Goal: Contribute content: Contribute content

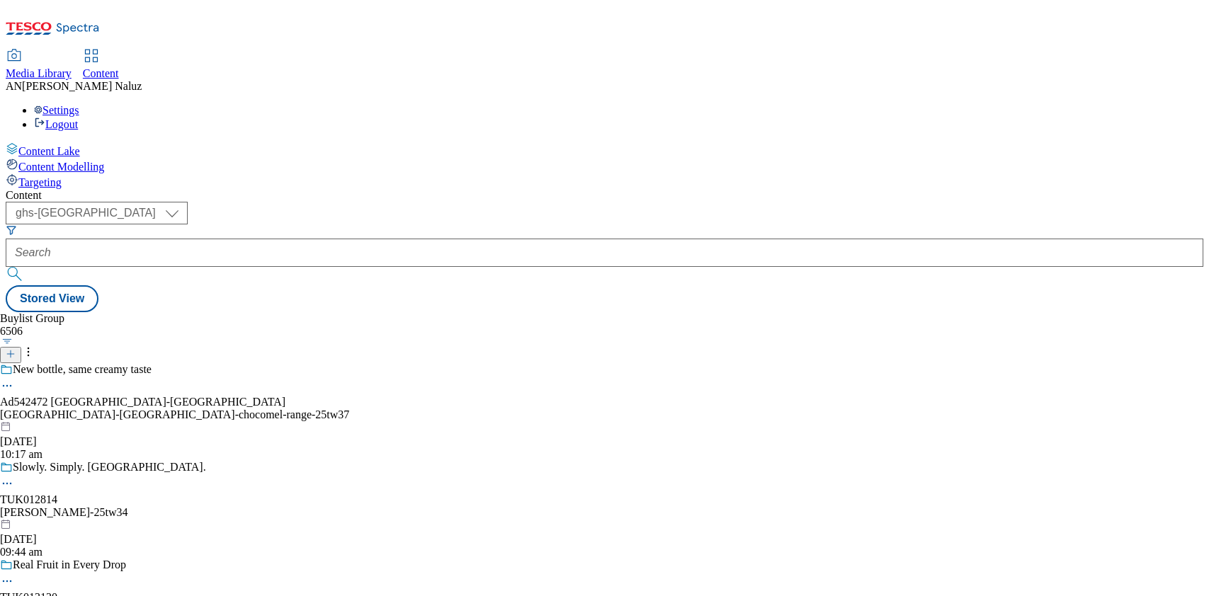
select select "ghs-[GEOGRAPHIC_DATA]"
click at [21, 347] on button at bounding box center [10, 355] width 21 height 16
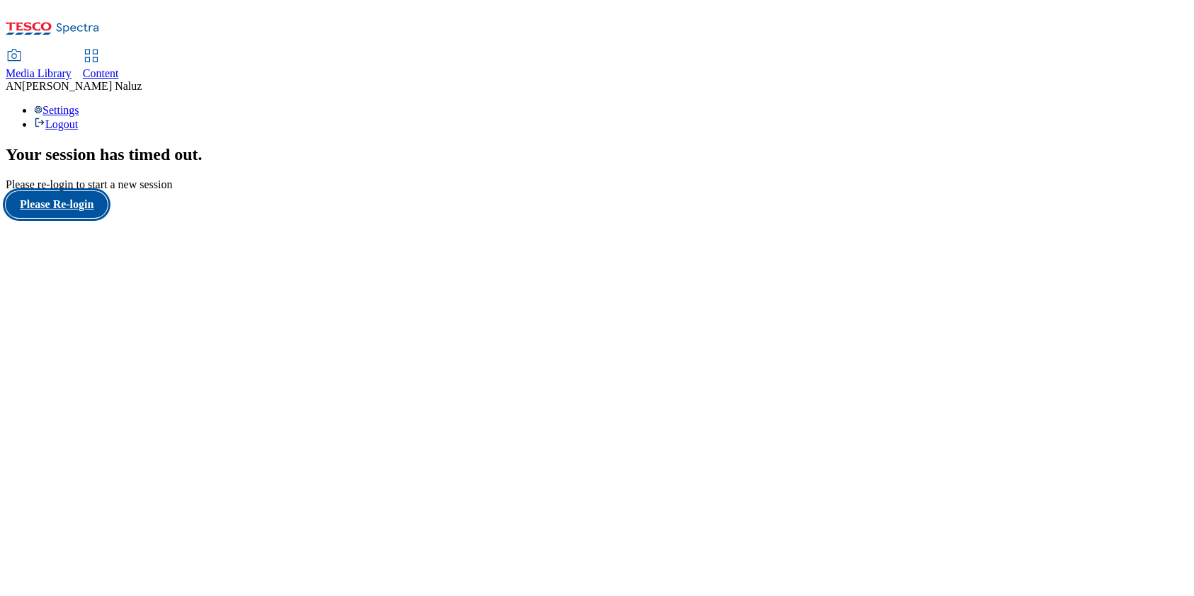
click at [63, 218] on button "Please Re-login" at bounding box center [57, 204] width 102 height 27
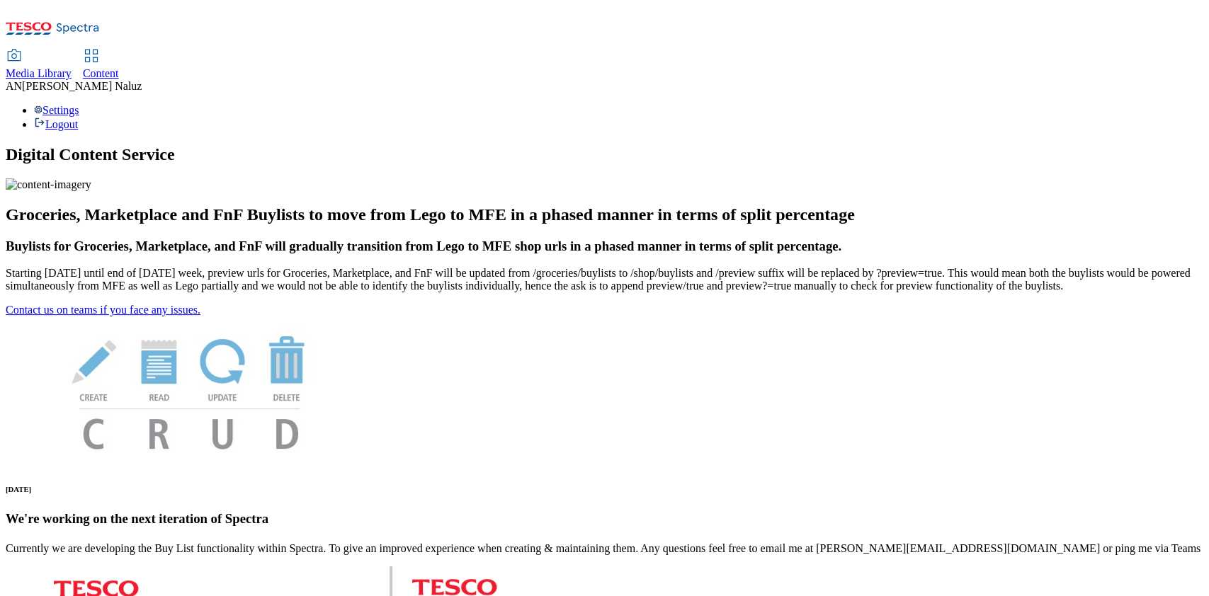
click at [119, 67] on span "Content" at bounding box center [101, 73] width 36 height 12
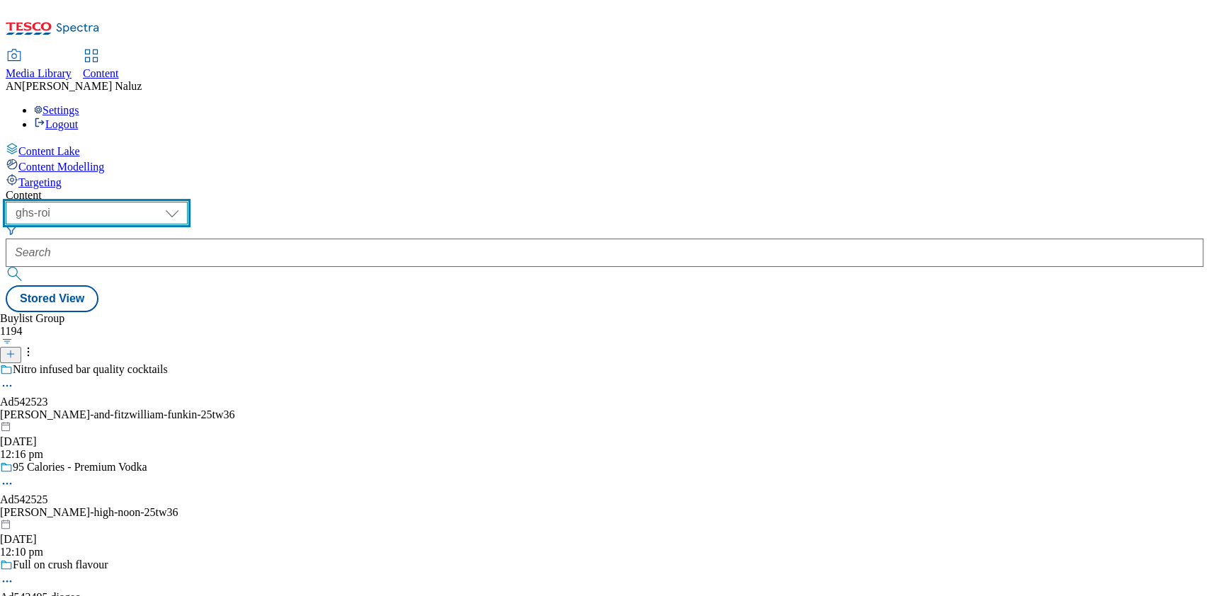
click at [188, 202] on select "ghs-roi ghs-uk" at bounding box center [97, 213] width 182 height 23
select select "ghs-[GEOGRAPHIC_DATA]"
click at [184, 202] on select "ghs-roi ghs-uk" at bounding box center [97, 213] width 182 height 23
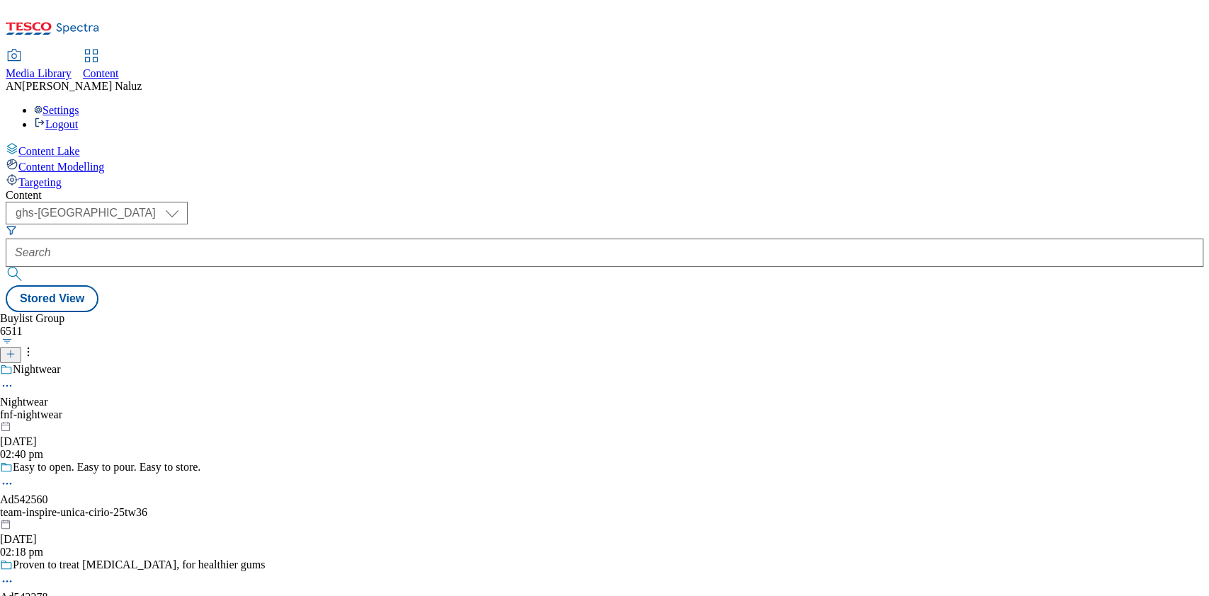
click at [16, 349] on icon at bounding box center [11, 354] width 10 height 10
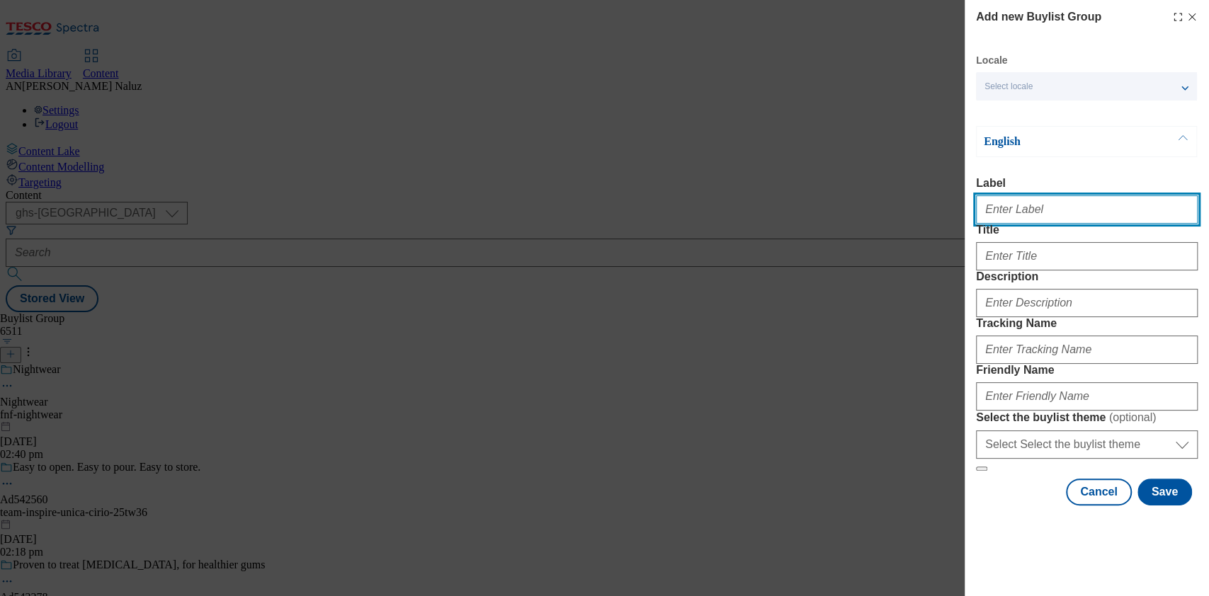
click at [1017, 216] on input "Label" at bounding box center [1087, 209] width 222 height 28
click at [1020, 218] on input "Label" at bounding box center [1087, 209] width 222 height 28
paste input "TUK012186"
type input "TUK012186"
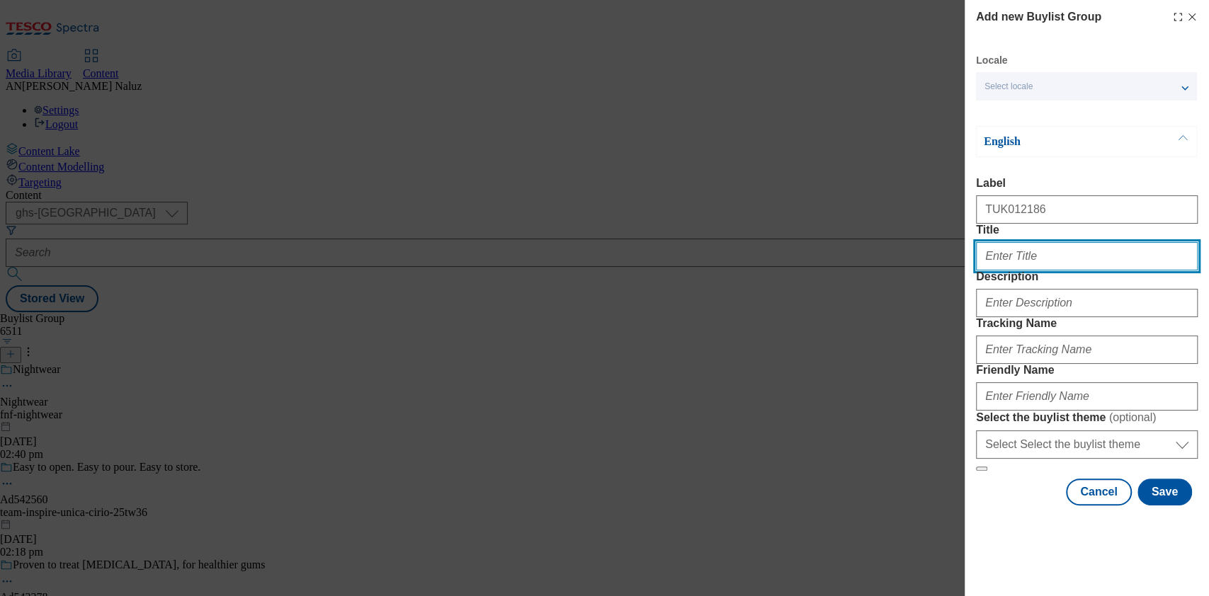
click at [1028, 270] on input "Title" at bounding box center [1087, 256] width 222 height 28
paste input "NEW Philly Cottage Cheese"
type input "NEW Philly Cottage Cheese"
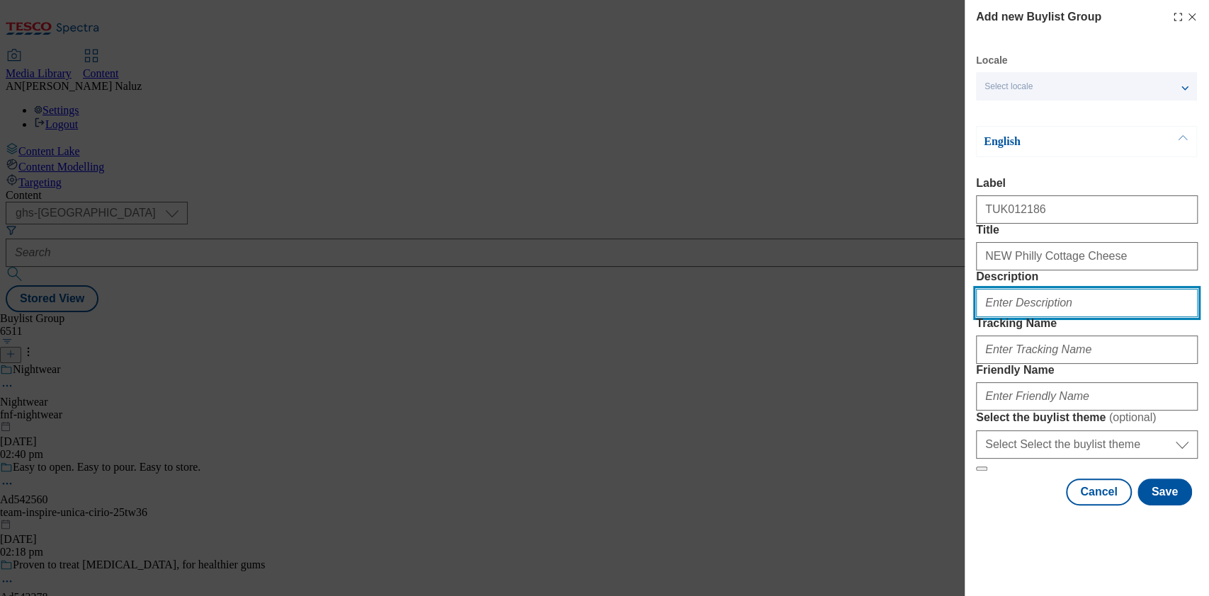
click at [1037, 317] on input "Description" at bounding box center [1087, 303] width 222 height 28
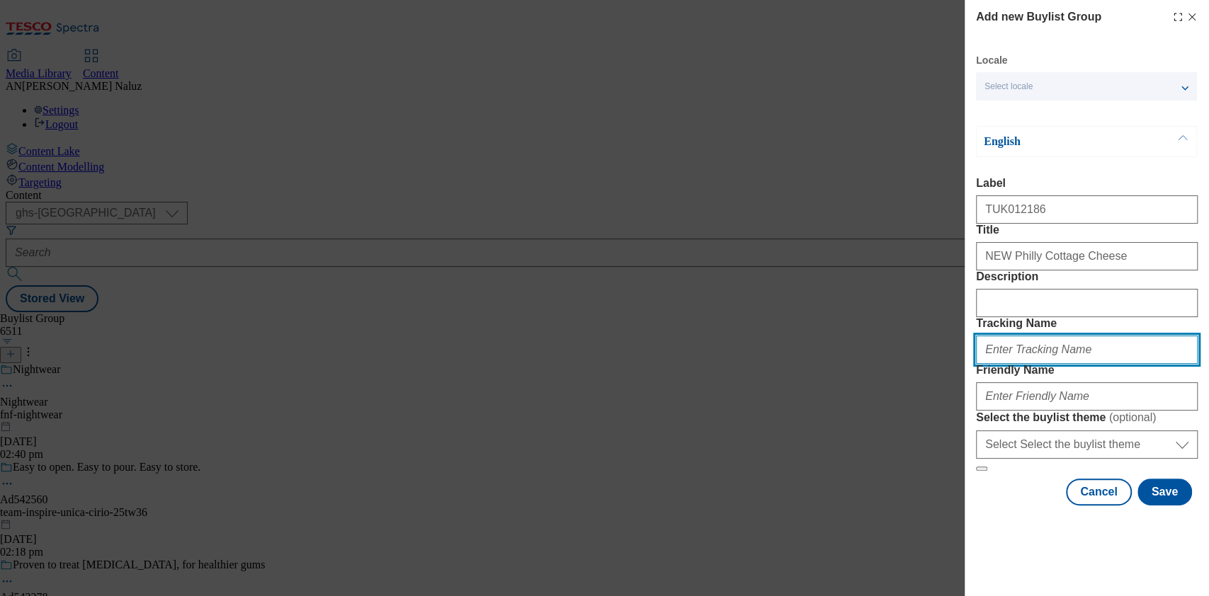
click at [1058, 342] on input "Tracking Name" at bounding box center [1087, 350] width 222 height 28
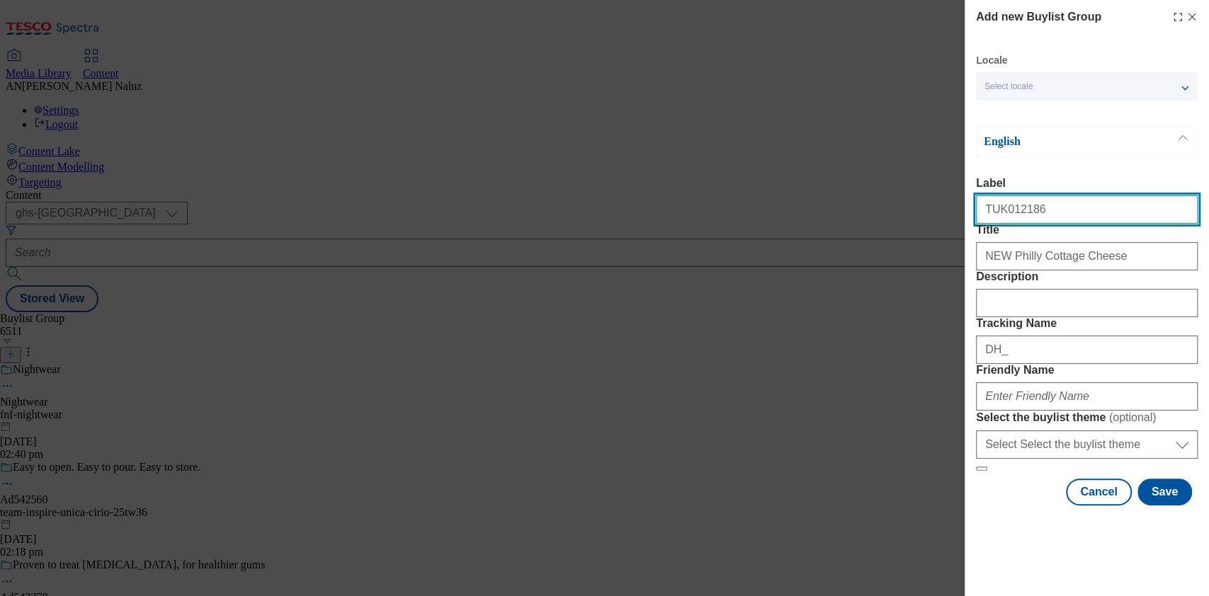
click at [1014, 195] on input "TUK012186" at bounding box center [1087, 209] width 222 height 28
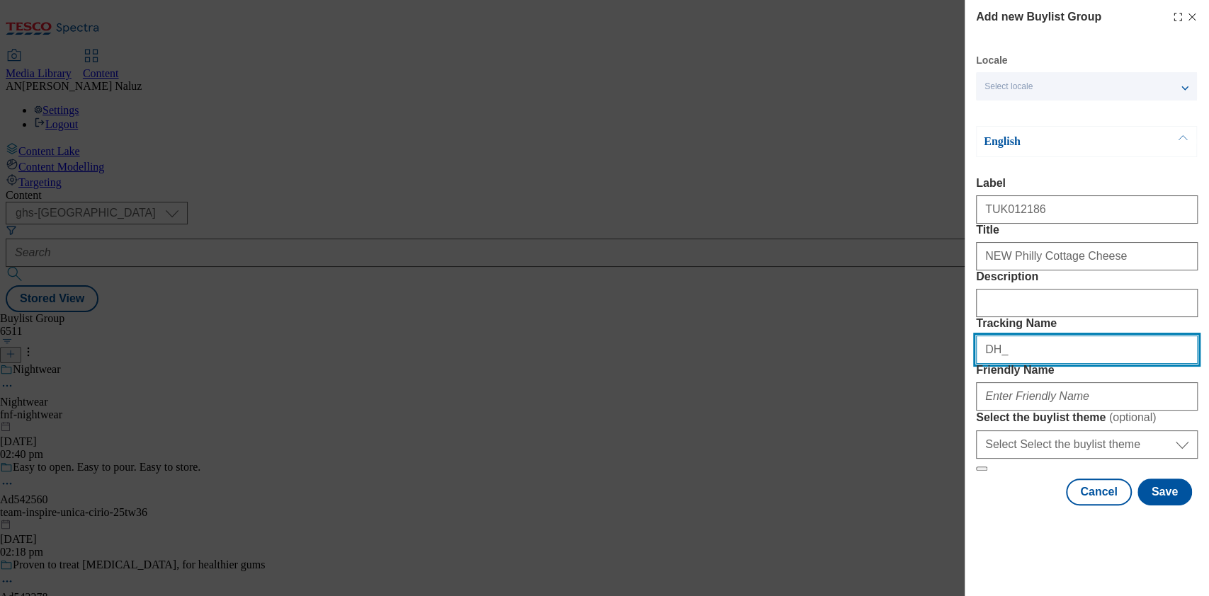
click at [1022, 356] on input "DH_" at bounding box center [1087, 350] width 222 height 28
paste input "TUK012186"
type input "DH_TUK012186"
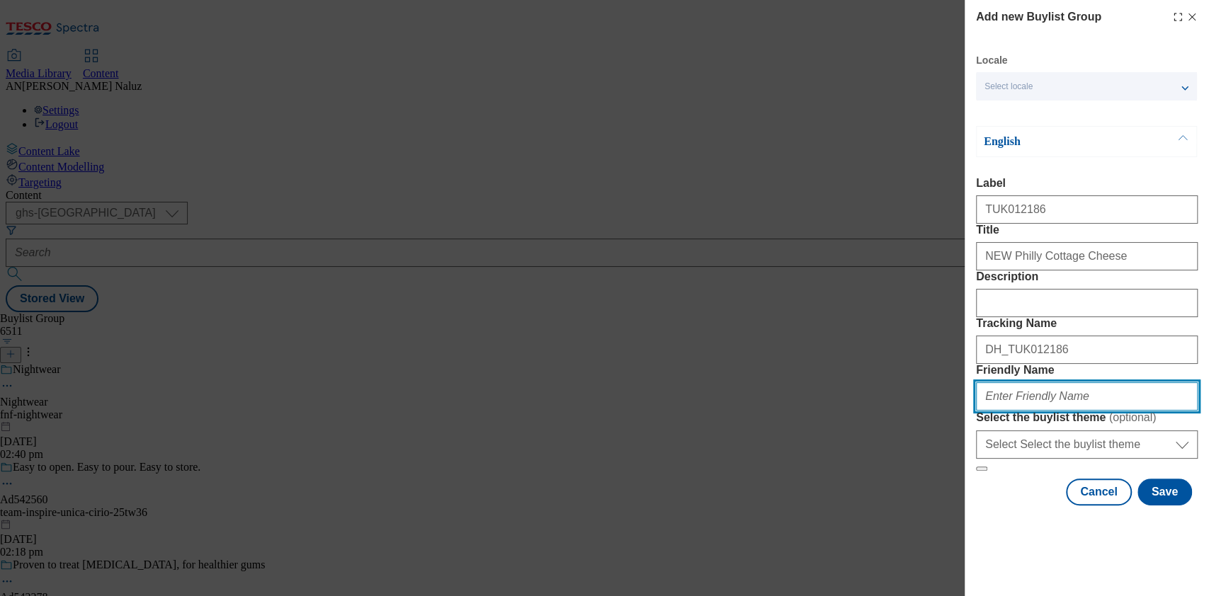
click at [1022, 411] on input "Friendly Name" at bounding box center [1087, 396] width 222 height 28
type input "philadelphia-tw34"
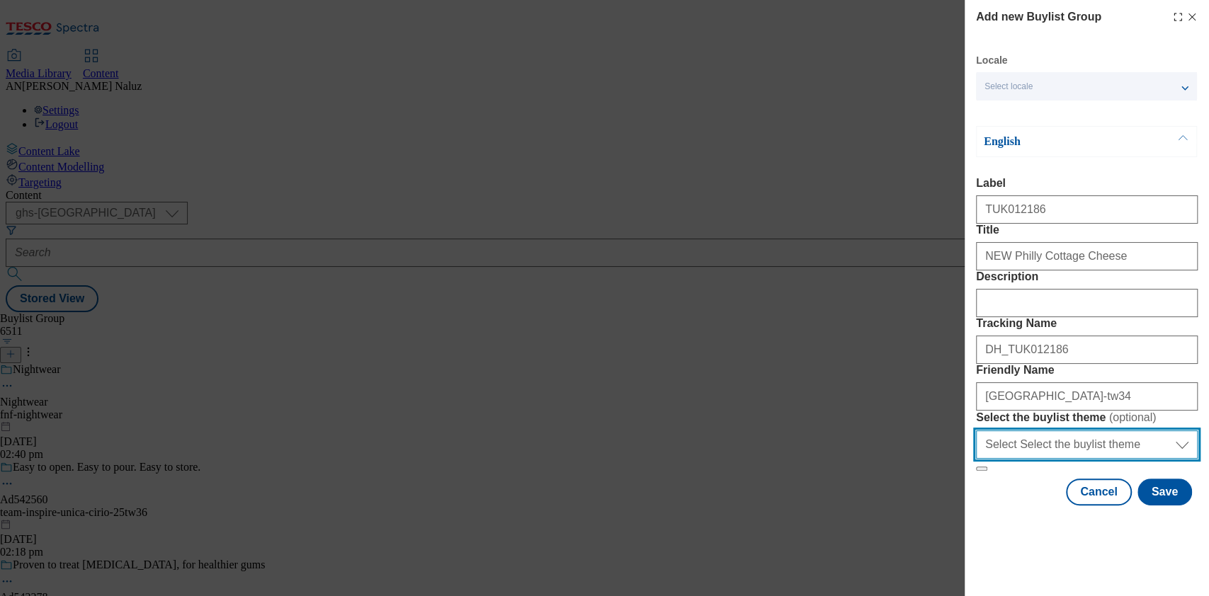
click at [1071, 459] on select "Select Select the buylist theme default fandf" at bounding box center [1087, 444] width 222 height 28
select select "default"
click at [976, 459] on select "Select Select the buylist theme default fandf" at bounding box center [1087, 444] width 222 height 28
click at [1044, 459] on select "Select Select the buylist theme default fandf" at bounding box center [1087, 444] width 222 height 28
select select "Modal"
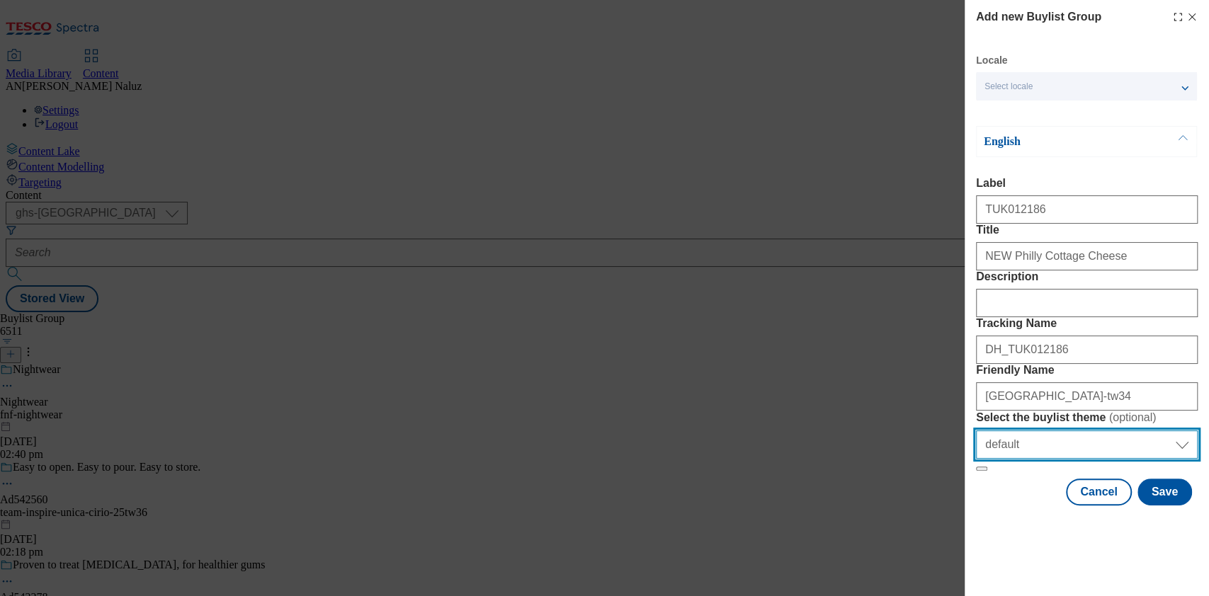
click at [976, 459] on select "Select Select the buylist theme default fandf" at bounding box center [1087, 444] width 222 height 28
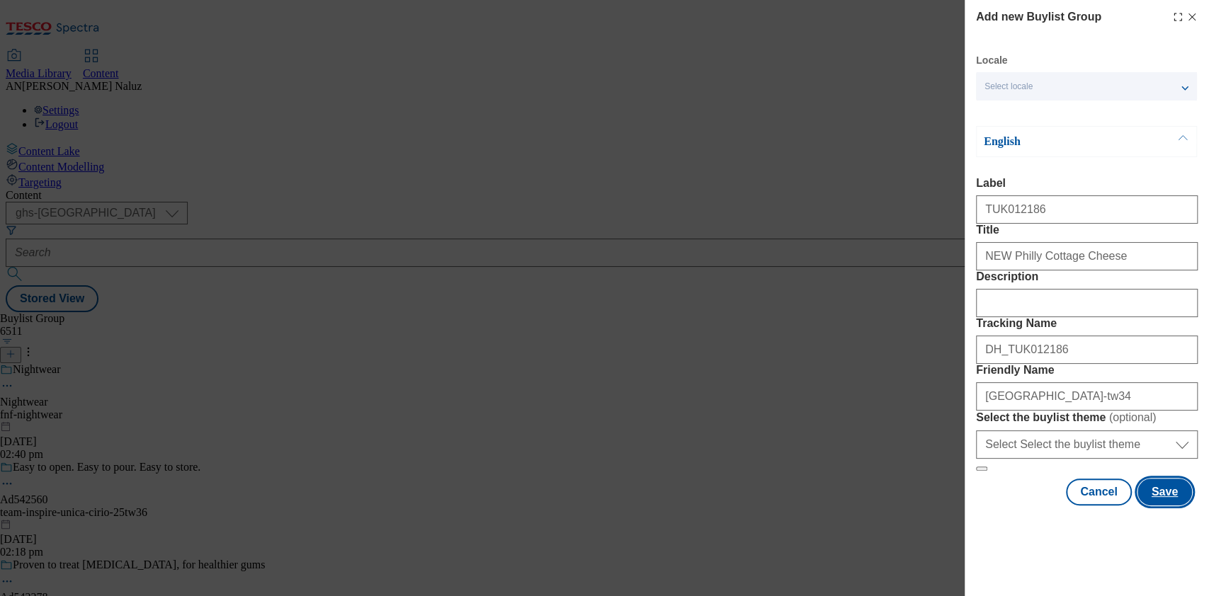
click at [1158, 506] on button "Save" at bounding box center [1164, 492] width 55 height 27
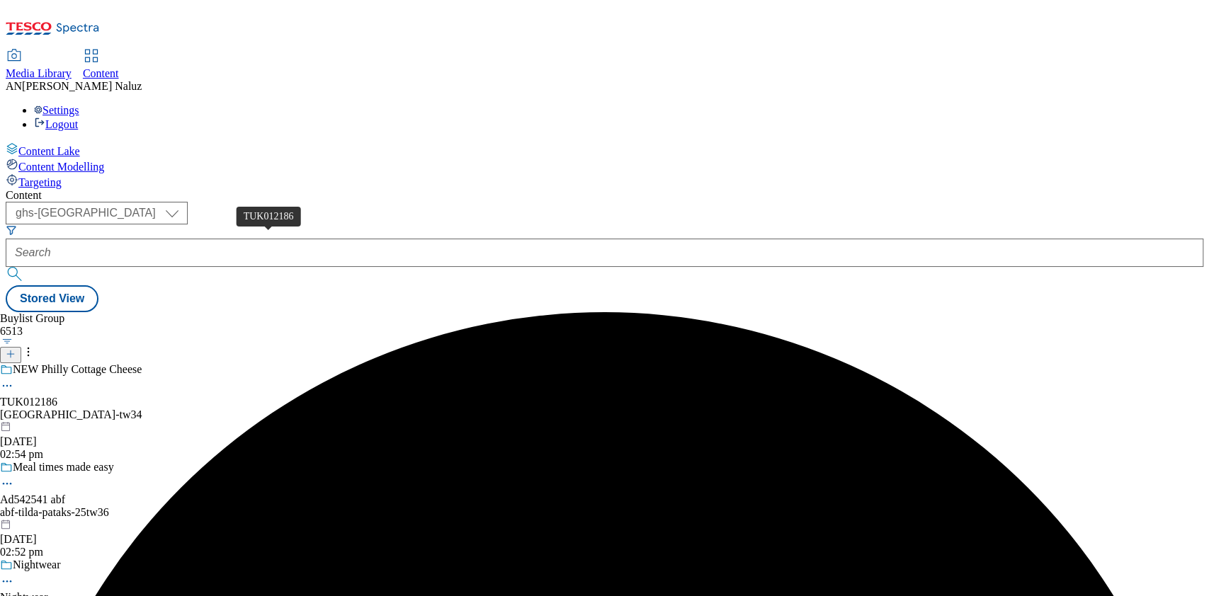
click at [57, 396] on span "TUK012186" at bounding box center [28, 402] width 57 height 13
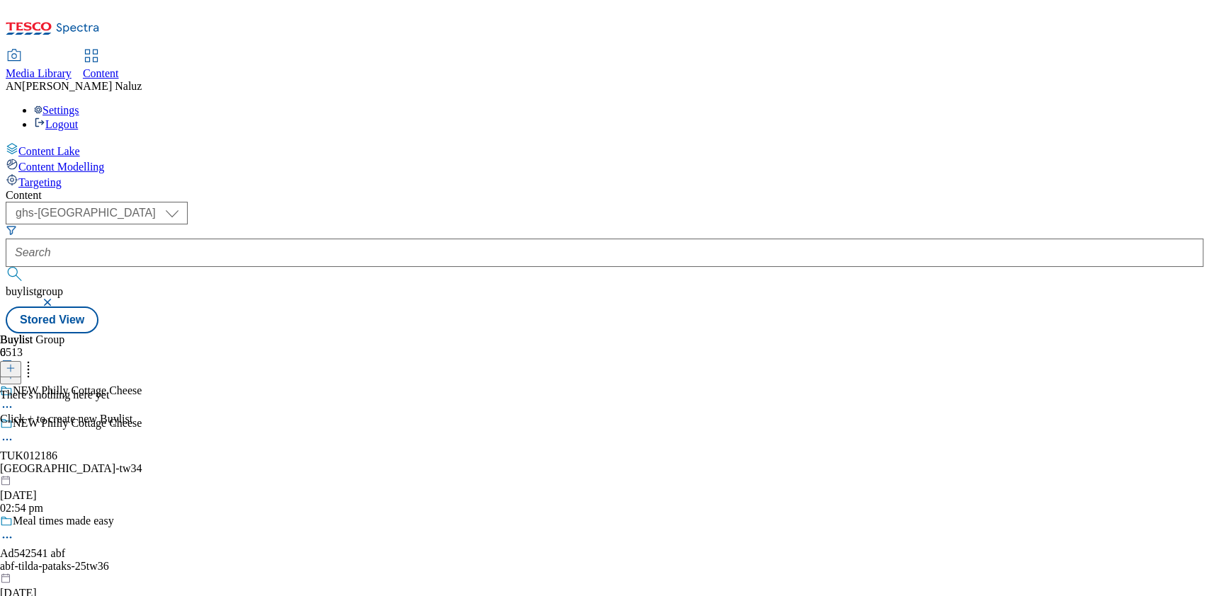
click at [21, 361] on button at bounding box center [10, 369] width 21 height 16
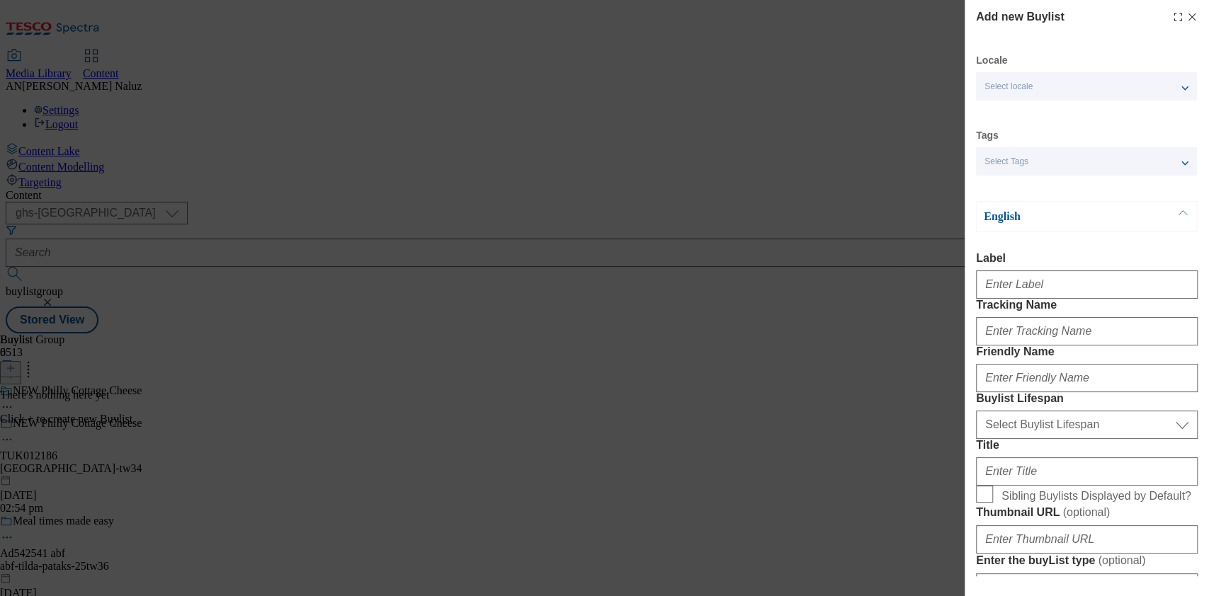
scroll to position [86, 0]
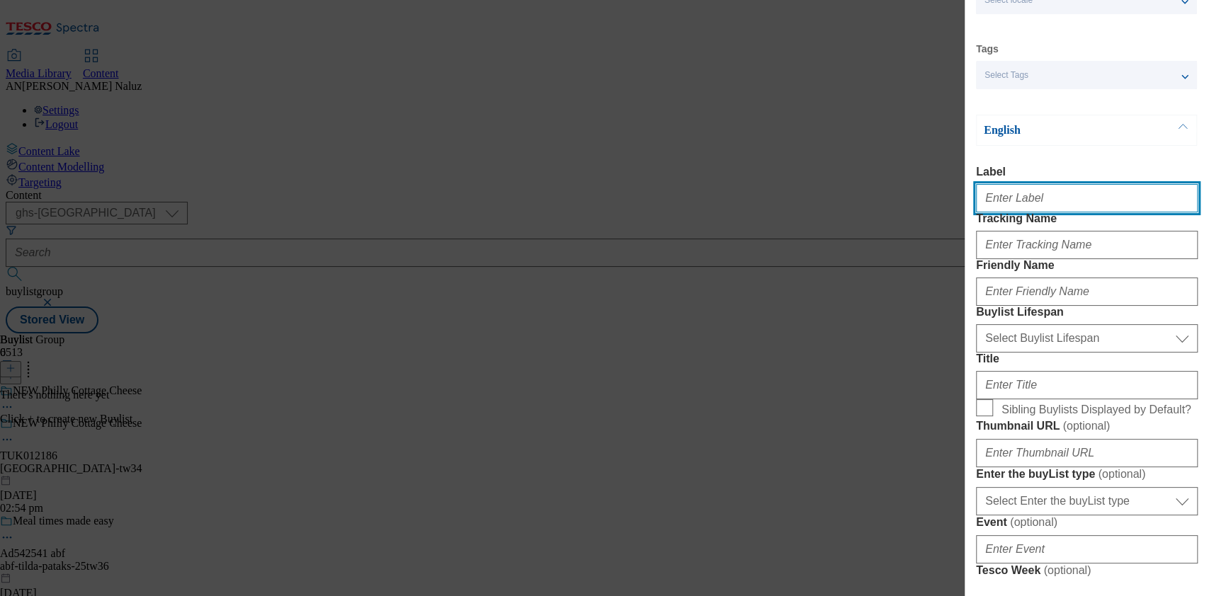
click at [1045, 208] on input "Label" at bounding box center [1087, 198] width 222 height 28
click at [1046, 212] on input "Label" at bounding box center [1087, 198] width 222 height 28
type input "TUK012186"
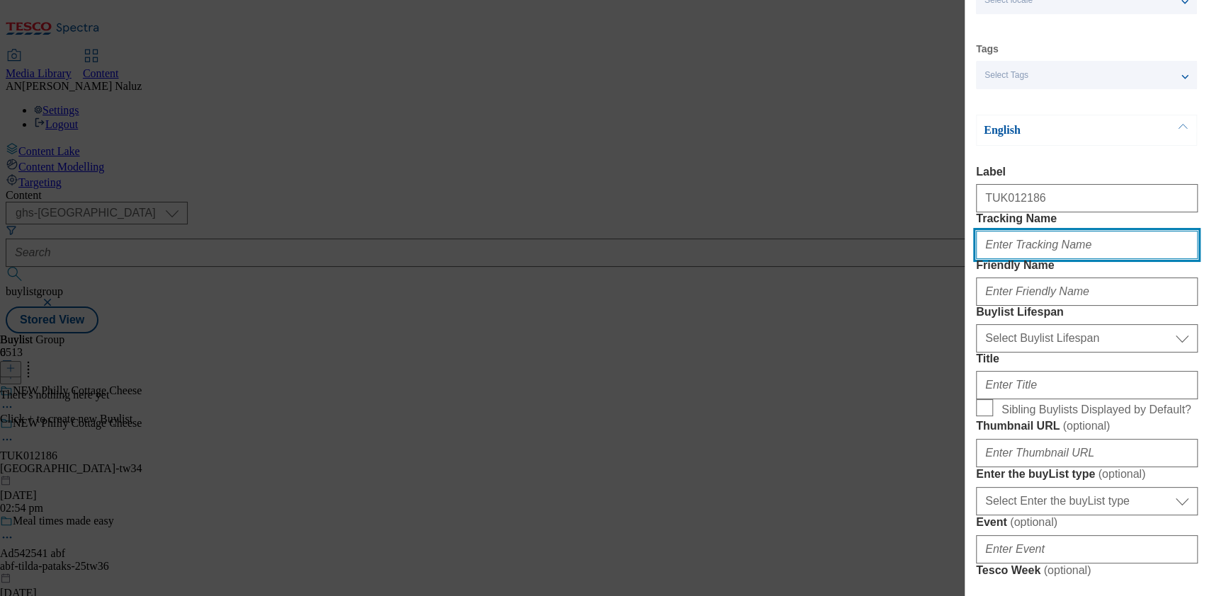
click at [1031, 259] on input "Tracking Name" at bounding box center [1087, 245] width 222 height 28
type input "DH_TUK012186"
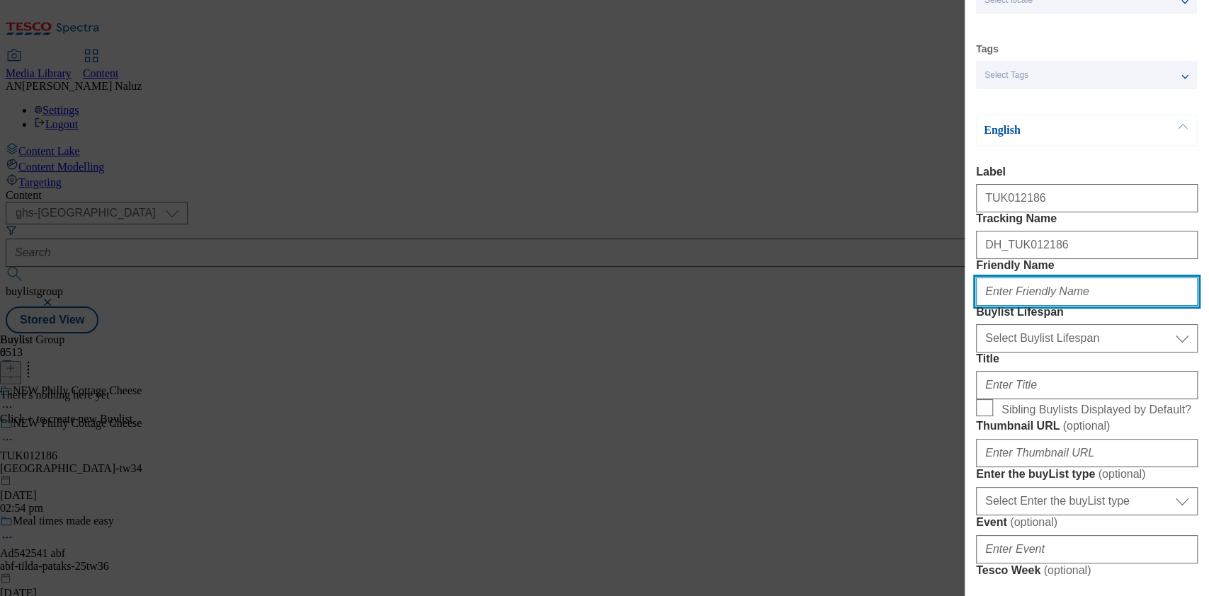
click at [1059, 306] on input "Friendly Name" at bounding box center [1087, 292] width 222 height 28
type input "p"
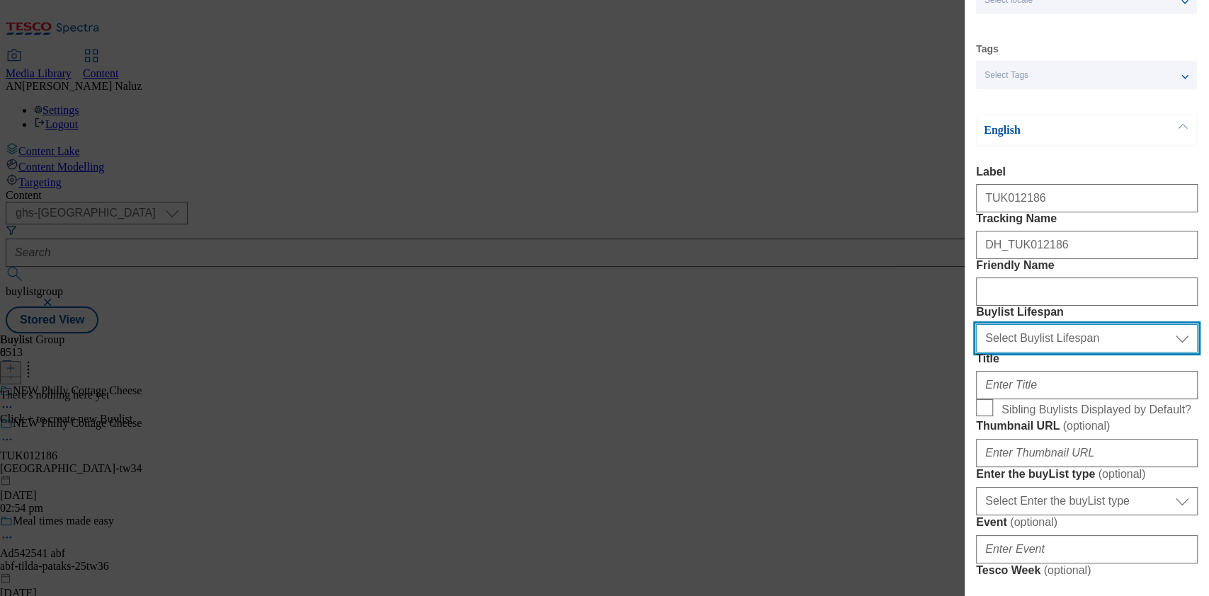
click at [1005, 353] on select "Select Buylist Lifespan evergreen seasonal tactical" at bounding box center [1087, 338] width 222 height 28
select select "tactical"
click at [976, 353] on select "Select Buylist Lifespan evergreen seasonal tactical" at bounding box center [1087, 338] width 222 height 28
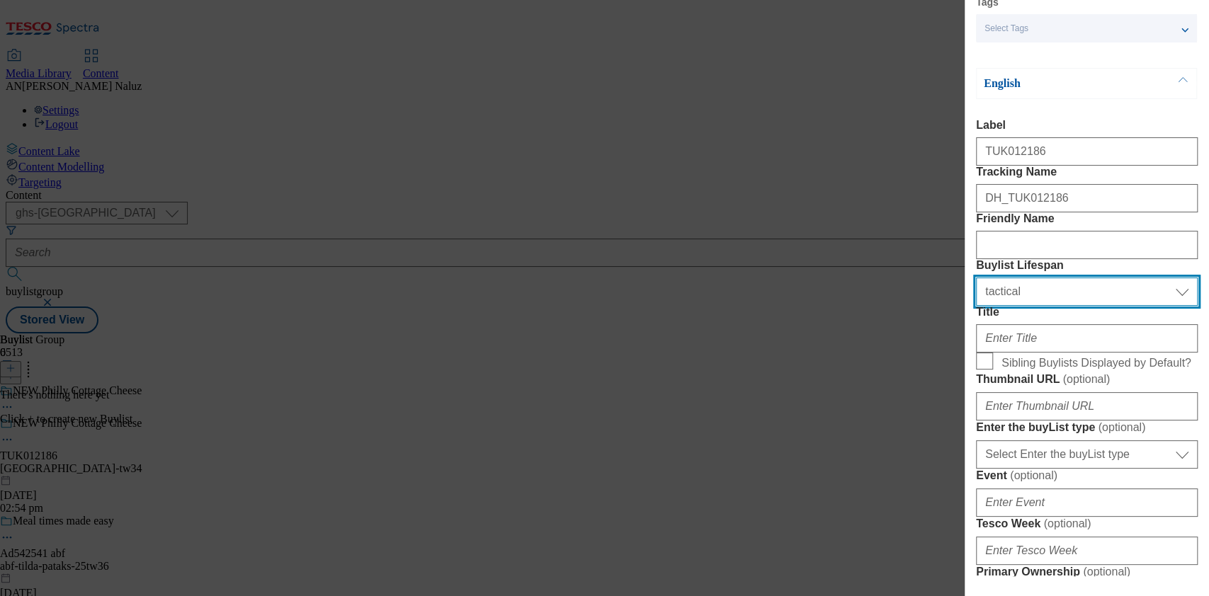
scroll to position [135, 0]
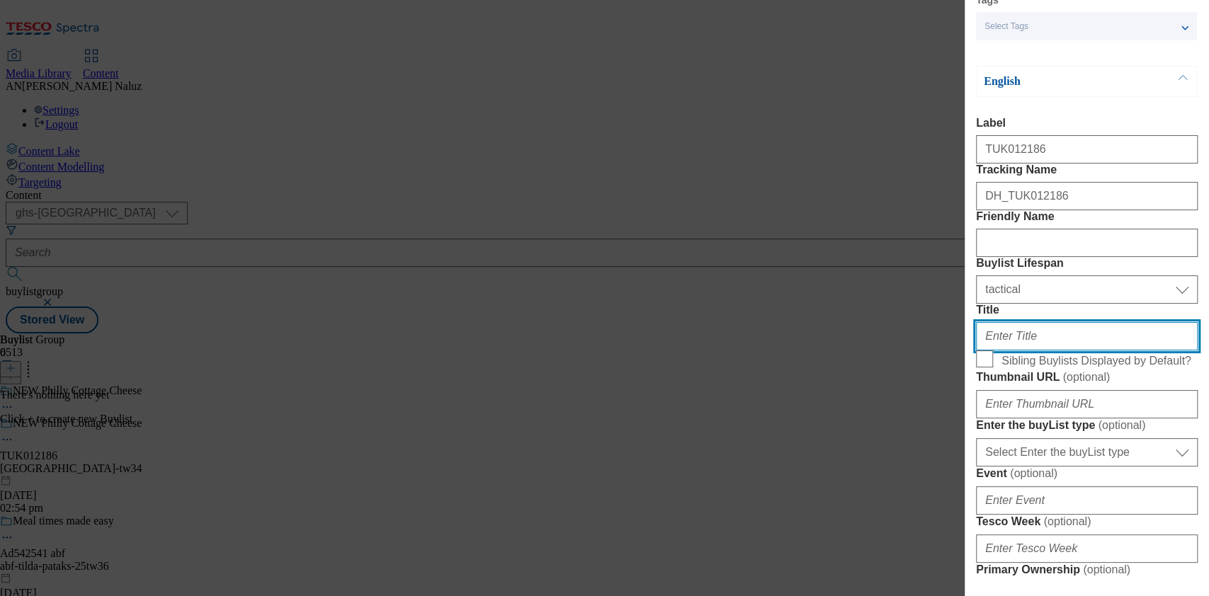
click at [1044, 350] on input "Title" at bounding box center [1087, 336] width 222 height 28
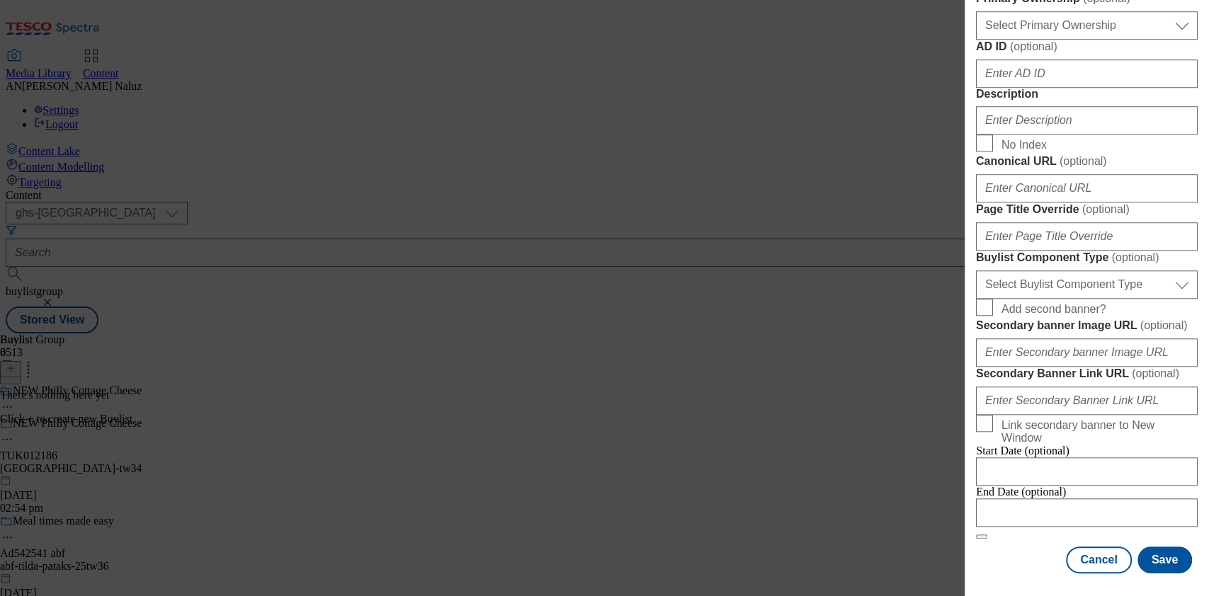
scroll to position [753, 0]
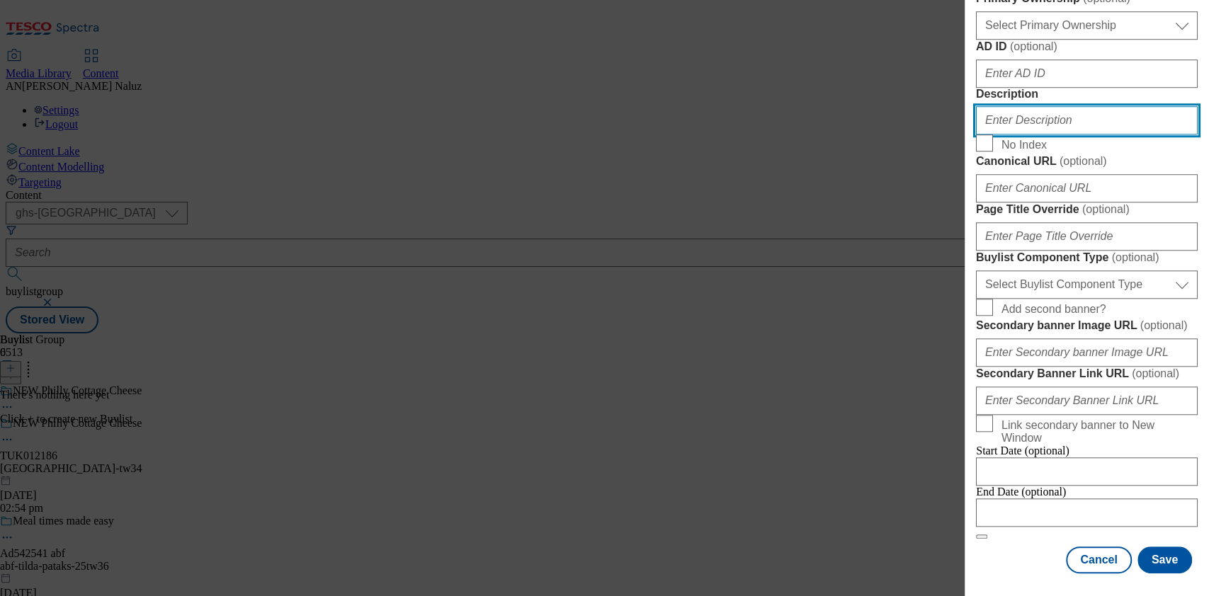
click at [1042, 135] on input "Description" at bounding box center [1087, 120] width 222 height 28
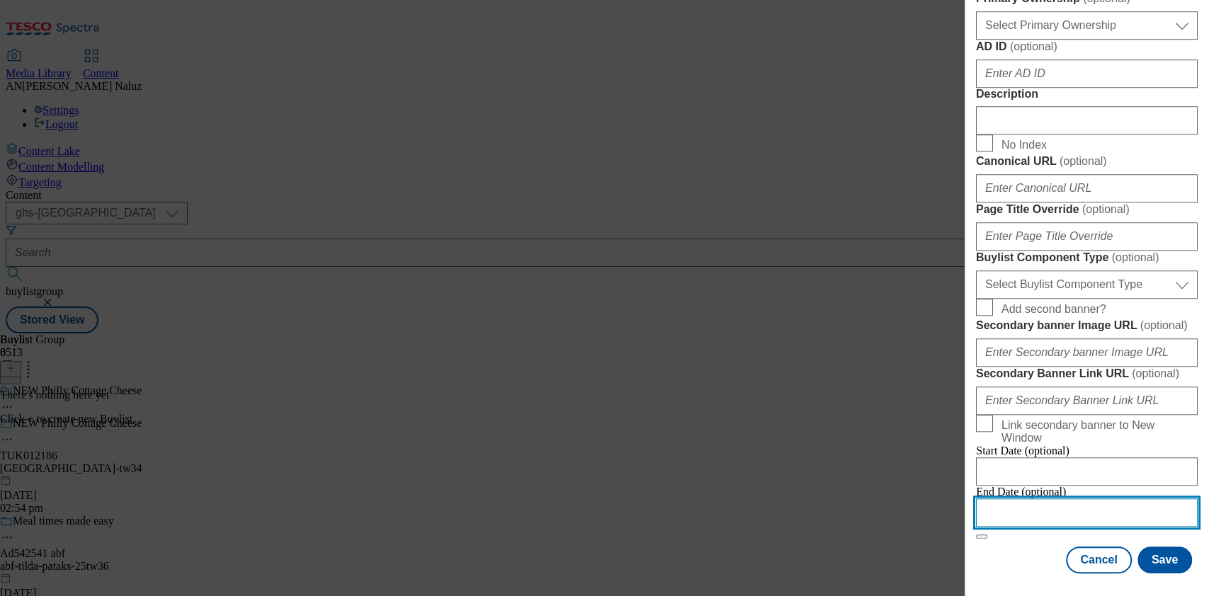
click at [1030, 498] on input "Modal" at bounding box center [1087, 512] width 222 height 28
select select "2025"
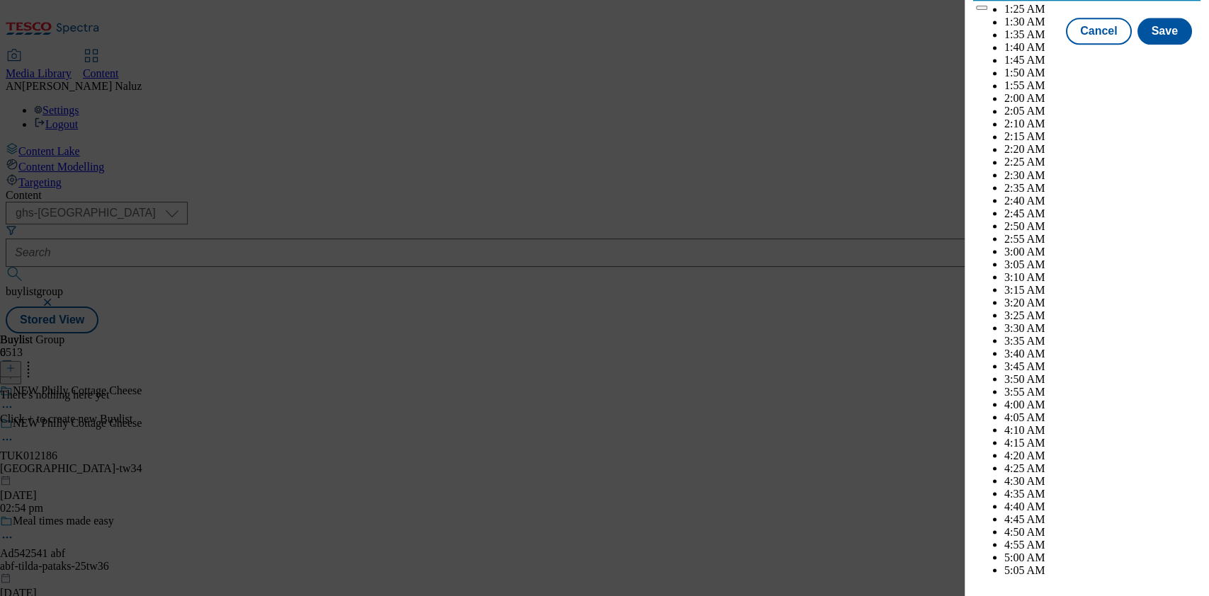
scroll to position [4665, 0]
select select "November"
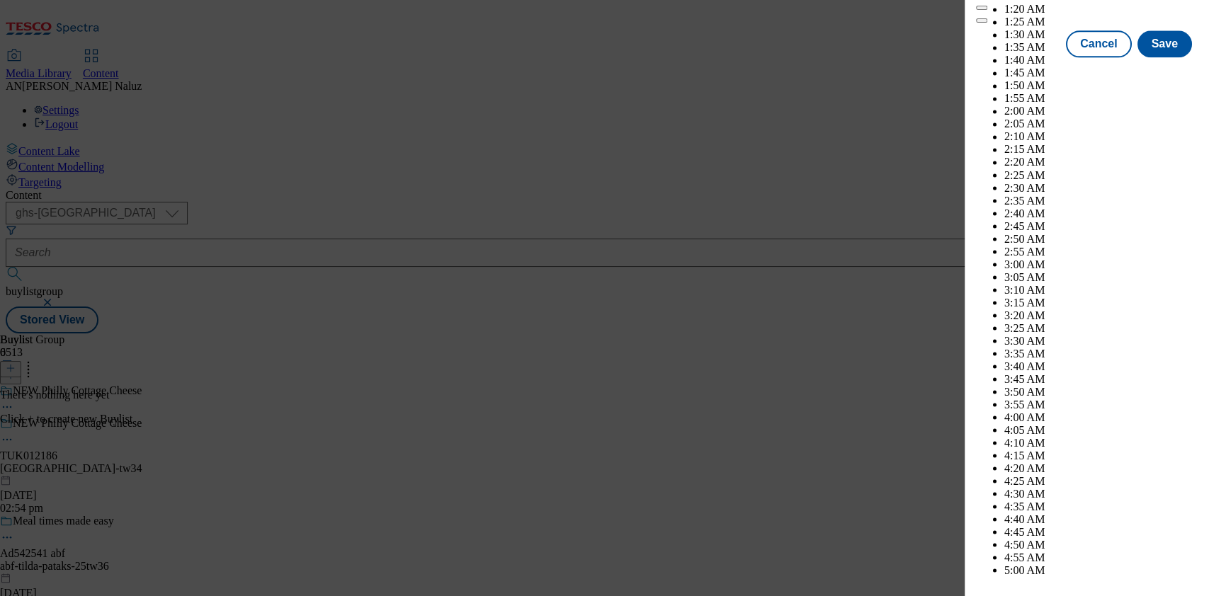
scroll to position [7445, 0]
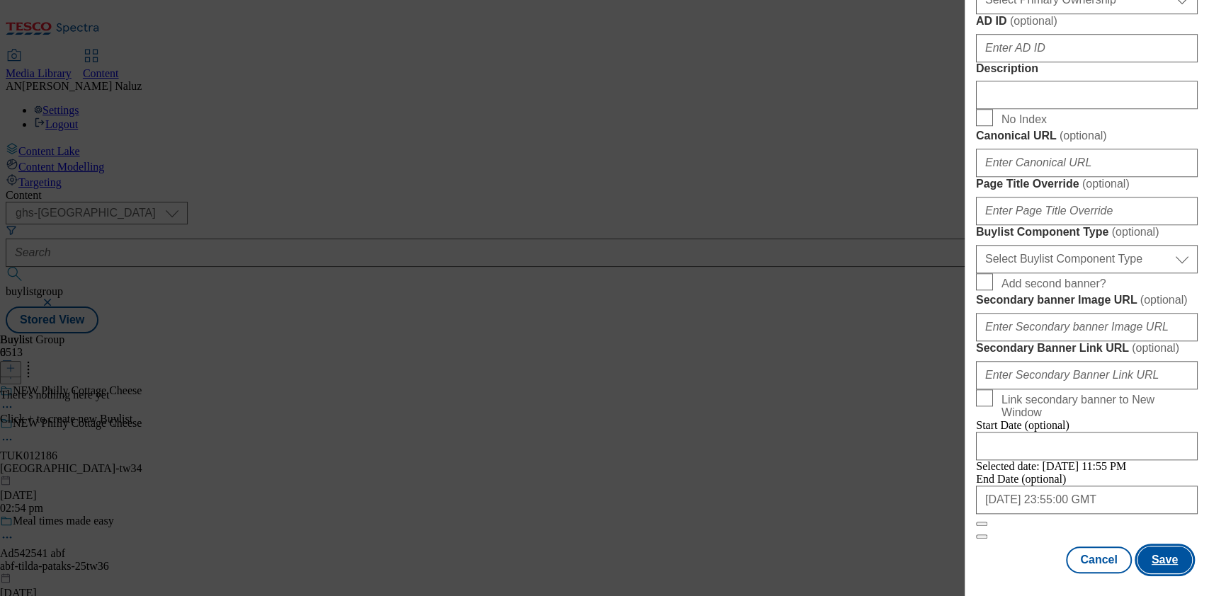
click at [1148, 559] on button "Save" at bounding box center [1164, 560] width 55 height 27
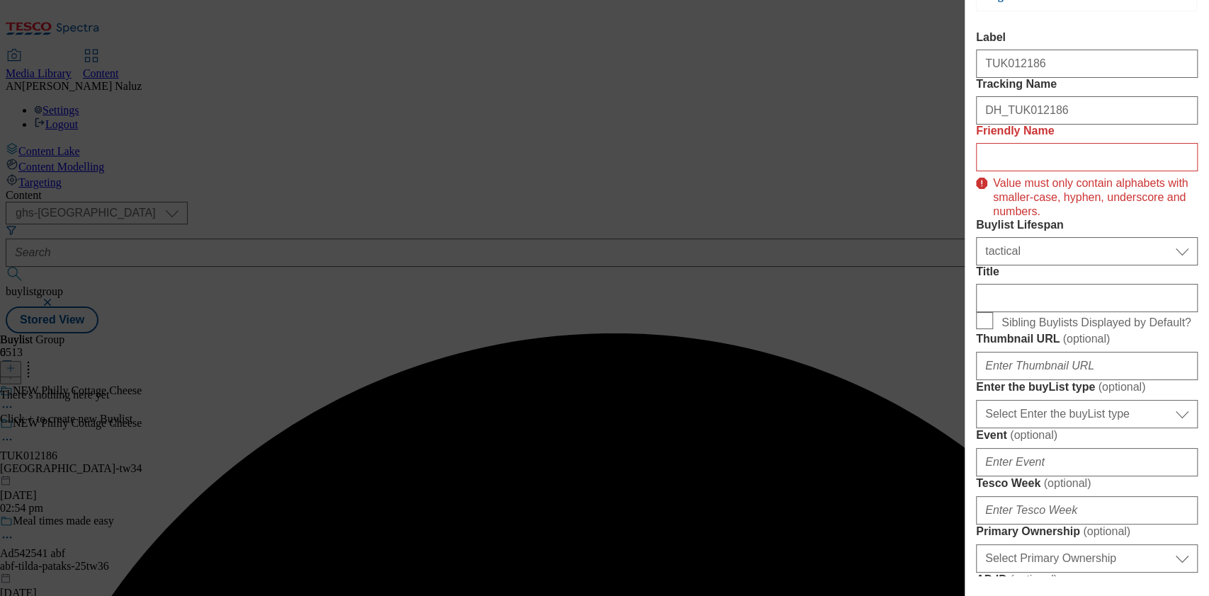
scroll to position [221, 2]
click at [1034, 171] on input "Friendly Name" at bounding box center [1087, 157] width 222 height 28
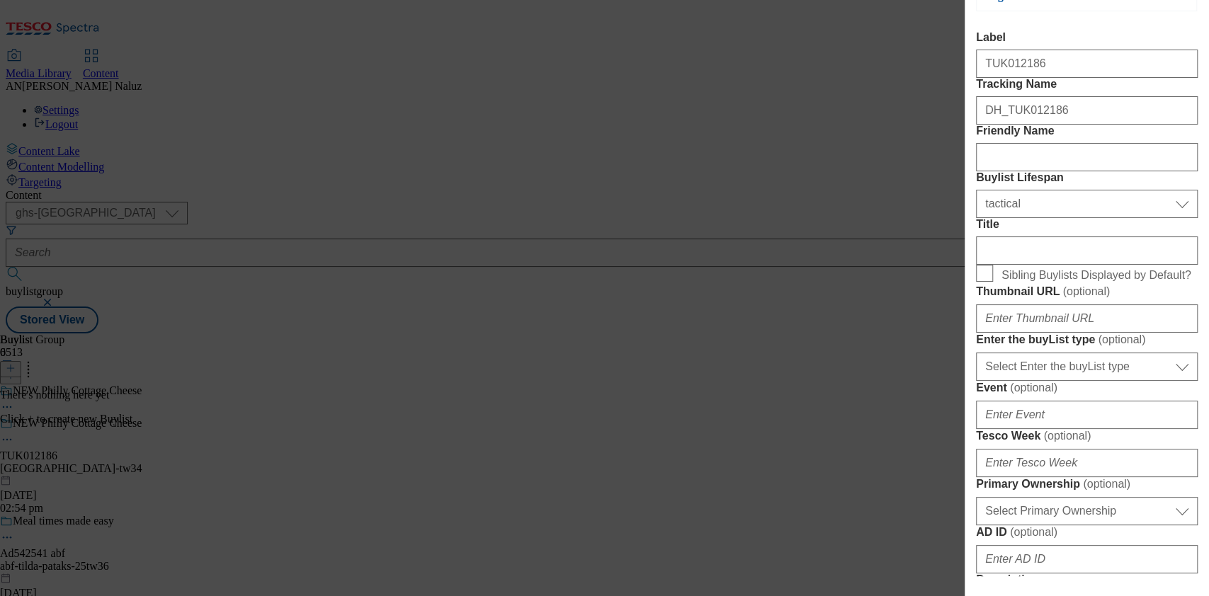
click at [1081, 137] on label "Friendly Name" at bounding box center [1087, 131] width 222 height 13
click at [1081, 171] on input "Friendly Name" at bounding box center [1087, 157] width 222 height 28
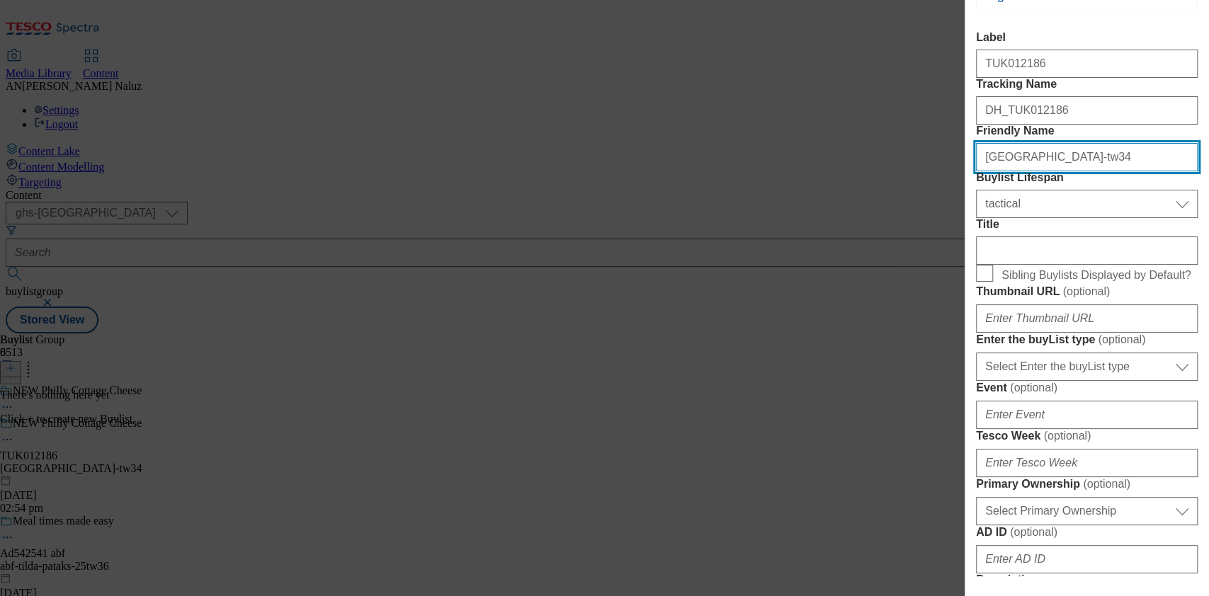
click at [1027, 171] on input "philadelphia-tw34" at bounding box center [1087, 157] width 222 height 28
click at [1029, 171] on input "philadelphia-tw34" at bounding box center [1087, 157] width 222 height 28
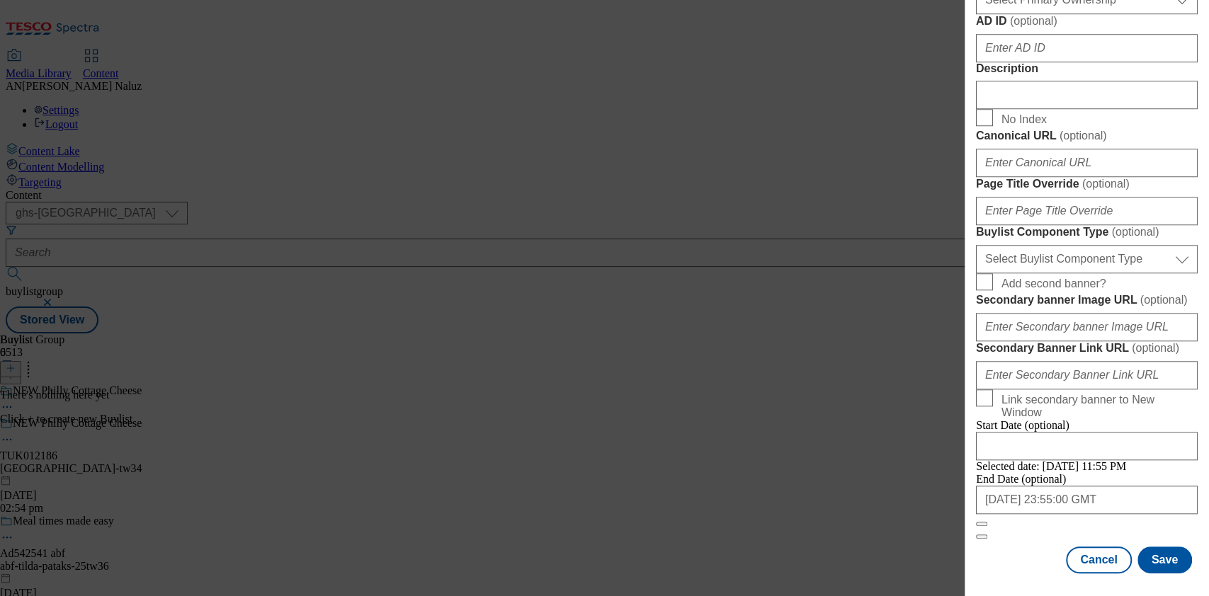
scroll to position [1235, 2]
type input "philadelphia-cheese-tw34"
click at [1145, 547] on button "Save" at bounding box center [1164, 560] width 55 height 27
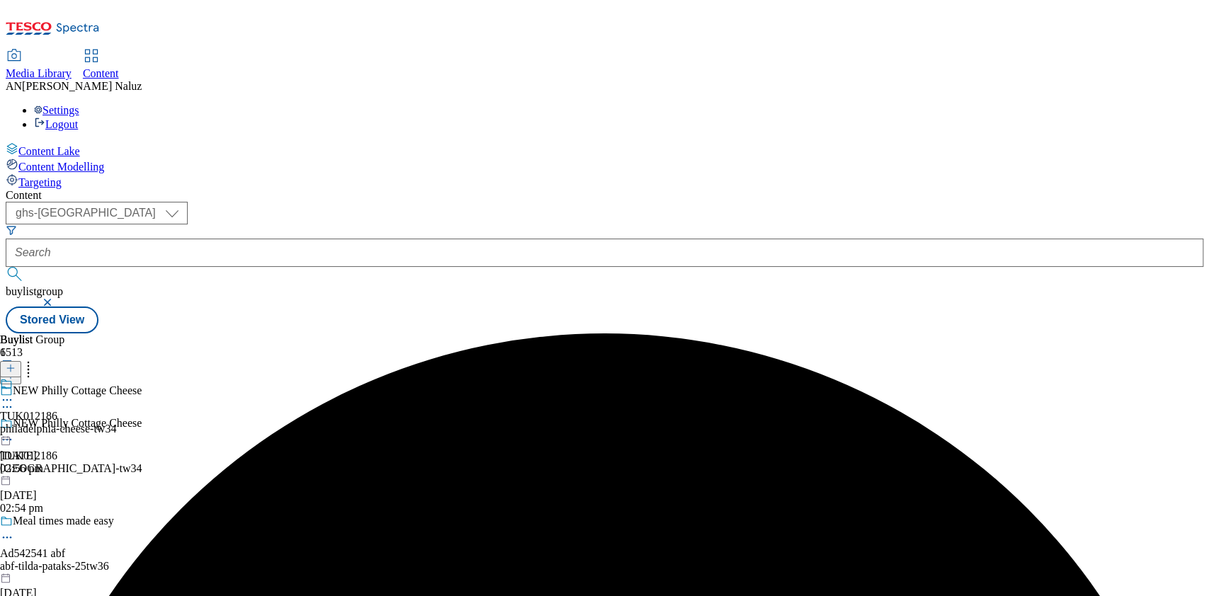
click at [14, 393] on icon at bounding box center [7, 400] width 14 height 14
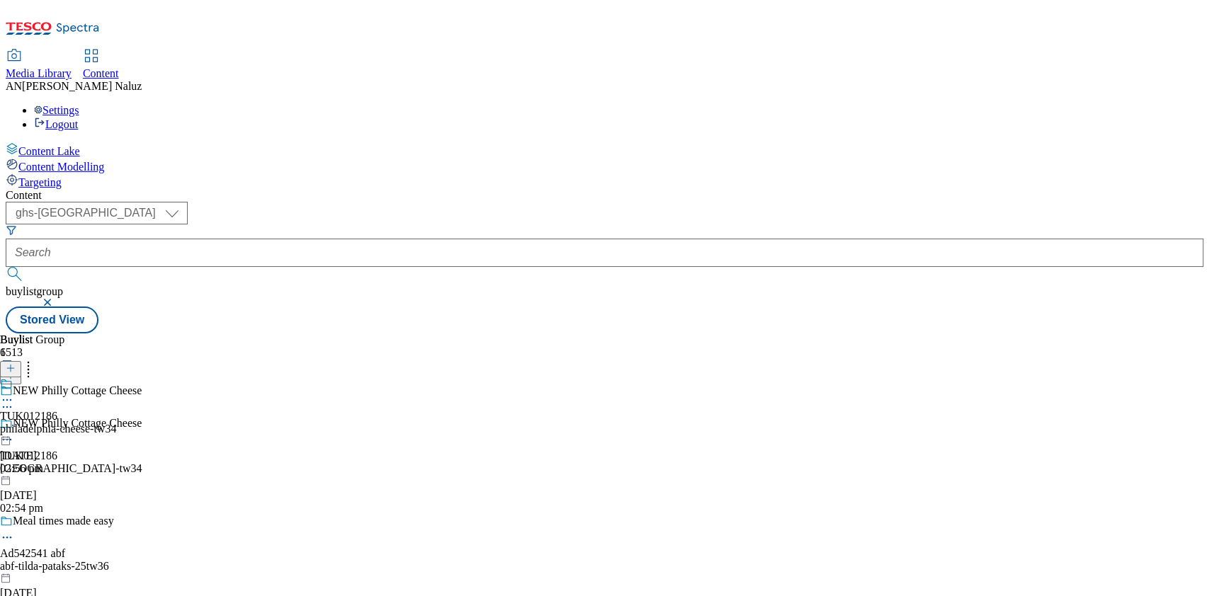
click at [14, 368] on line at bounding box center [10, 368] width 7 height 0
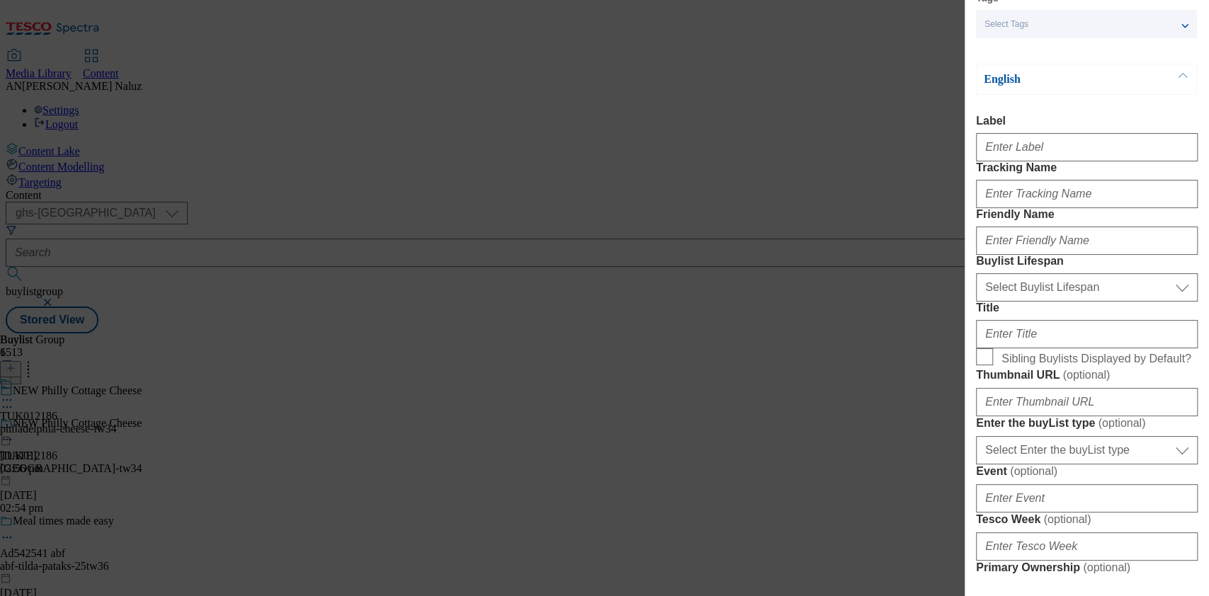
scroll to position [0, 0]
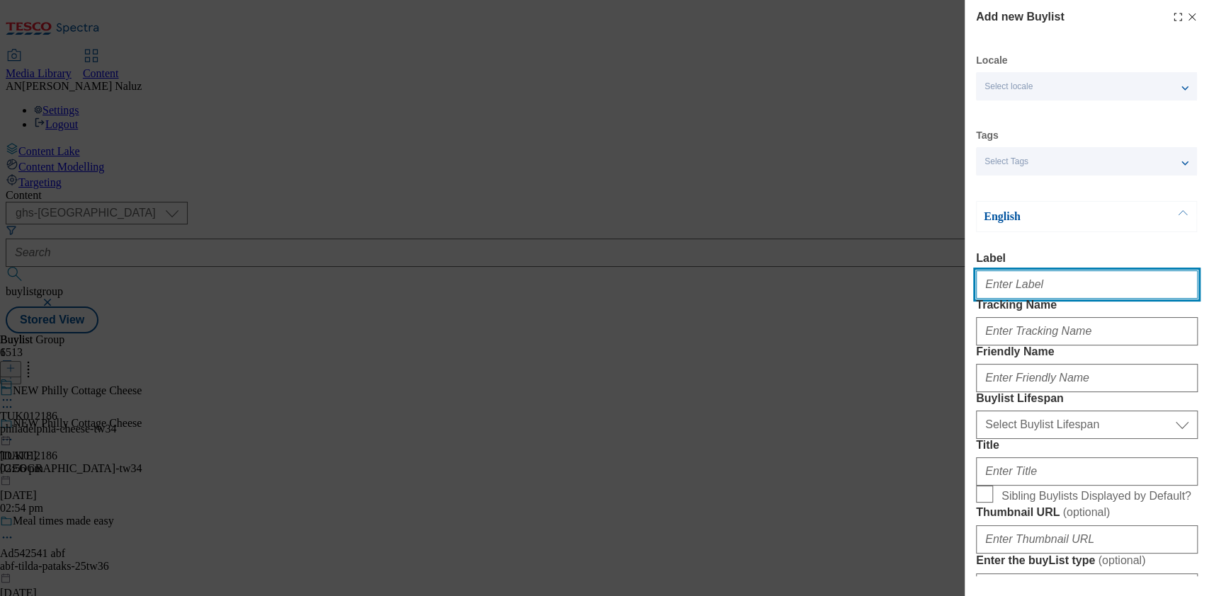
click at [1035, 290] on input "Label" at bounding box center [1087, 284] width 222 height 28
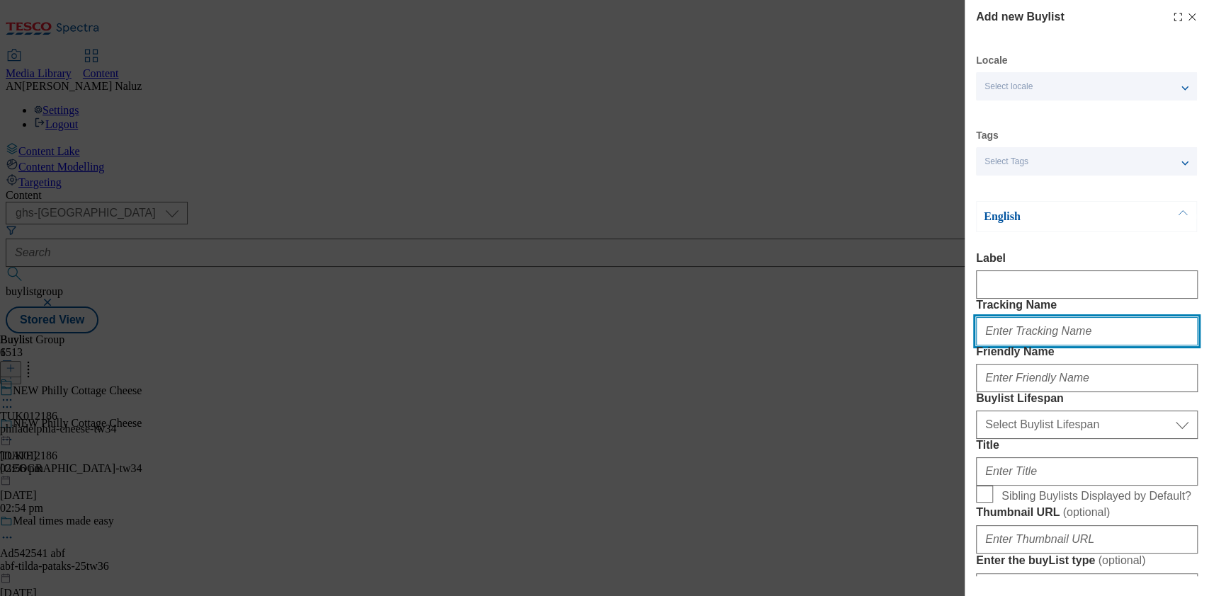
click at [1026, 346] on input "Tracking Name" at bounding box center [1087, 331] width 222 height 28
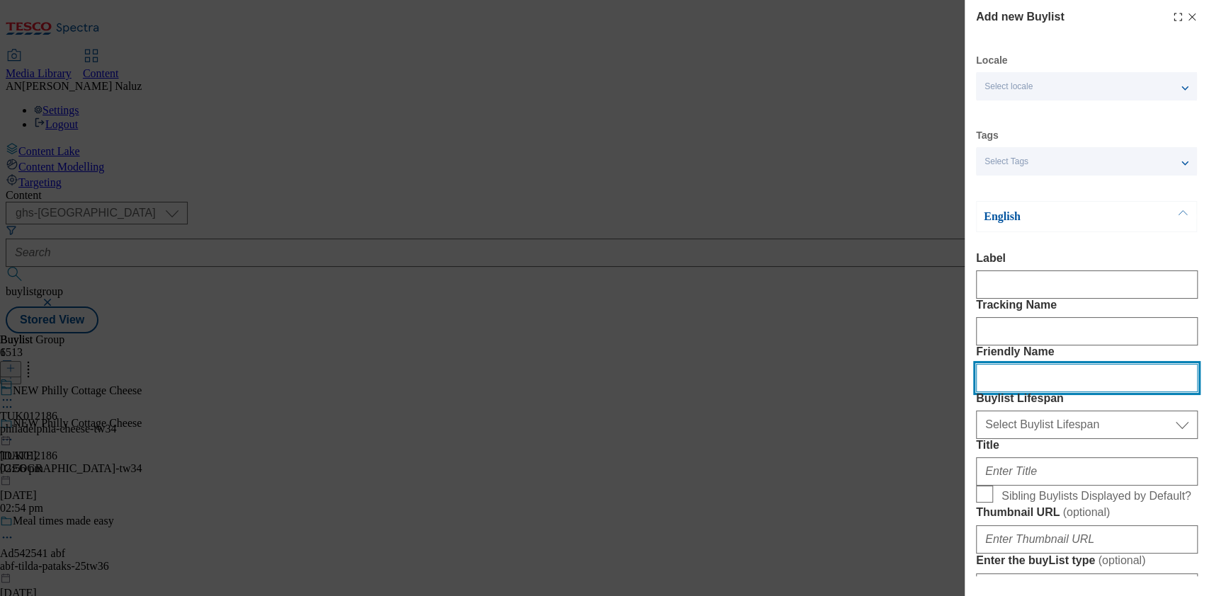
click at [1022, 392] on input "Friendly Name" at bounding box center [1087, 378] width 222 height 28
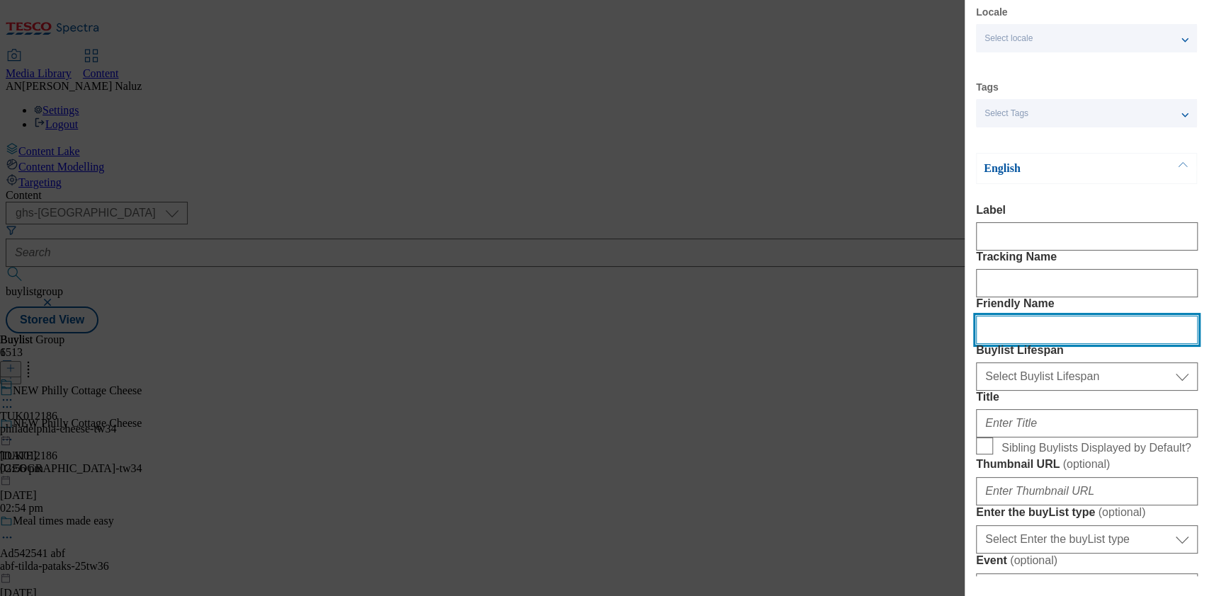
scroll to position [47, 0]
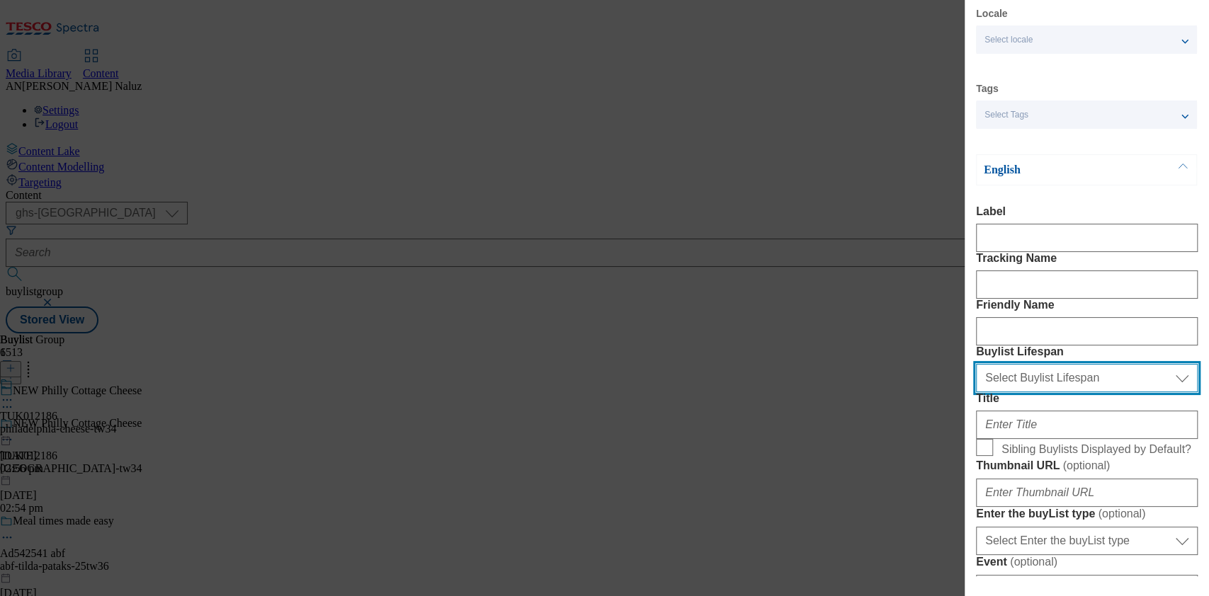
click at [1044, 392] on select "Select Buylist Lifespan evergreen seasonal tactical" at bounding box center [1087, 378] width 222 height 28
select select "tactical"
click at [976, 392] on select "Select Buylist Lifespan evergreen seasonal tactical" at bounding box center [1087, 378] width 222 height 28
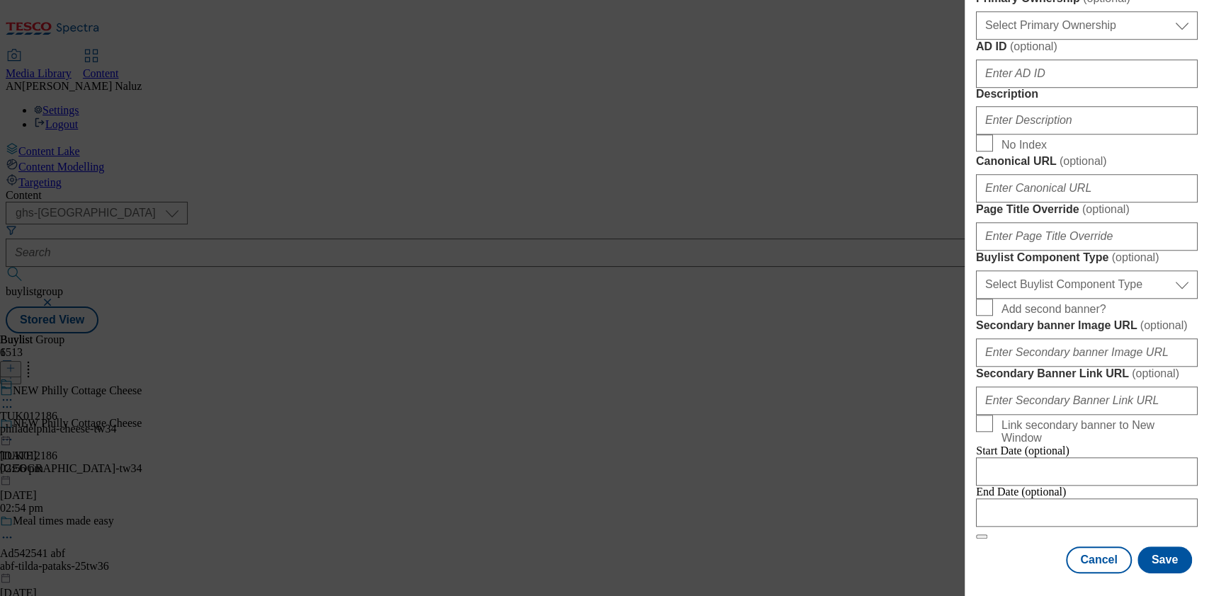
scroll to position [1235, 0]
click at [1084, 547] on button "Cancel" at bounding box center [1098, 560] width 65 height 27
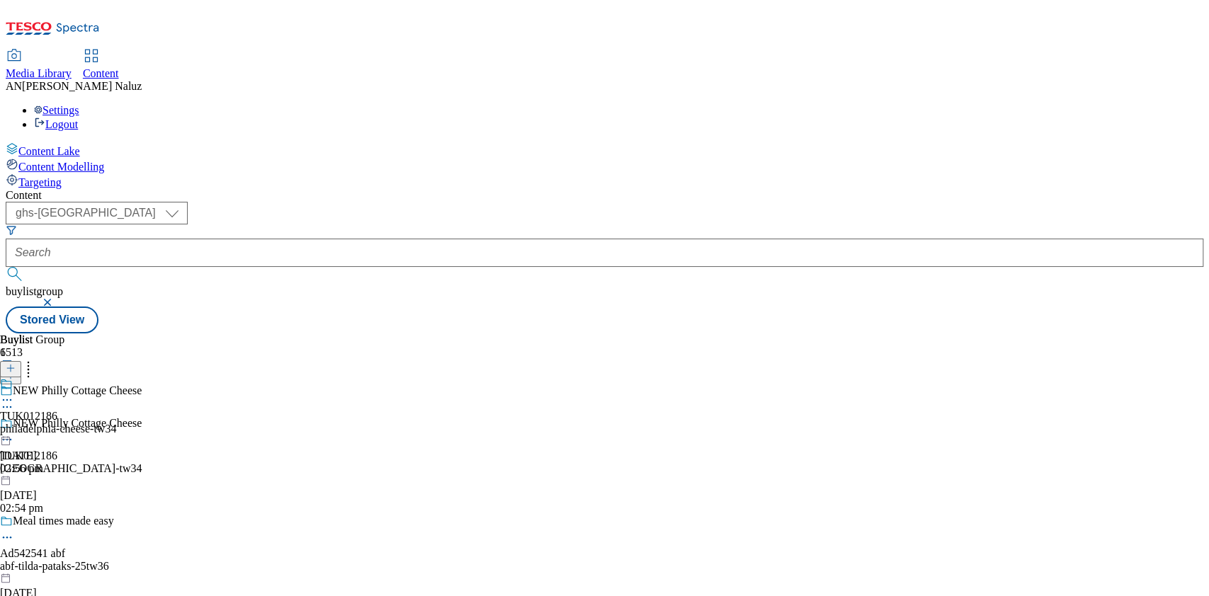
click at [116, 423] on div "philadelphia-cheese-tw34" at bounding box center [58, 429] width 116 height 13
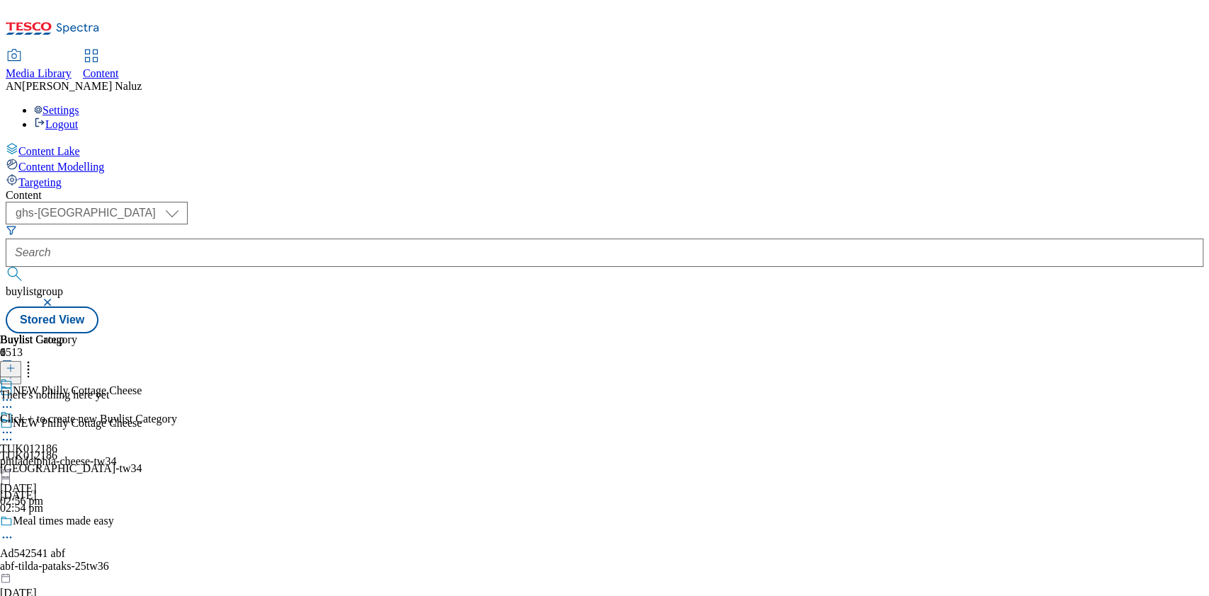
click at [116, 455] on div "philadelphia-cheese-tw34" at bounding box center [58, 461] width 116 height 13
click at [16, 363] on icon at bounding box center [11, 368] width 10 height 10
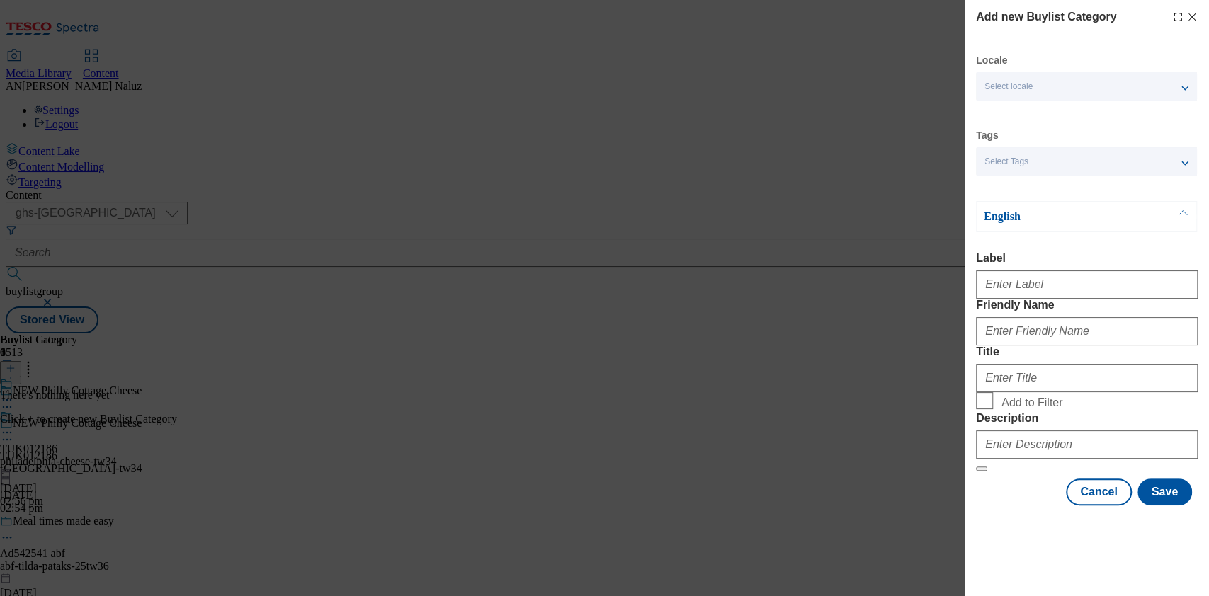
scroll to position [51, 0]
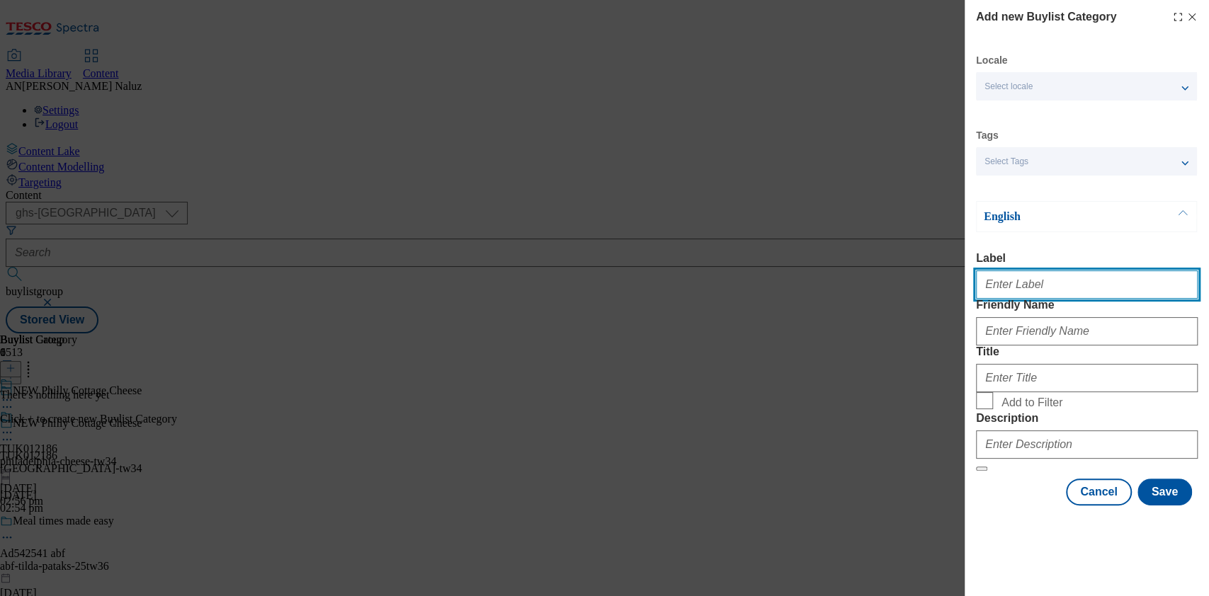
click at [1049, 270] on input "Label" at bounding box center [1087, 284] width 222 height 28
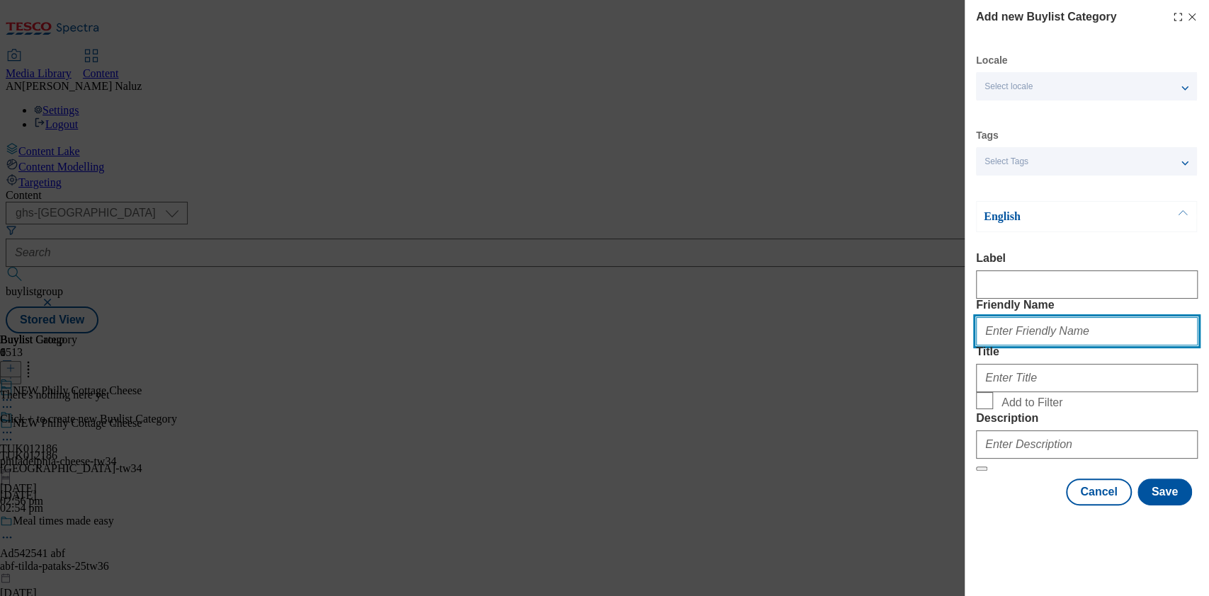
click at [1073, 317] on input "Friendly Name" at bounding box center [1087, 331] width 222 height 28
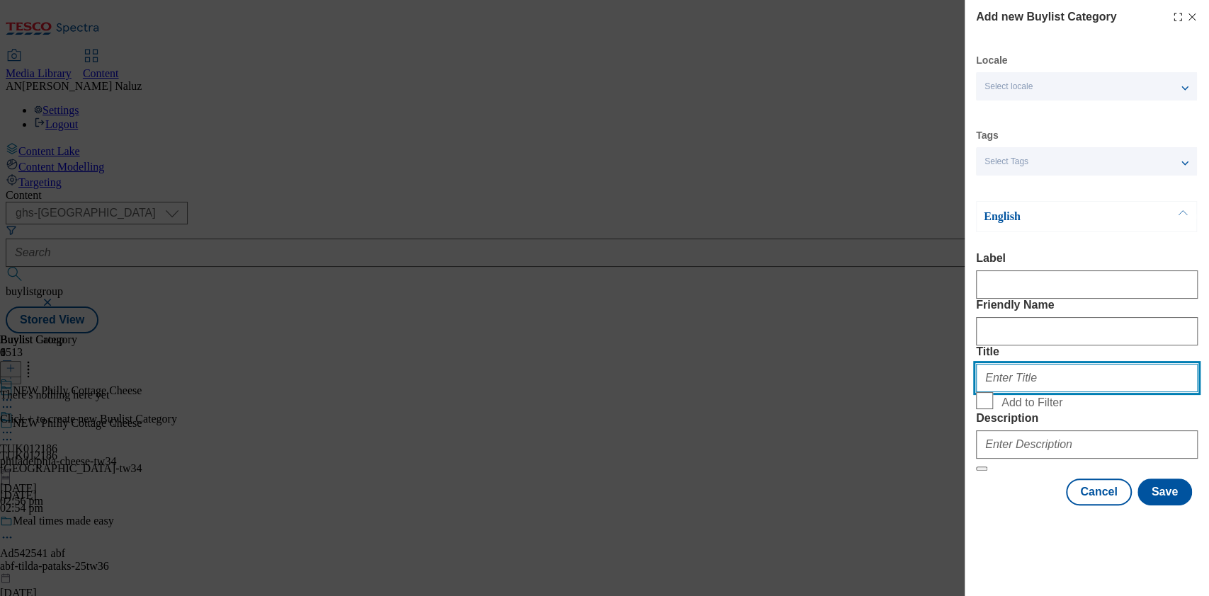
click at [1038, 377] on input "Title" at bounding box center [1087, 378] width 222 height 28
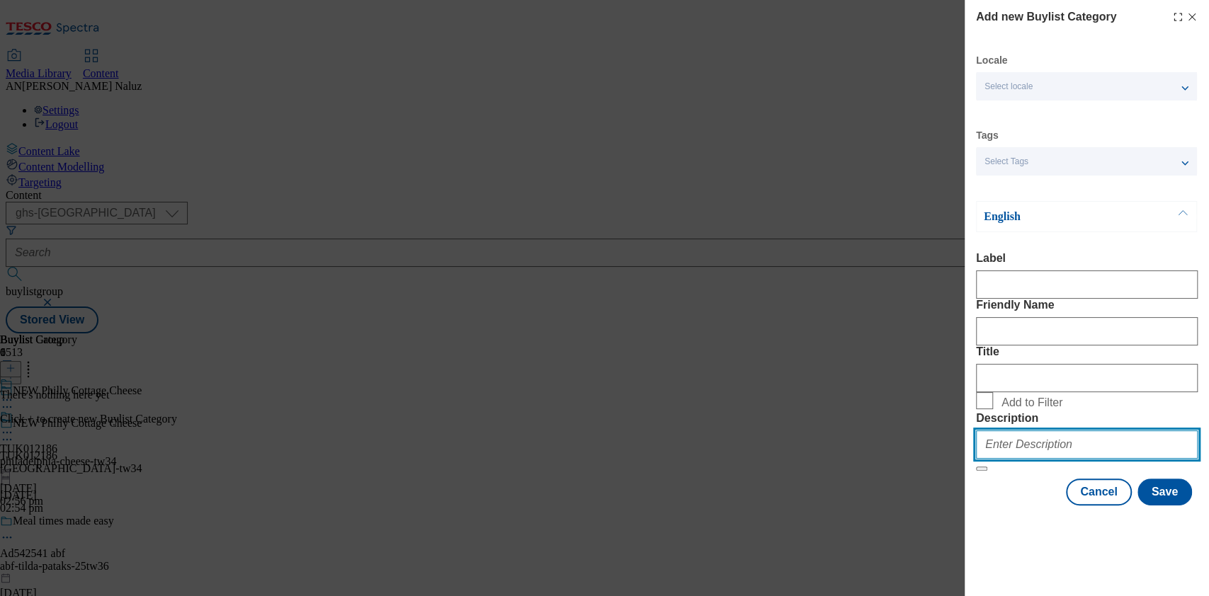
click at [1096, 459] on input "Description" at bounding box center [1087, 444] width 222 height 28
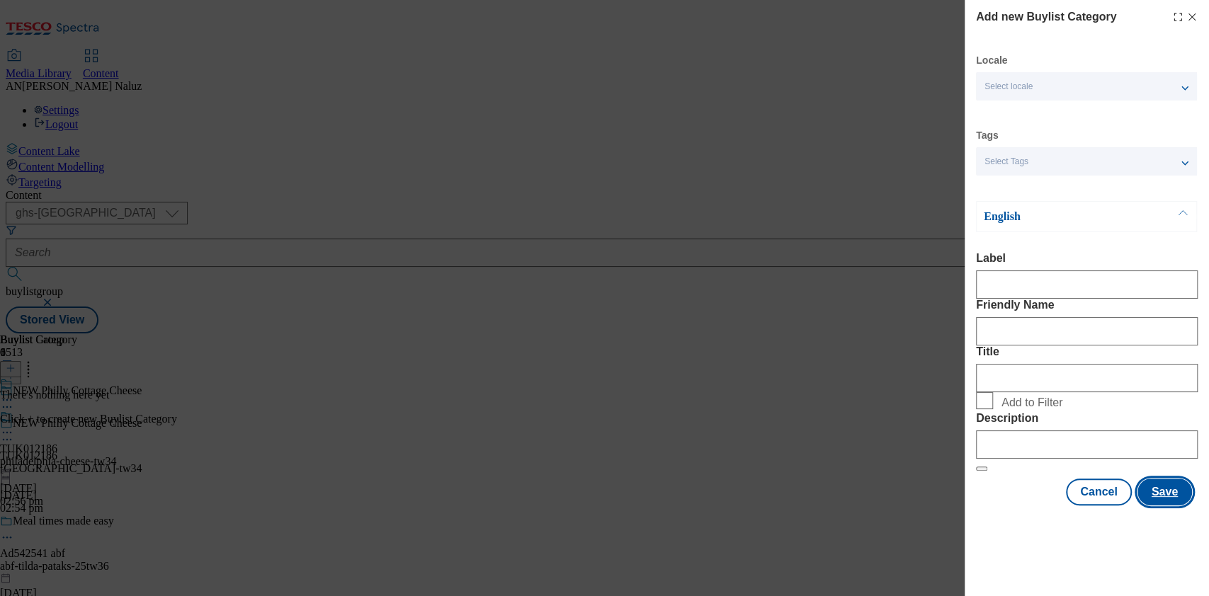
click at [1163, 506] on button "Save" at bounding box center [1164, 492] width 55 height 27
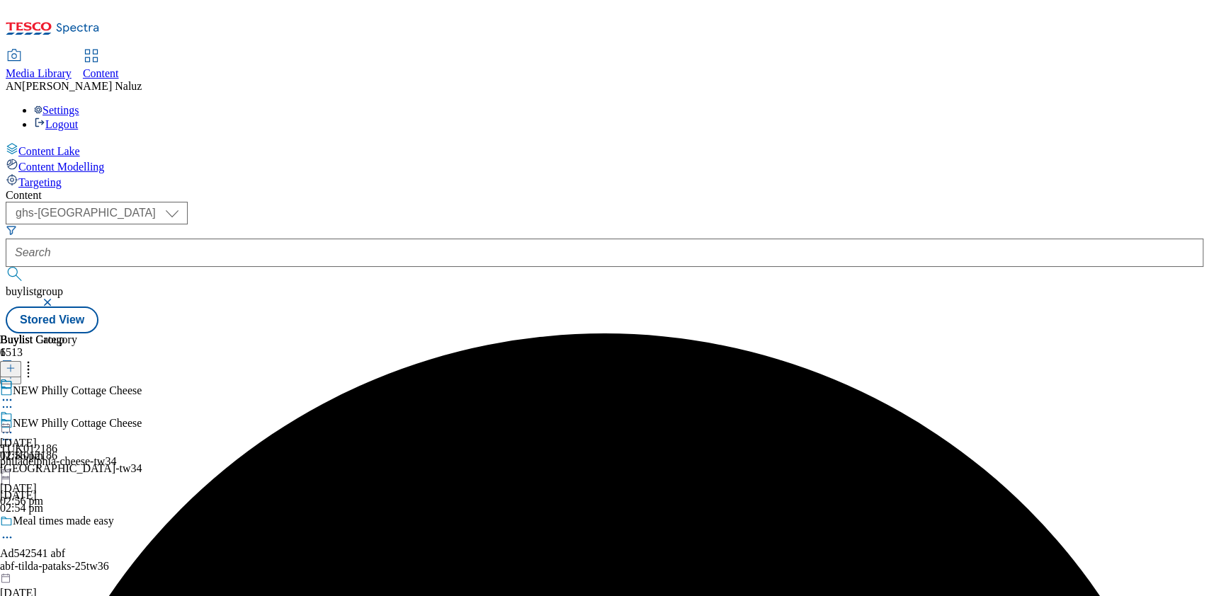
click at [14, 426] on icon at bounding box center [7, 433] width 14 height 14
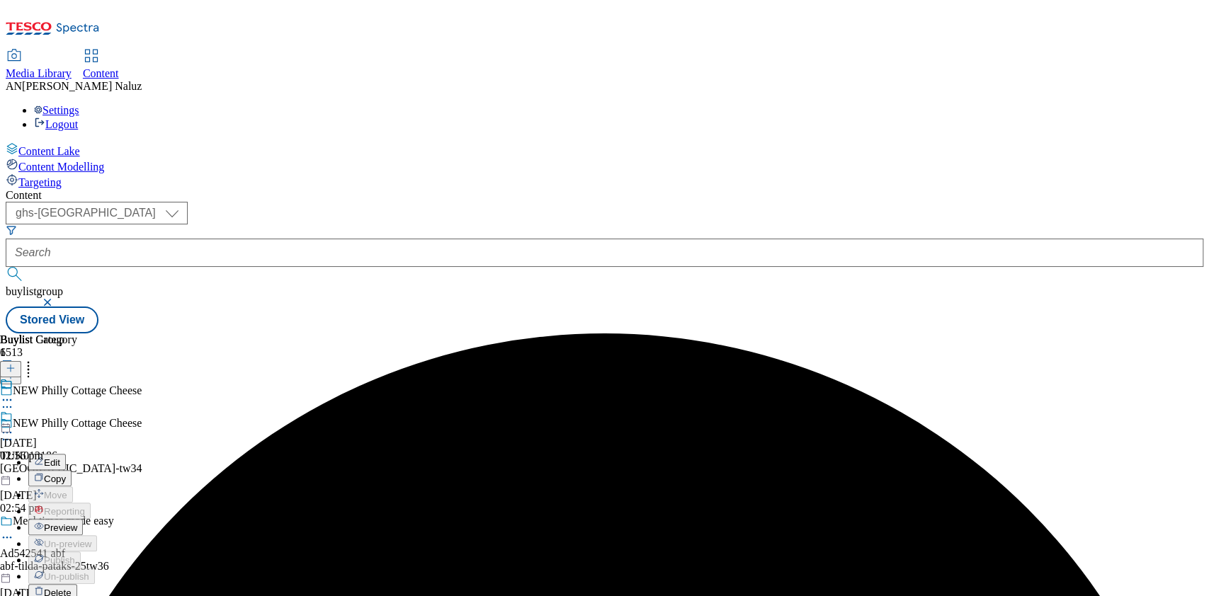
click at [83, 519] on button "Preview" at bounding box center [55, 527] width 55 height 16
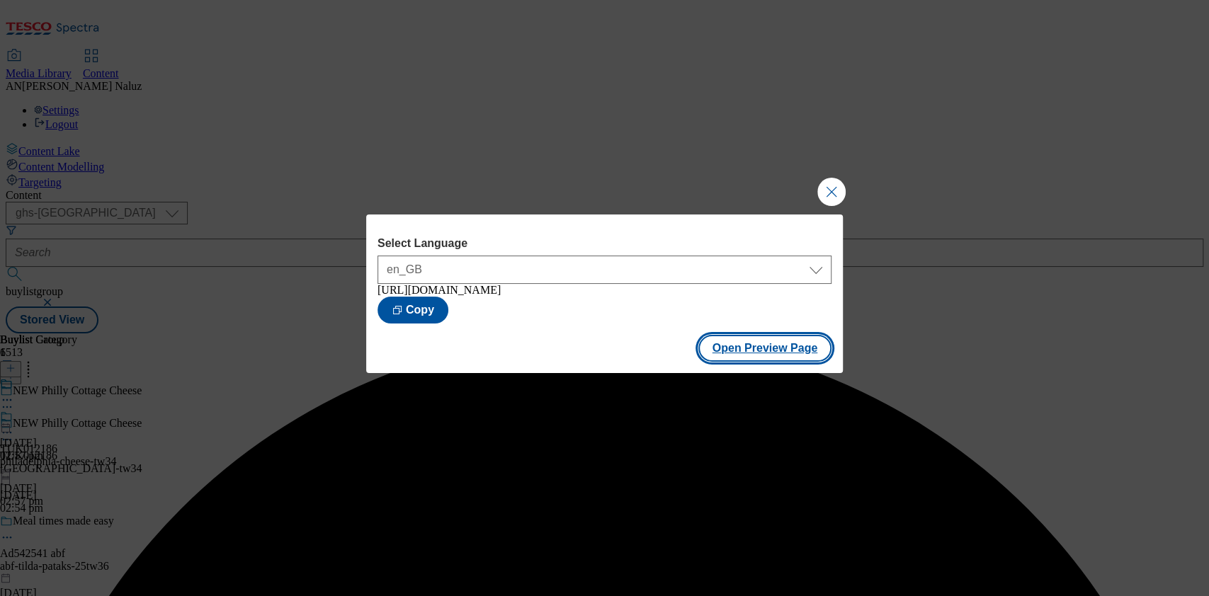
click at [775, 358] on button "Open Preview Page" at bounding box center [765, 348] width 134 height 27
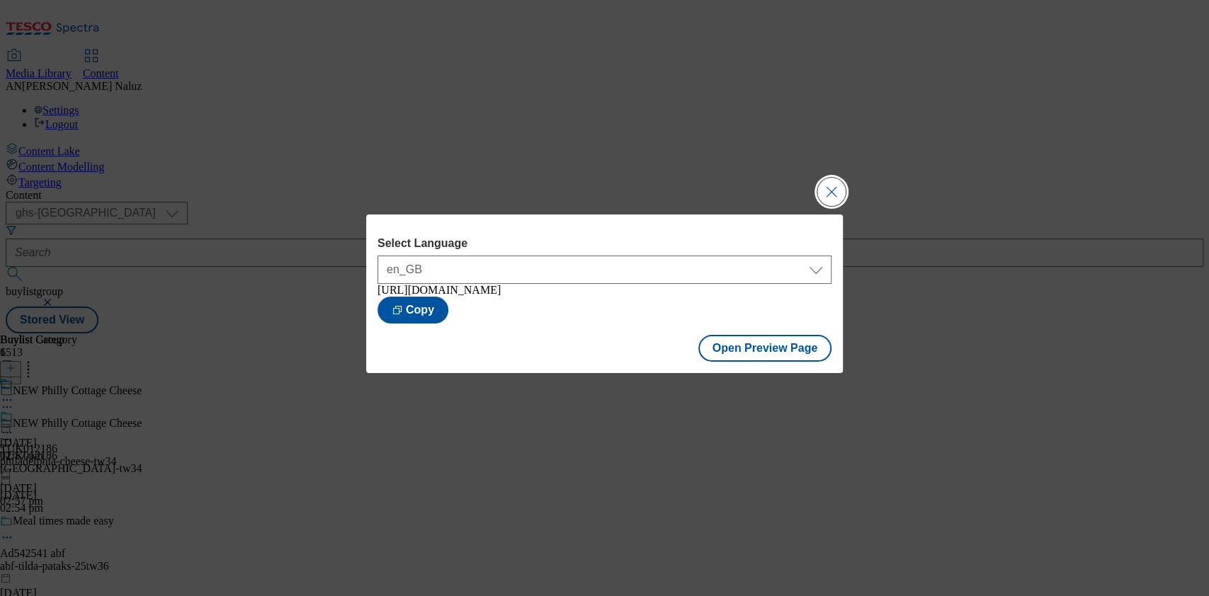
click at [833, 189] on button "Close Modal" at bounding box center [831, 192] width 28 height 28
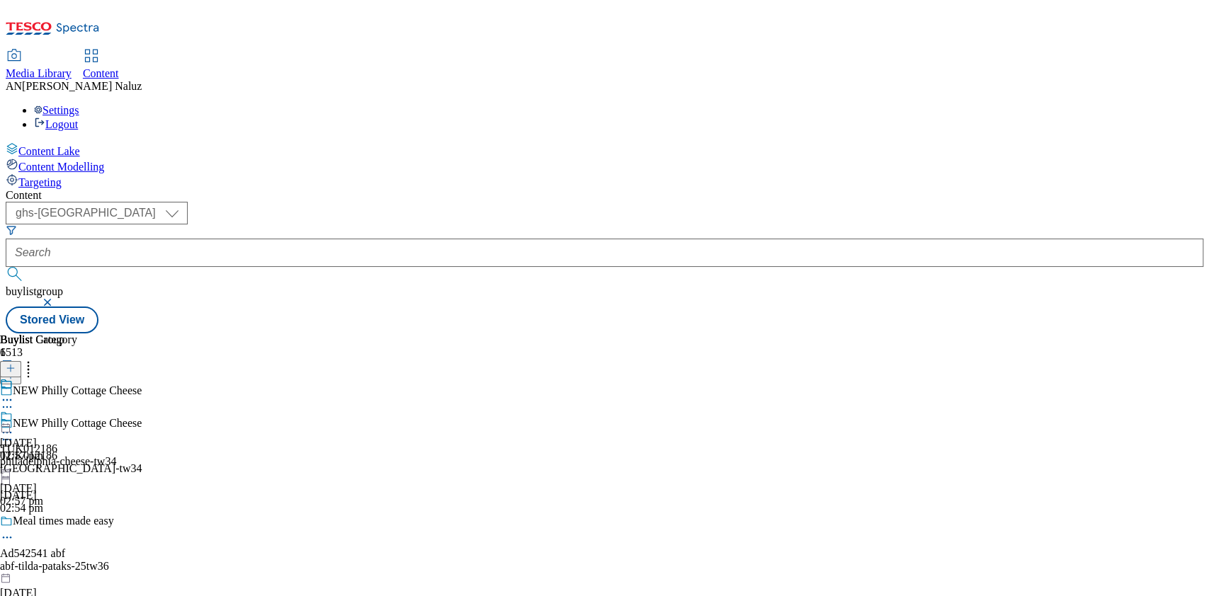
click at [14, 426] on icon at bounding box center [7, 433] width 14 height 14
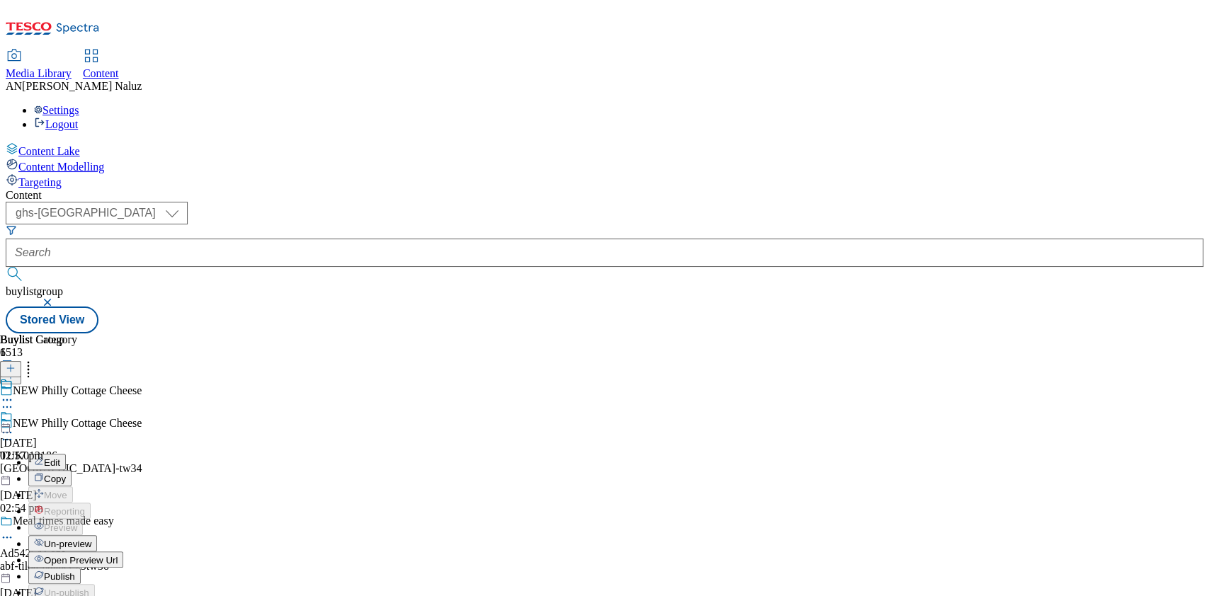
click at [66, 454] on button "Edit" at bounding box center [47, 462] width 38 height 16
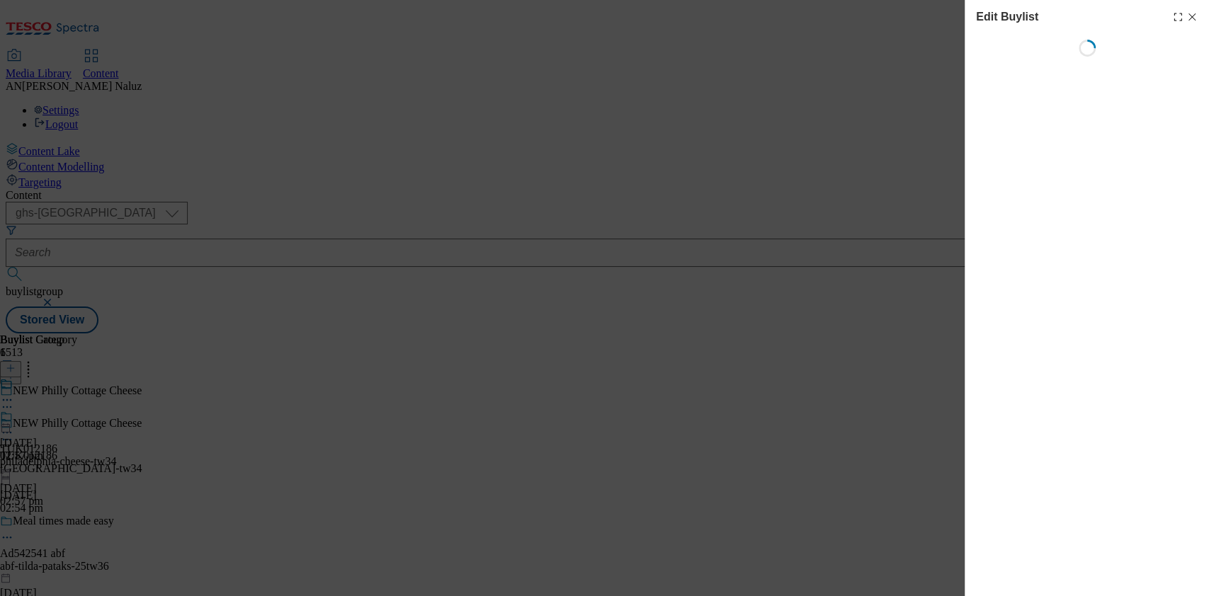
select select "tactical"
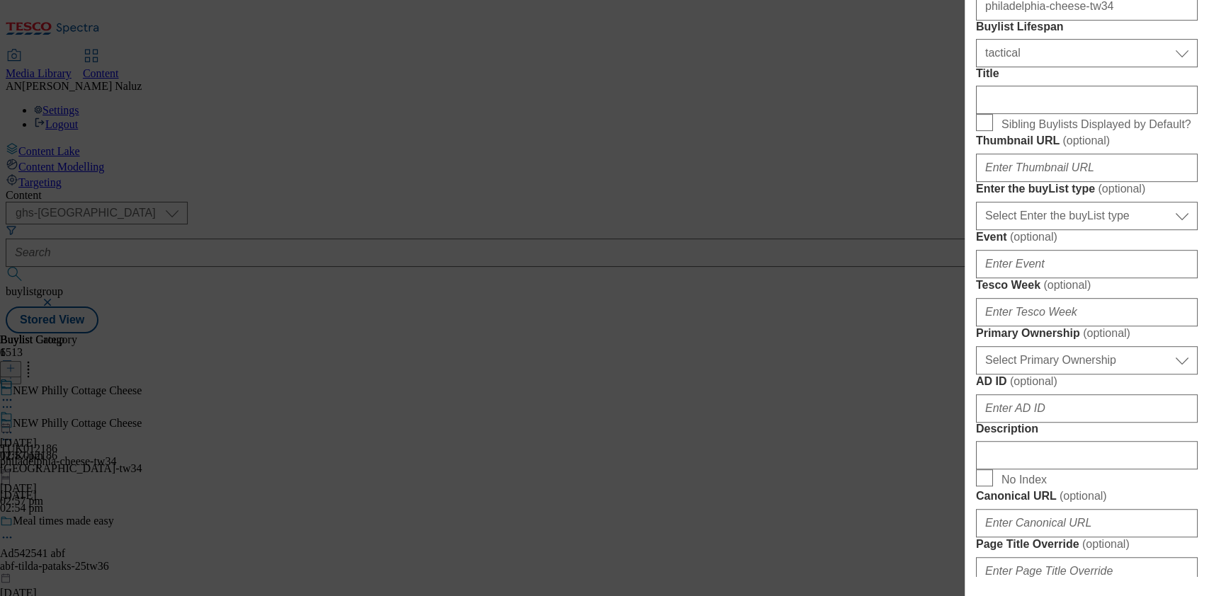
scroll to position [409, 0]
paste input "Philadelphia Cottage Cheese is simply irresistibly delicious and refreshingly d…"
click at [1054, 113] on input "Title" at bounding box center [1087, 99] width 222 height 28
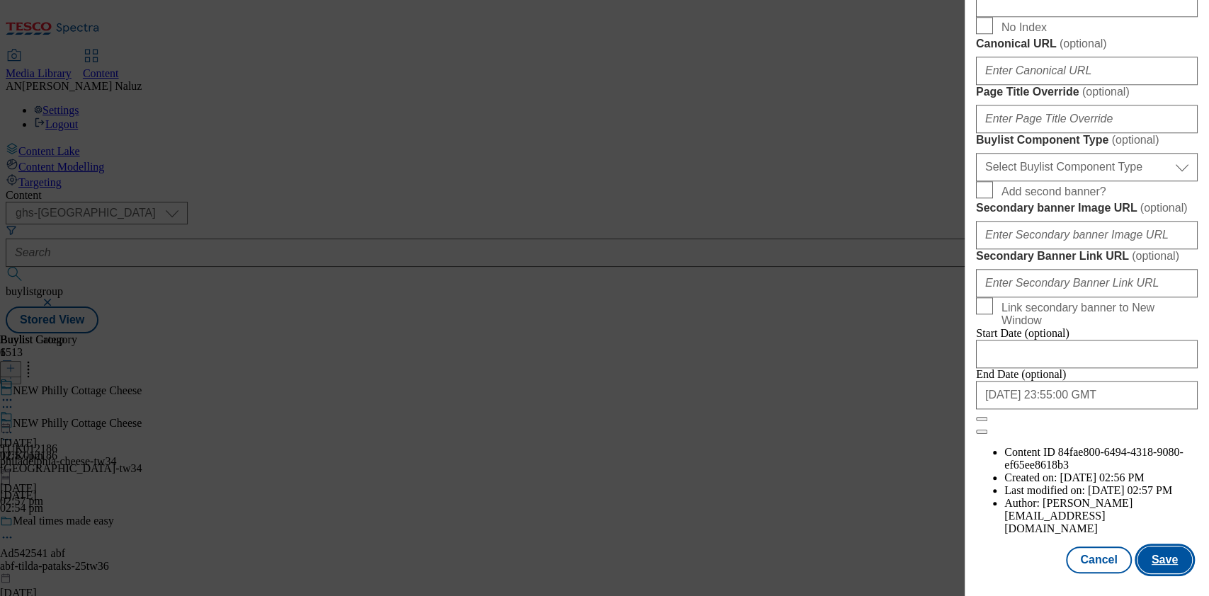
scroll to position [0, 0]
click at [1146, 547] on button "Save" at bounding box center [1164, 560] width 55 height 27
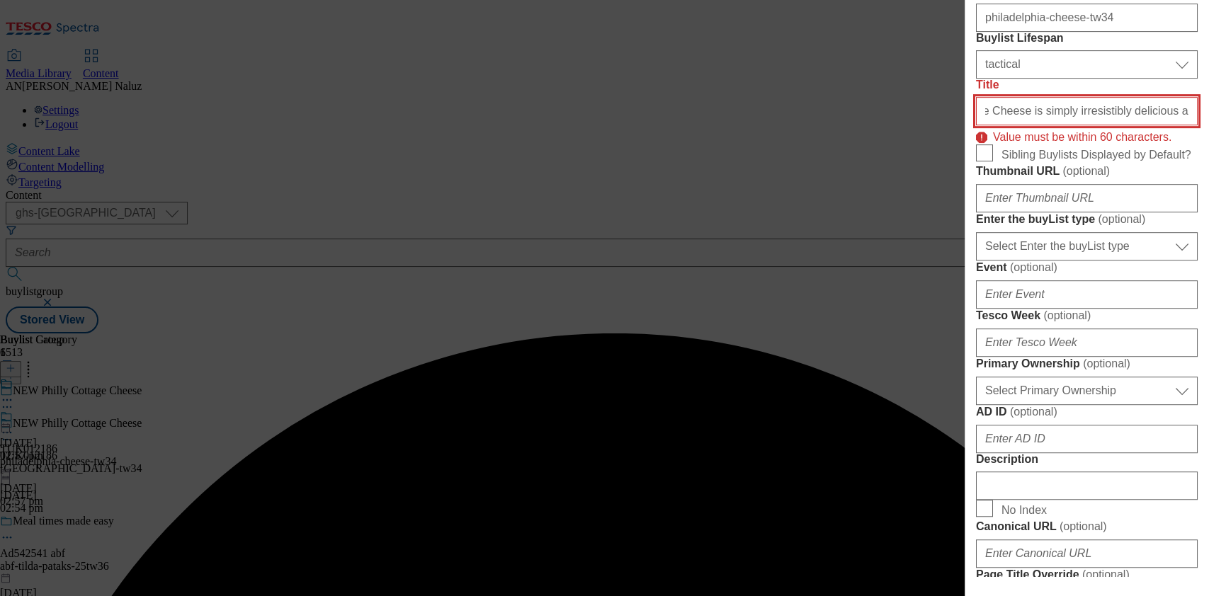
scroll to position [0, 139]
drag, startPoint x: 1047, startPoint y: 237, endPoint x: 1170, endPoint y: 232, distance: 123.3
click at [1170, 125] on input "Philadelphia Cottage Cheese is simply irresistibly delicious and refreshingly d…" at bounding box center [1087, 111] width 222 height 28
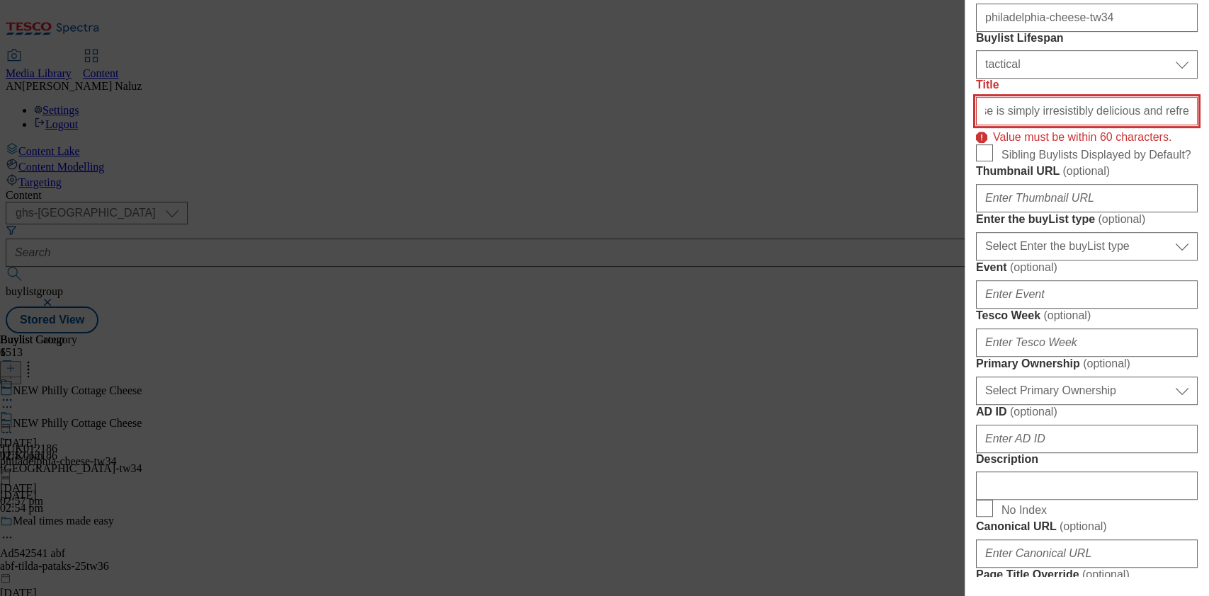
click at [1084, 125] on input "Philadelphia Cottage Cheese is simply irresistibly delicious and refreshingly d…" at bounding box center [1087, 111] width 222 height 28
drag, startPoint x: 1076, startPoint y: 234, endPoint x: 1186, endPoint y: 246, distance: 110.3
click at [1186, 246] on div "Edit Buylist Locale Select locale English Welsh Tags 1 tags selected fnf market…" at bounding box center [1086, 288] width 244 height 576
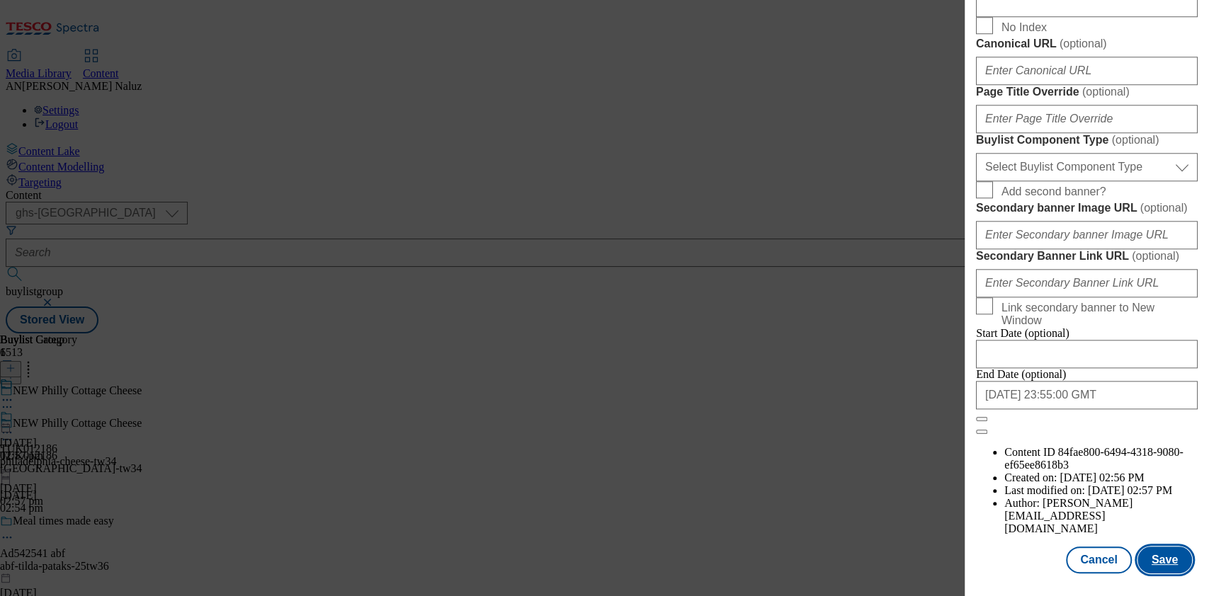
scroll to position [0, 0]
click at [1140, 547] on button "Save" at bounding box center [1164, 560] width 55 height 27
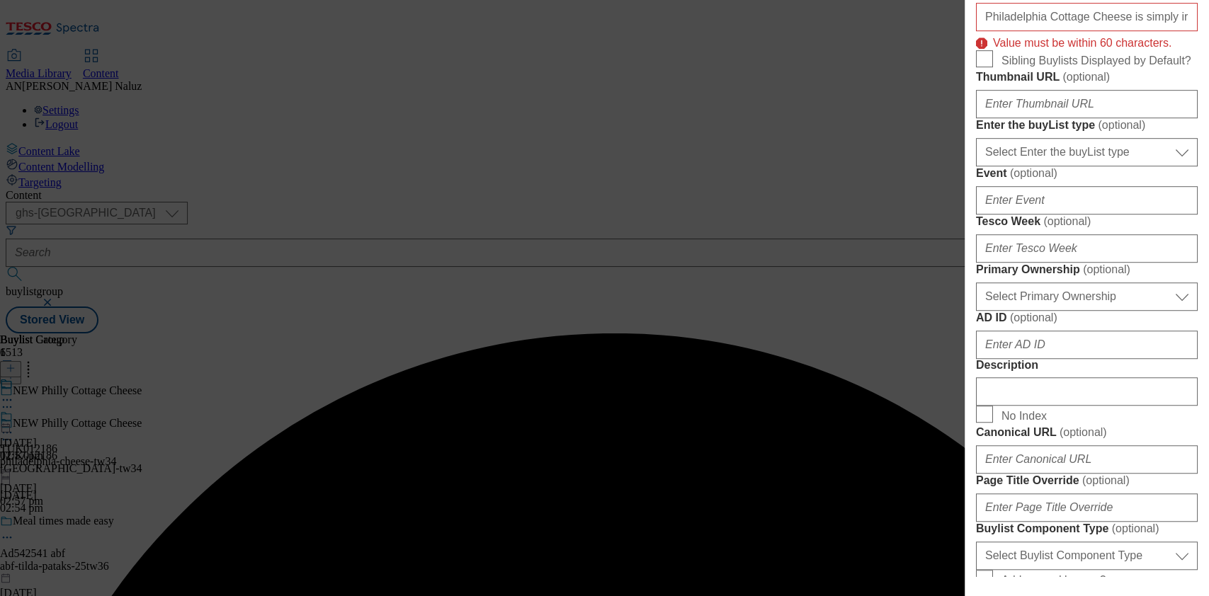
scroll to position [492, 4]
click at [1113, 30] on input "Philadelphia Cottage Cheese is simply irresistibly delicious!" at bounding box center [1087, 16] width 222 height 28
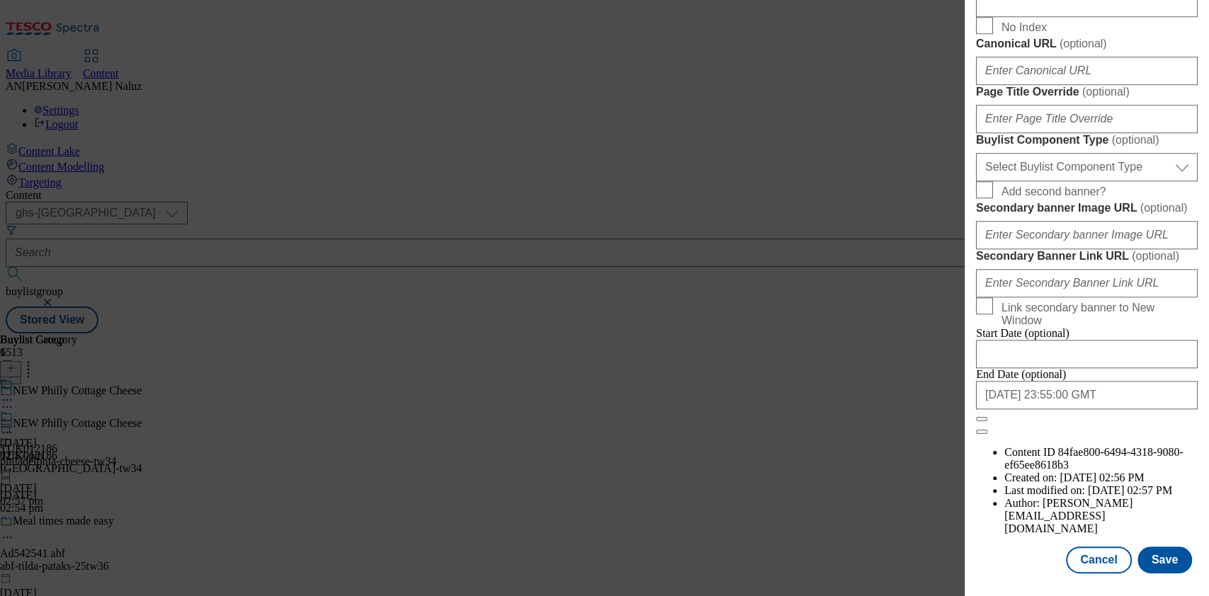
scroll to position [1297, 4]
type input "Philadelphia Cottage Cheese is irresistibly delicious!"
click at [1154, 547] on button "Save" at bounding box center [1164, 560] width 55 height 27
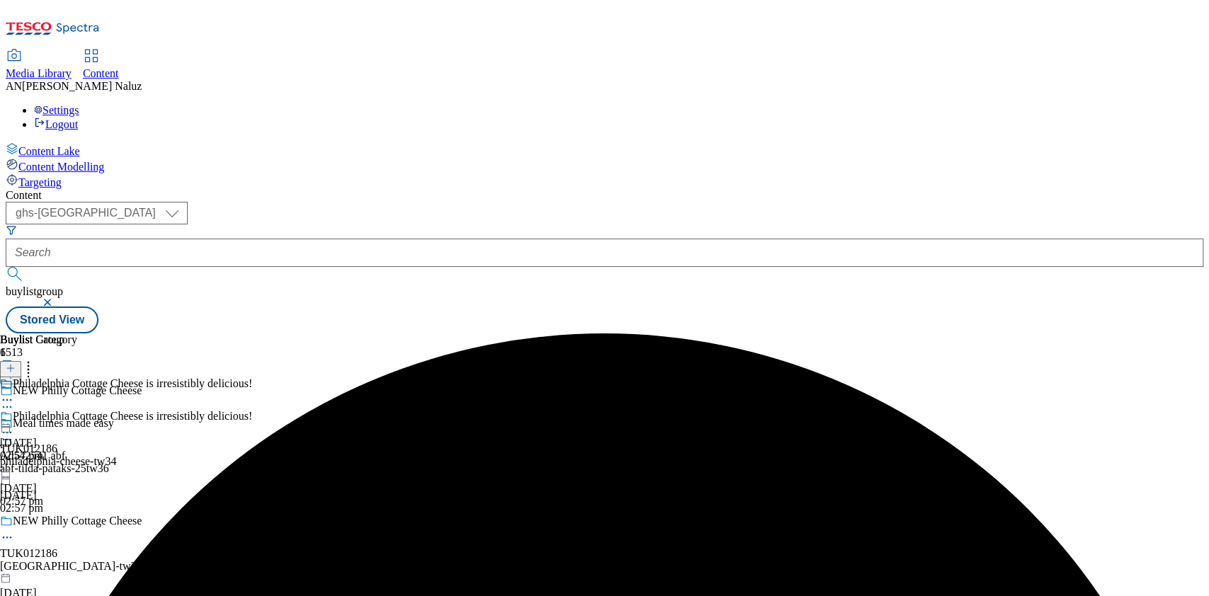
click at [14, 426] on icon at bounding box center [7, 433] width 14 height 14
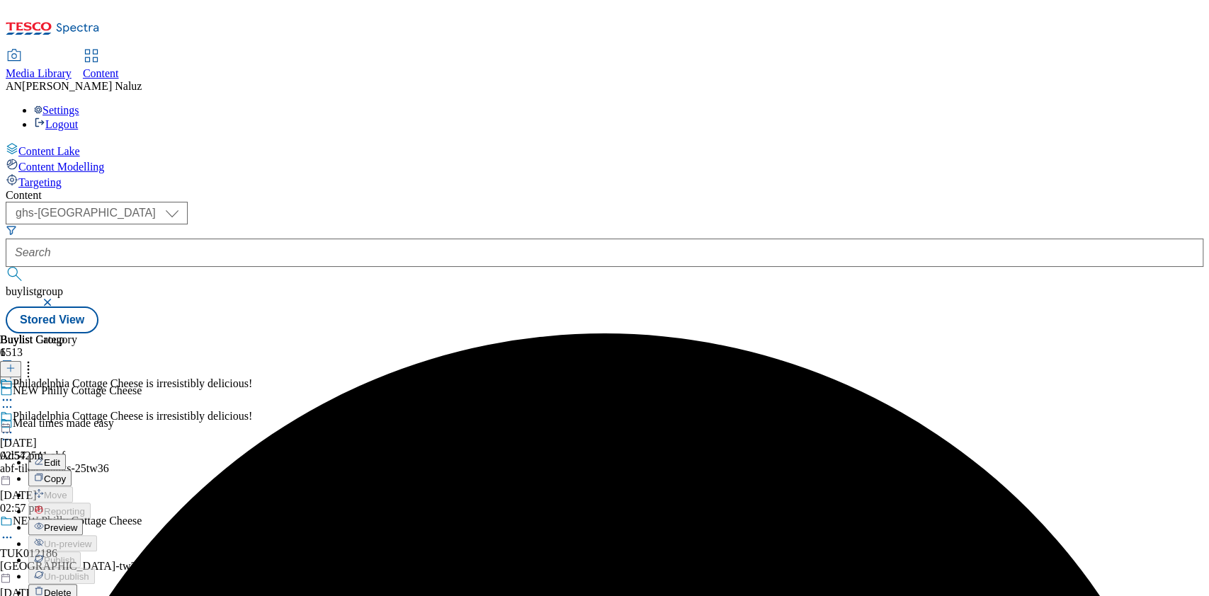
click at [83, 519] on button "Preview" at bounding box center [55, 527] width 55 height 16
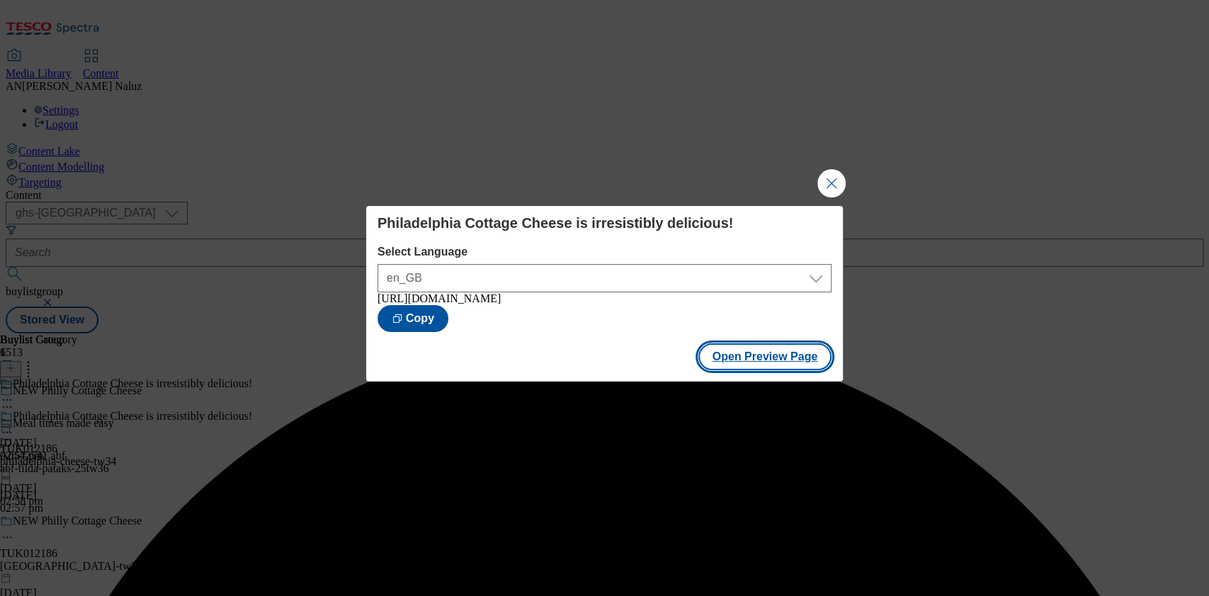
click at [784, 363] on button "Open Preview Page" at bounding box center [765, 356] width 134 height 27
click at [840, 185] on button "Close Modal" at bounding box center [831, 183] width 28 height 28
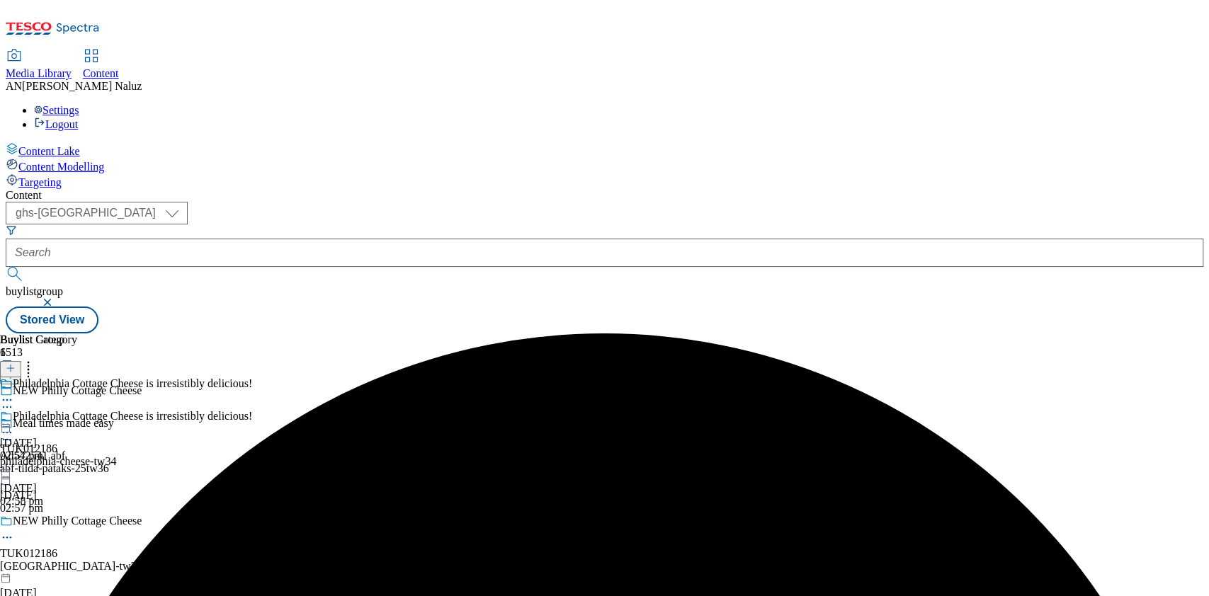
click at [14, 426] on icon at bounding box center [7, 433] width 14 height 14
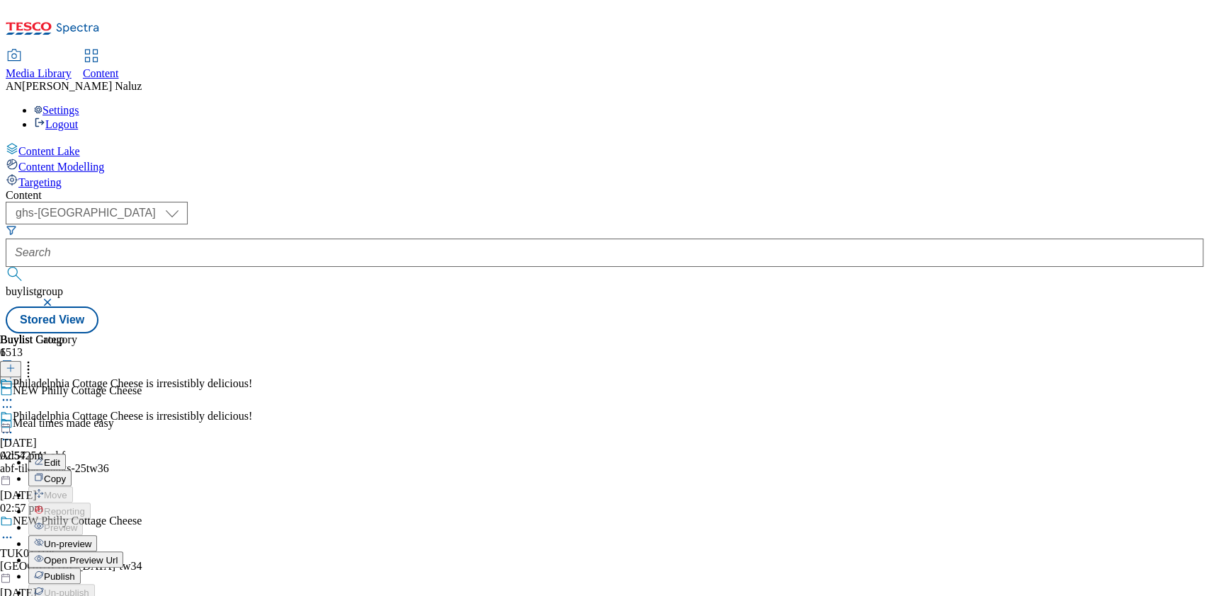
click at [66, 454] on button "Edit" at bounding box center [47, 462] width 38 height 16
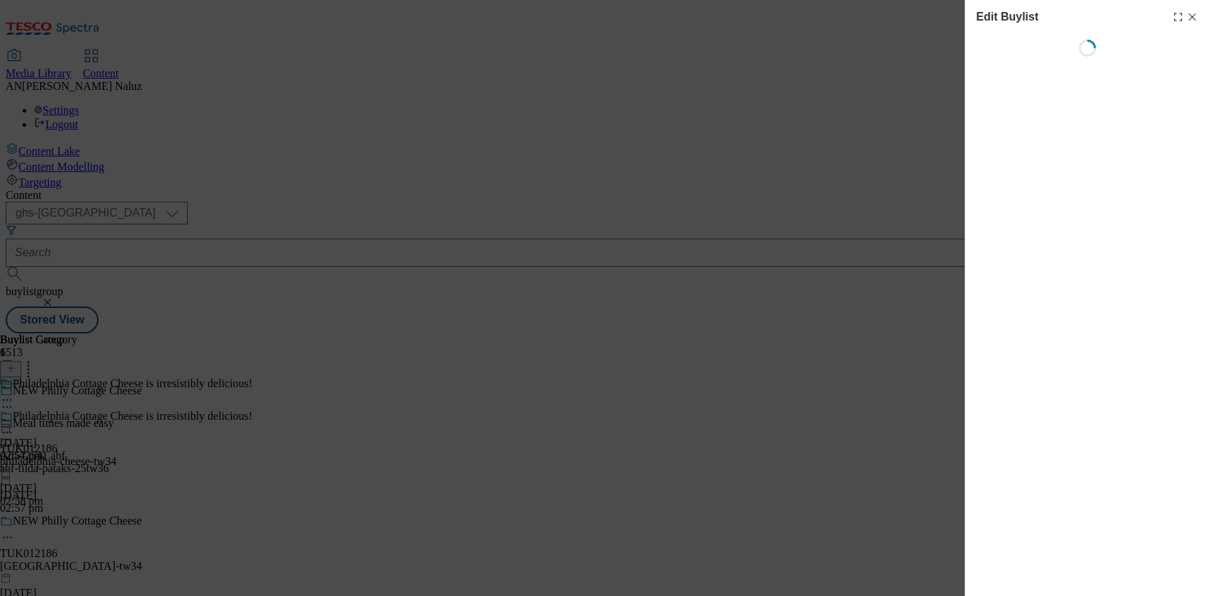
select select "tactical"
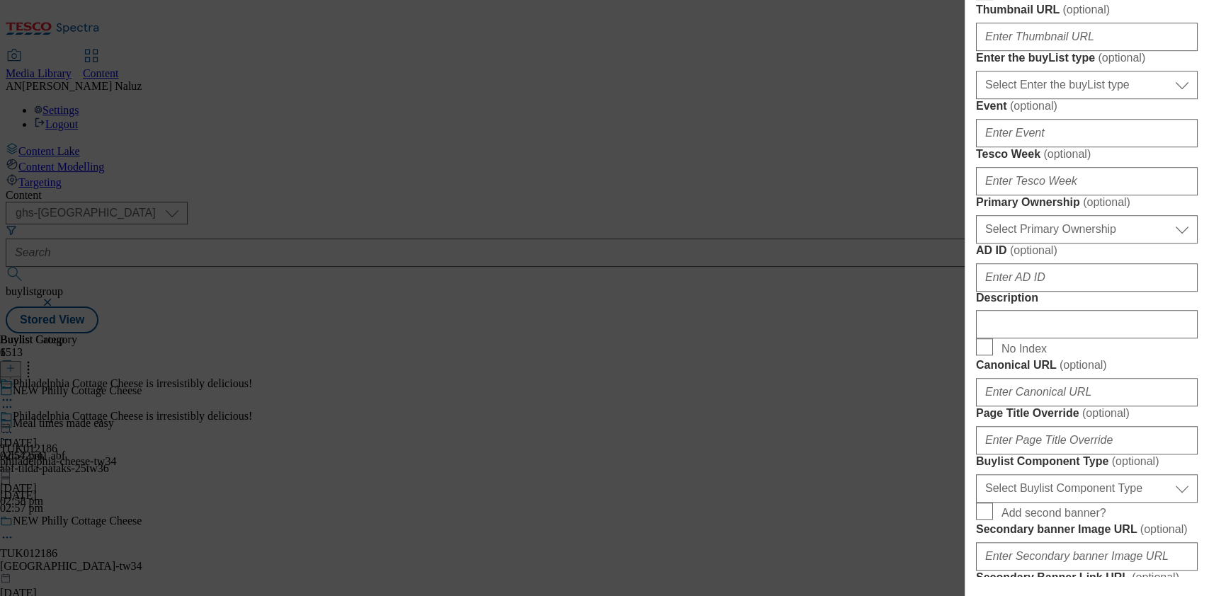
scroll to position [399, 0]
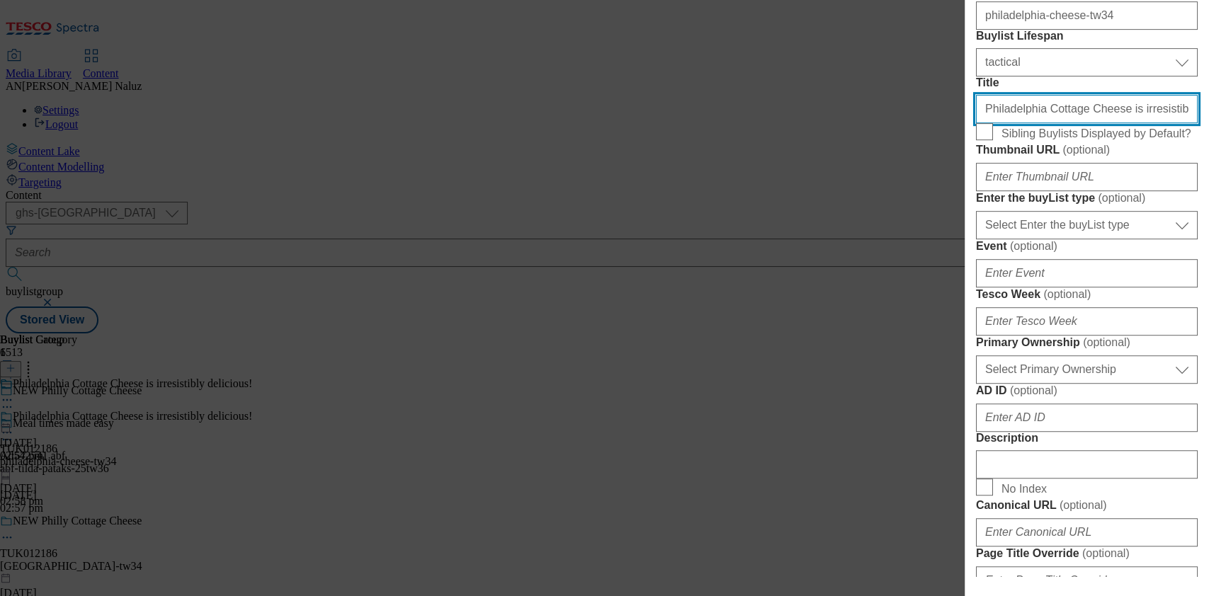
click at [1041, 123] on input "Philadelphia Cottage Cheese is irresistibly delicious!" at bounding box center [1087, 109] width 222 height 28
paste input "simply irresistibly delicious and refreshingly different"
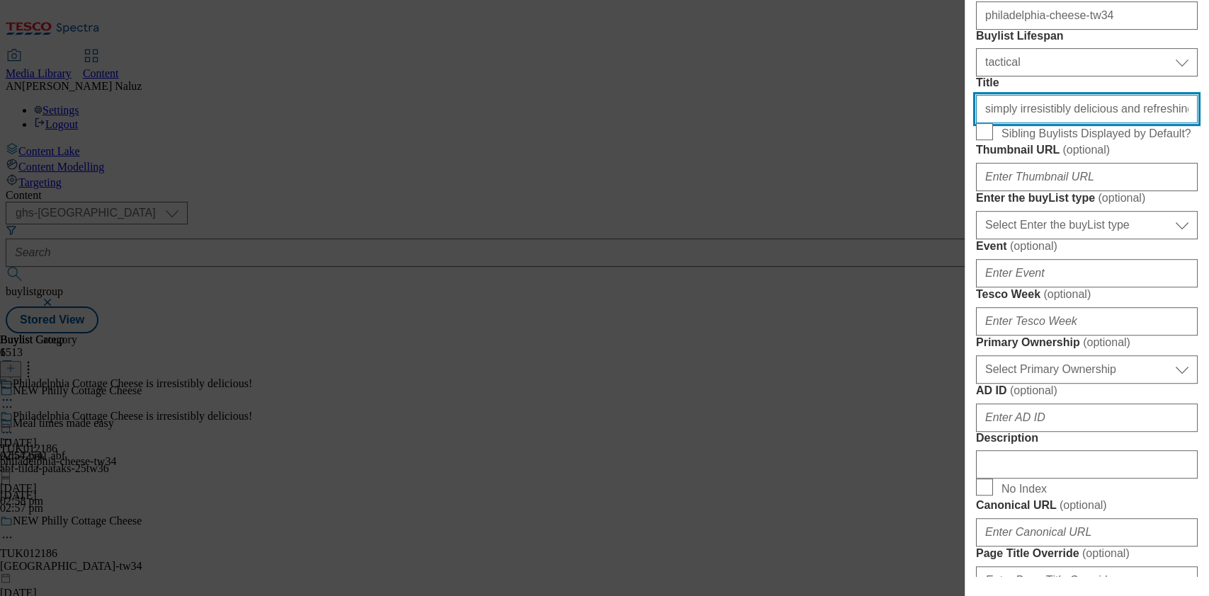
drag, startPoint x: 1055, startPoint y: 234, endPoint x: 890, endPoint y: 233, distance: 165.0
click at [890, 233] on div "Edit Buylist Locale Select locale English Welsh Tags 1 tags selected fnf market…" at bounding box center [604, 298] width 1209 height 596
click at [1049, 123] on input "simply irresistibly delicious and refreshingly different!" at bounding box center [1087, 109] width 222 height 28
click at [991, 123] on input "simply irresistibly delicious and refreshingly different!" at bounding box center [1087, 109] width 222 height 28
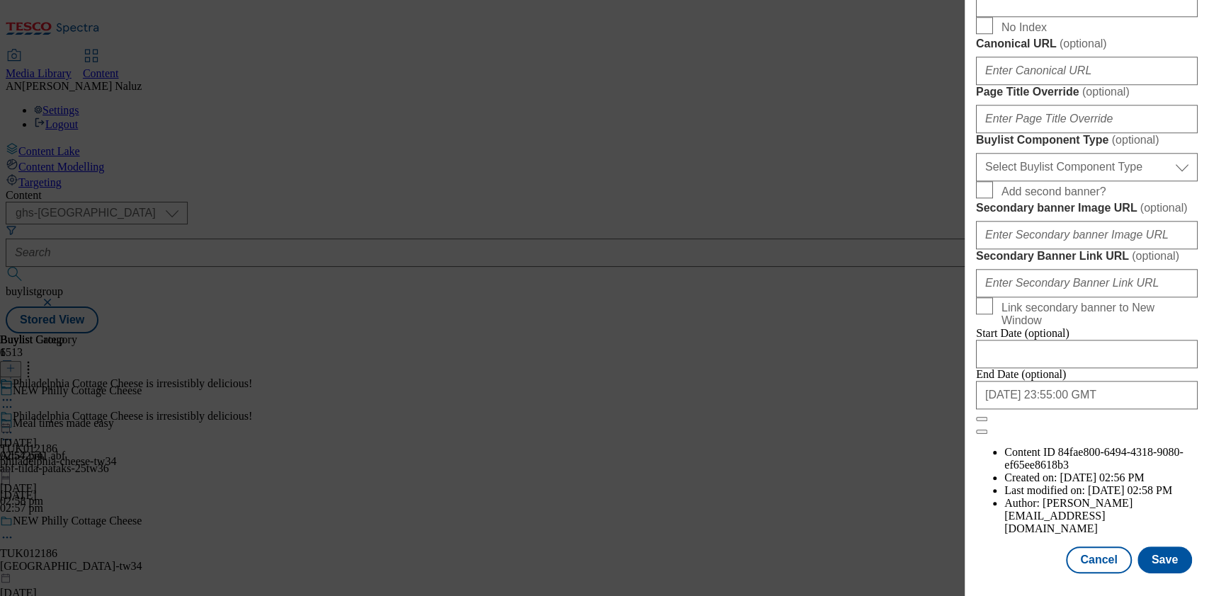
scroll to position [1297, 0]
type input "Simply irresistibly delicious and refreshingly different!"
click at [1143, 551] on button "Save" at bounding box center [1164, 560] width 55 height 27
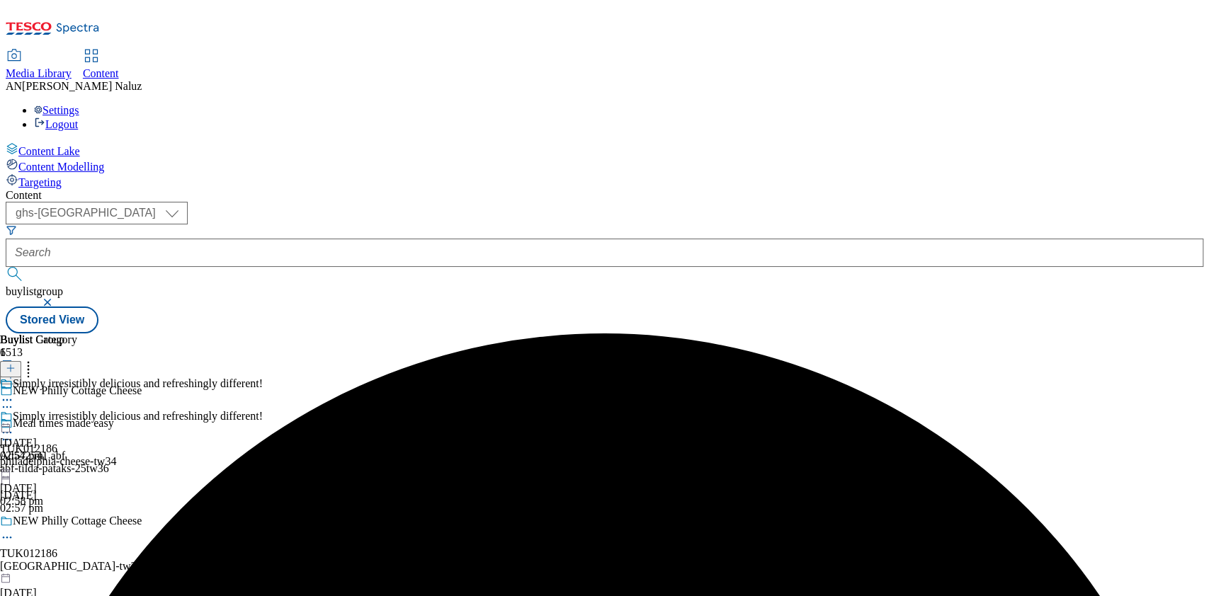
click at [14, 426] on icon at bounding box center [7, 433] width 14 height 14
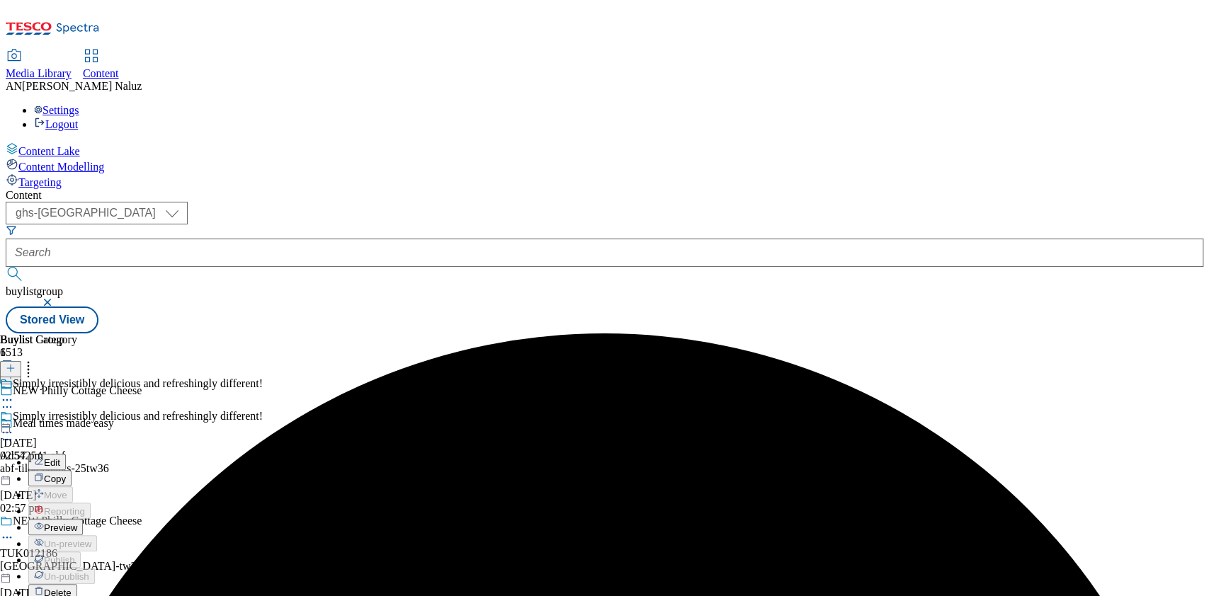
click at [77, 523] on span "Preview" at bounding box center [60, 528] width 33 height 11
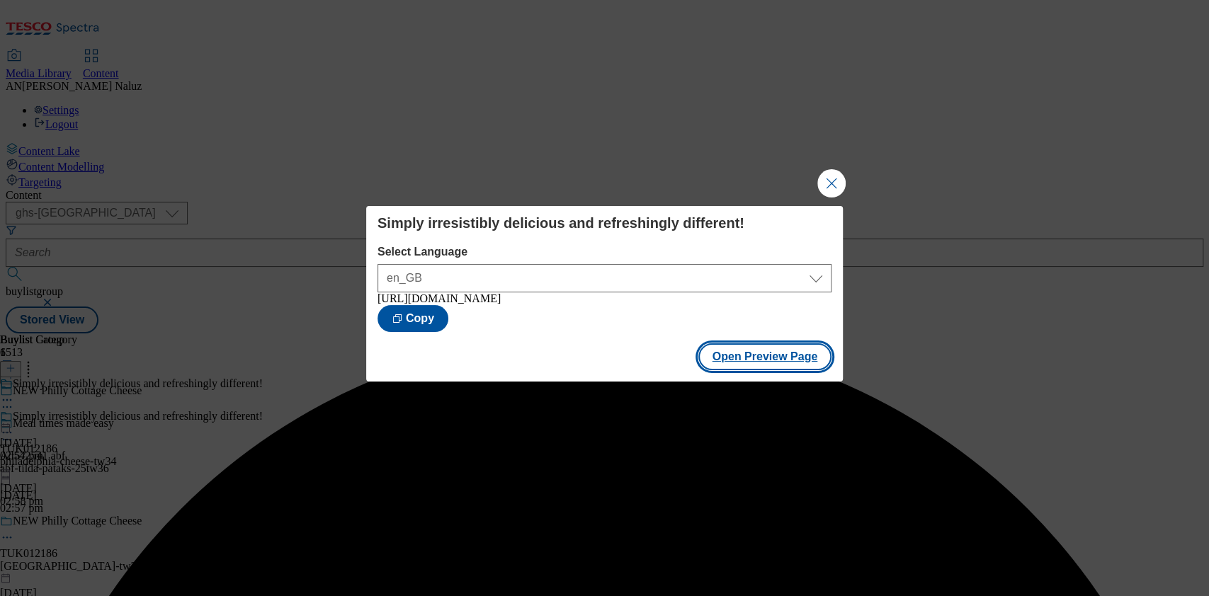
click at [728, 362] on button "Open Preview Page" at bounding box center [765, 356] width 134 height 27
click at [836, 174] on button "Close Modal" at bounding box center [831, 183] width 28 height 28
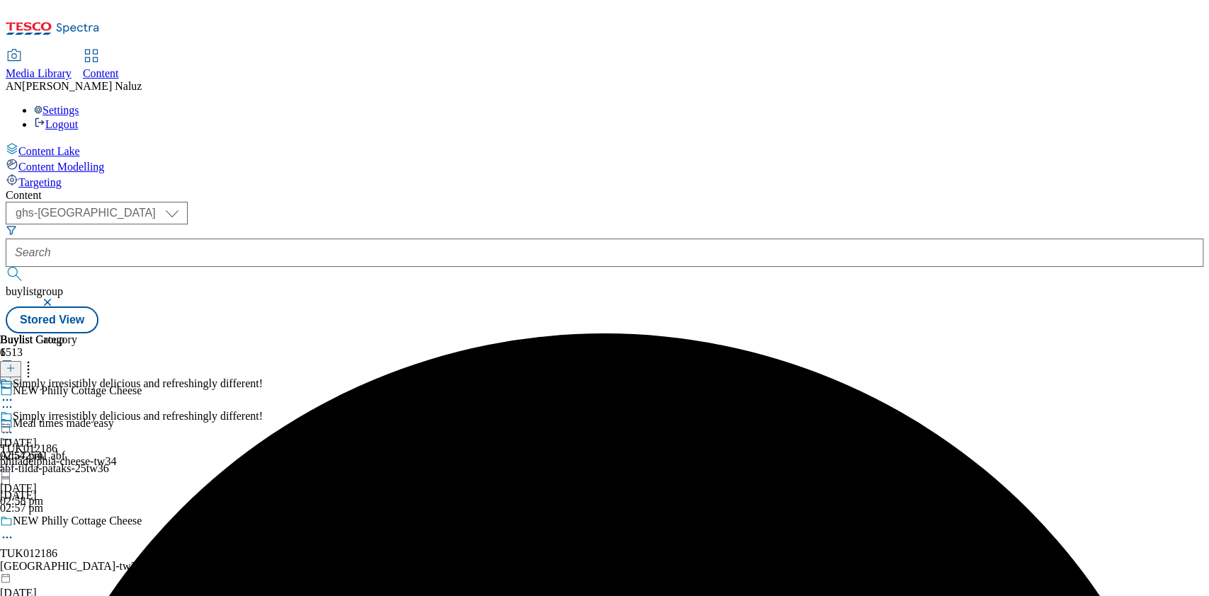
click at [77, 377] on div "13 Oct 2025 02:57 pm" at bounding box center [38, 419] width 77 height 85
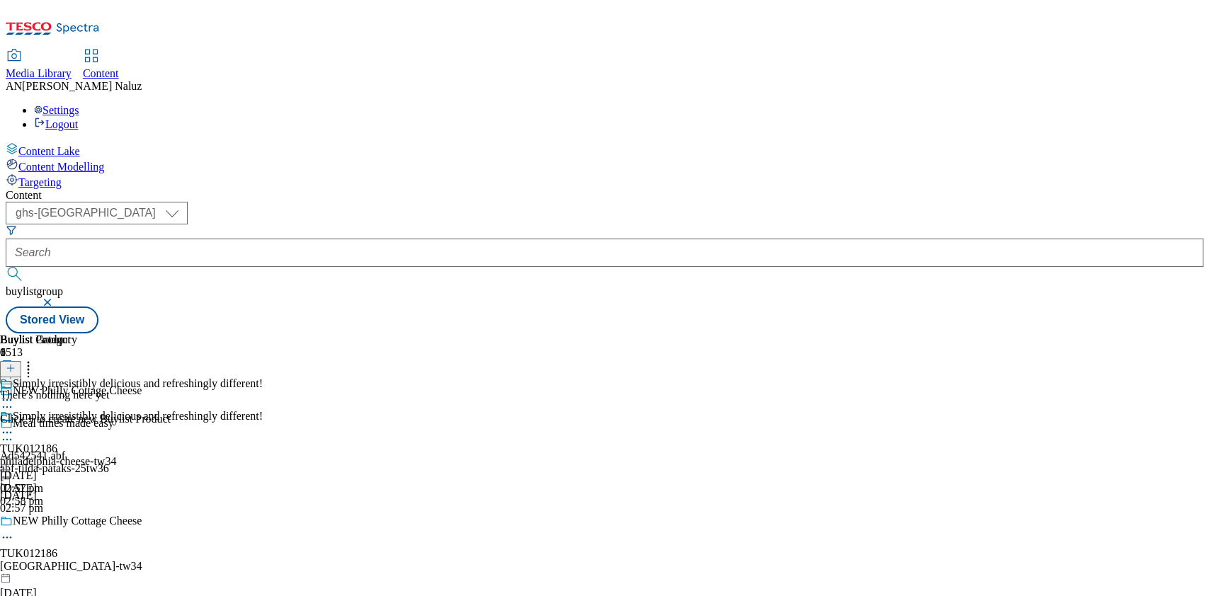
scroll to position [0, 47]
click at [16, 363] on icon at bounding box center [11, 368] width 10 height 10
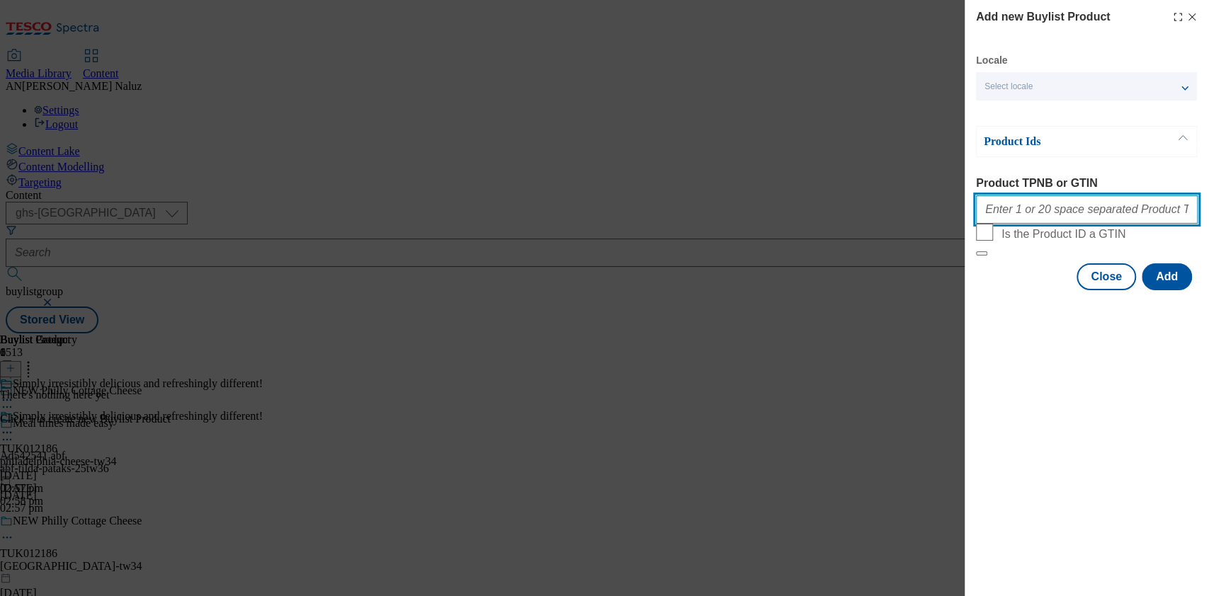
click at [1022, 207] on input "Product TPNB or GTIN" at bounding box center [1087, 209] width 222 height 28
paste input "97018667"
paste input "91067370"
paste input "90993220"
paste input "90784518"
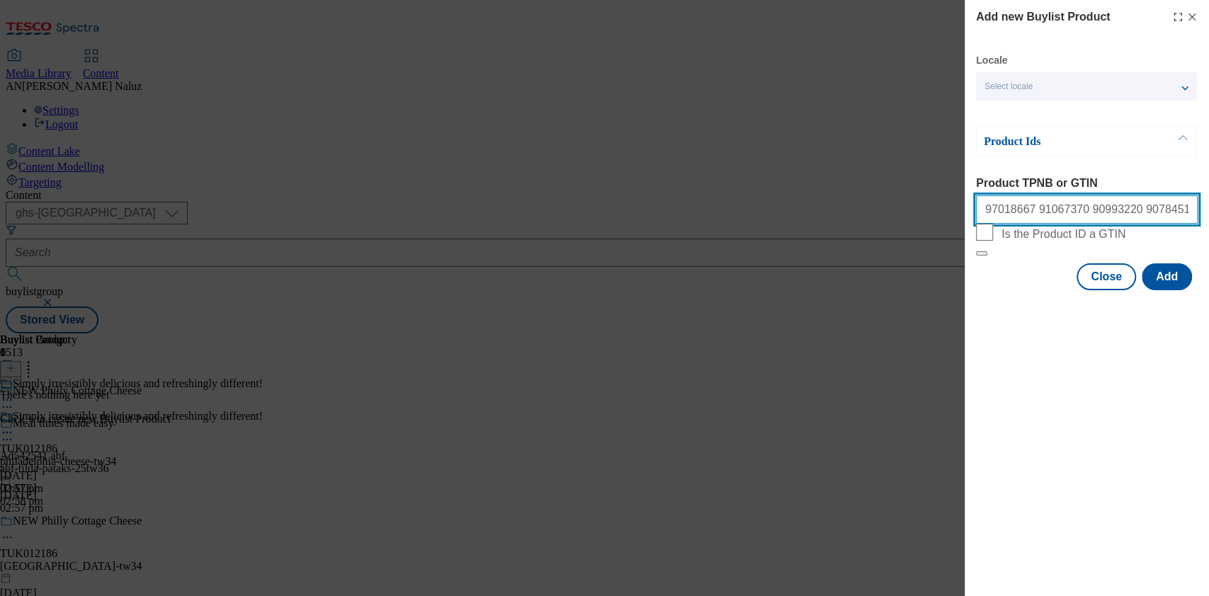
paste input "90783404"
paste input "90725964"
drag, startPoint x: 1131, startPoint y: 214, endPoint x: 1207, endPoint y: 220, distance: 76.7
click at [1207, 220] on div "Add new Buylist Product Locale Select locale English Welsh Product Ids Product …" at bounding box center [1086, 146] width 244 height 293
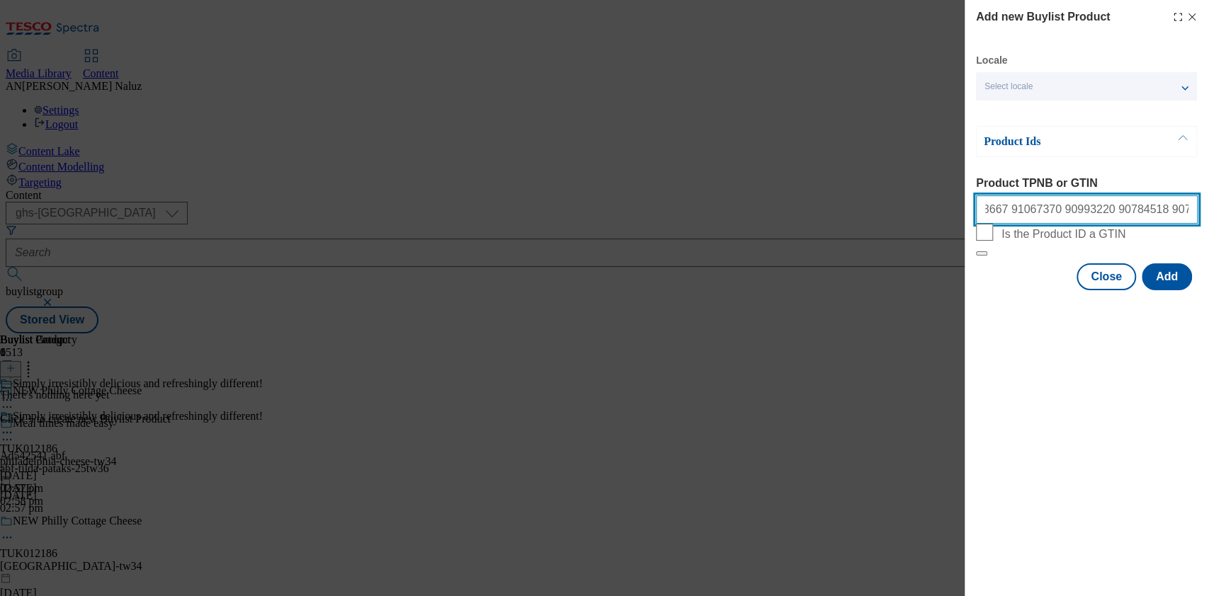
paste input "90725935"
click at [1102, 205] on input "97018667 91067370 90993220 90784518 90783404 90725964 90725935" at bounding box center [1087, 209] width 222 height 28
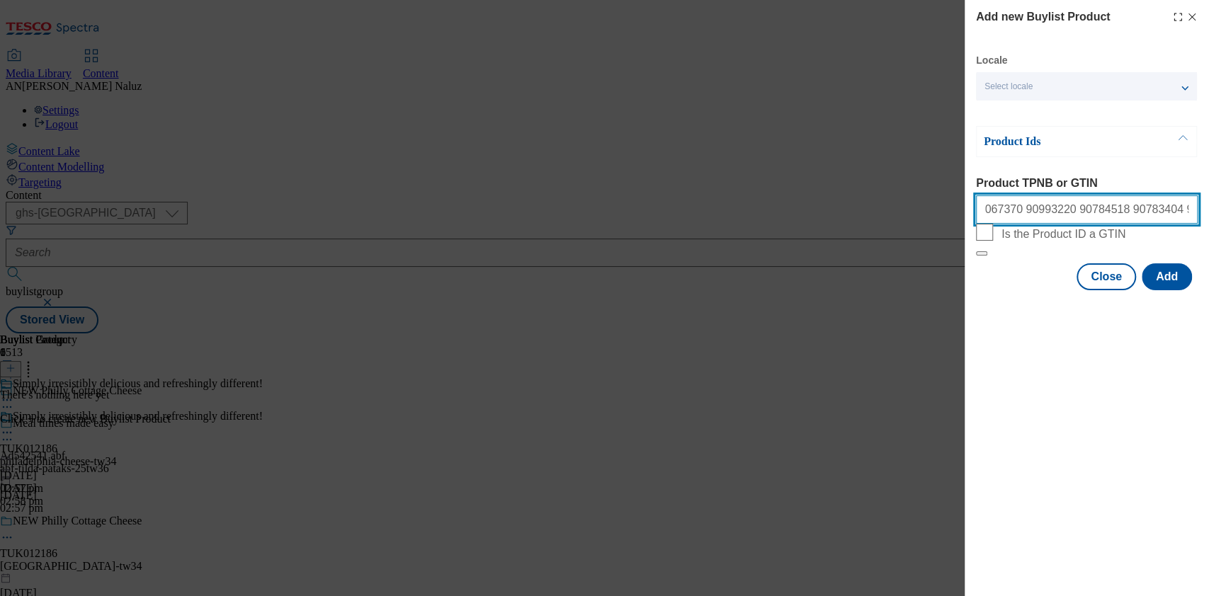
paste input "90723436"
click at [1163, 215] on input "97018667 91067370 90993220 90784518 90783404 90725964 90725935 90723436" at bounding box center [1087, 209] width 222 height 28
paste input "90716318"
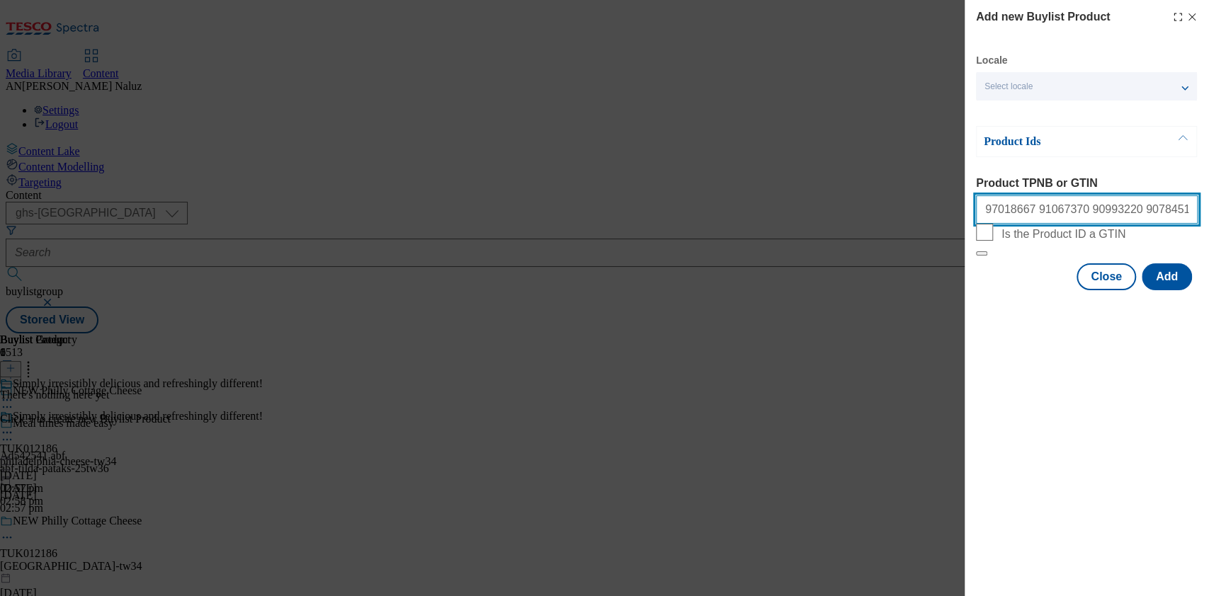
click at [1172, 211] on input "97018667 91067370 90993220 90784518 90783404 90725964 90725935 90723436 90716318" at bounding box center [1087, 209] width 222 height 28
paste input "90607380"
click at [1144, 212] on input "97018667 91067370 90993220 90784518 90783404 90725964 90725935 90723436 9071631…" at bounding box center [1087, 209] width 222 height 28
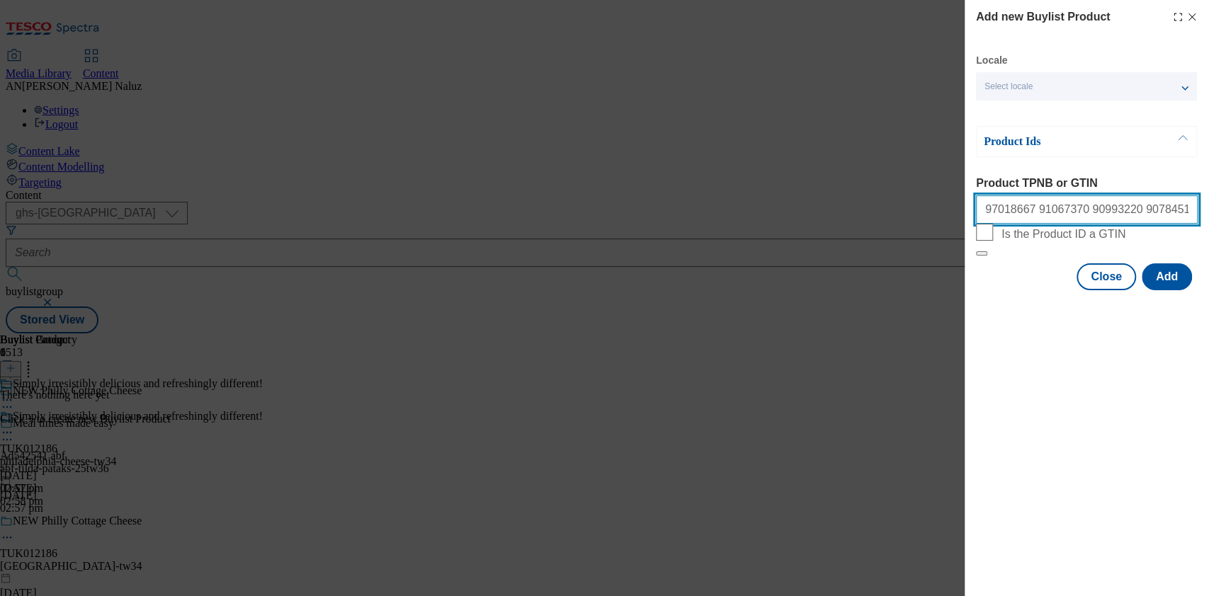
click at [1144, 212] on input "97018667 91067370 90993220 90784518 90783404 90725964 90725935 90723436 9071631…" at bounding box center [1087, 209] width 222 height 28
paste input "90509921"
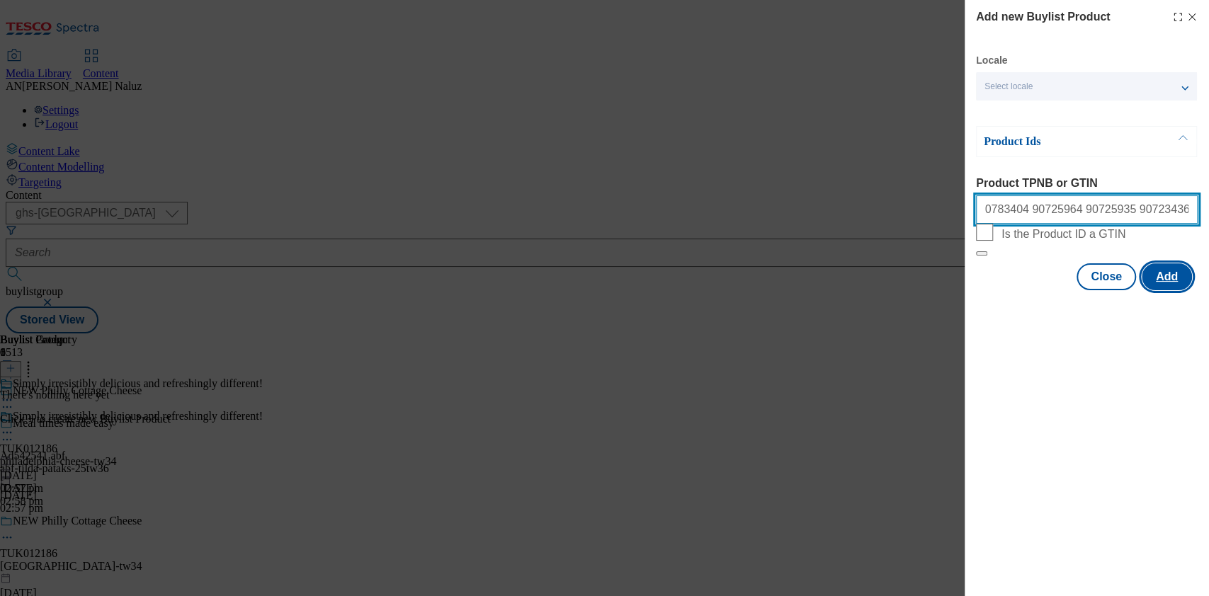
type input "97018667 91067370 90993220 90784518 90783404 90725964 90725935 90723436 9071631…"
click at [1171, 290] on button "Add" at bounding box center [1166, 276] width 50 height 27
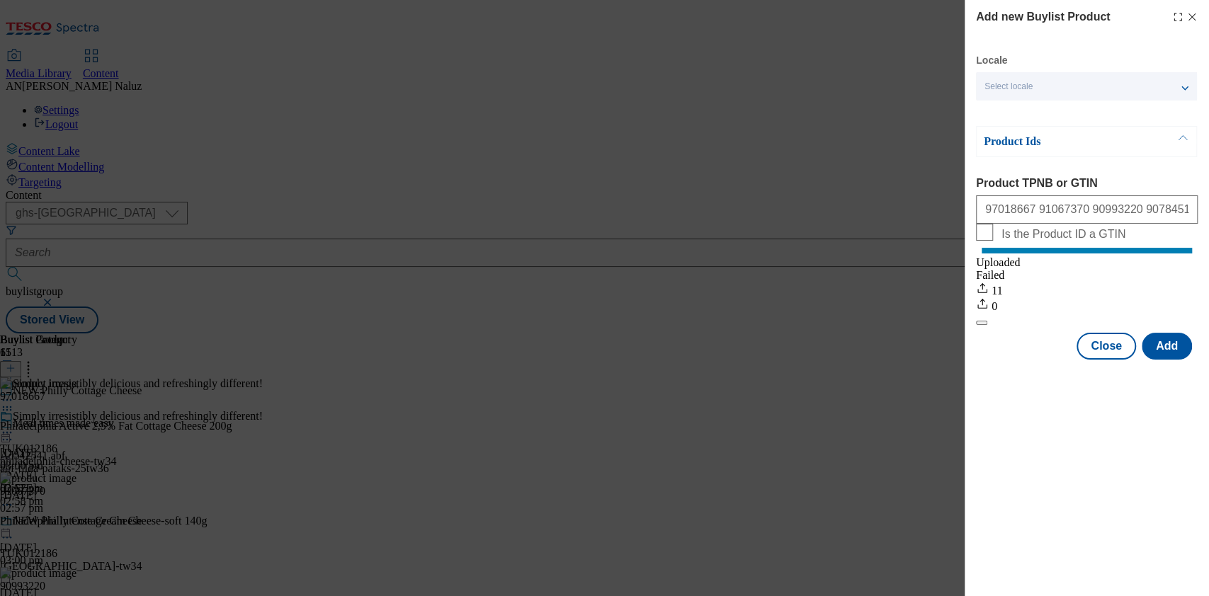
click at [1028, 416] on div "Add new Buylist Product Locale Select locale English Welsh Product Ids Product …" at bounding box center [1086, 298] width 244 height 596
click at [1033, 420] on div "Add new Buylist Product Locale Select locale English Welsh Product Ids Product …" at bounding box center [1086, 298] width 244 height 596
click at [1055, 412] on div "Add new Buylist Product Locale Select locale English Welsh Product Ids Product …" at bounding box center [1086, 298] width 244 height 596
click at [1081, 360] on button "Close" at bounding box center [1105, 346] width 59 height 27
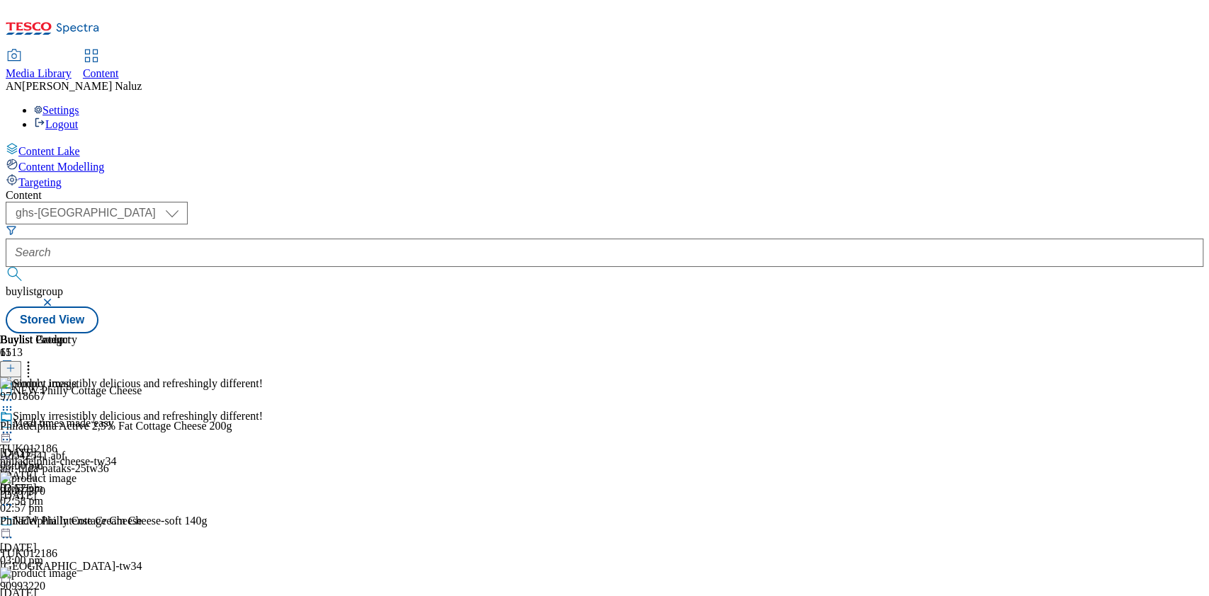
scroll to position [93, 0]
click at [14, 426] on icon at bounding box center [7, 433] width 14 height 14
click at [91, 539] on span "Un-preview" at bounding box center [67, 544] width 47 height 11
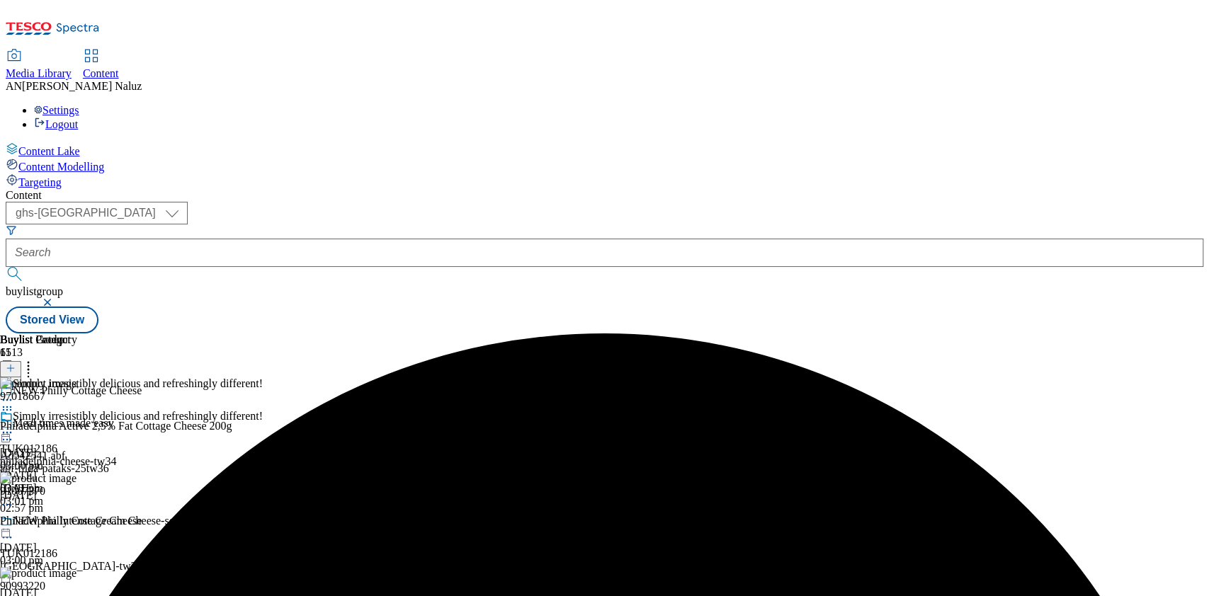
click at [14, 426] on icon at bounding box center [7, 433] width 14 height 14
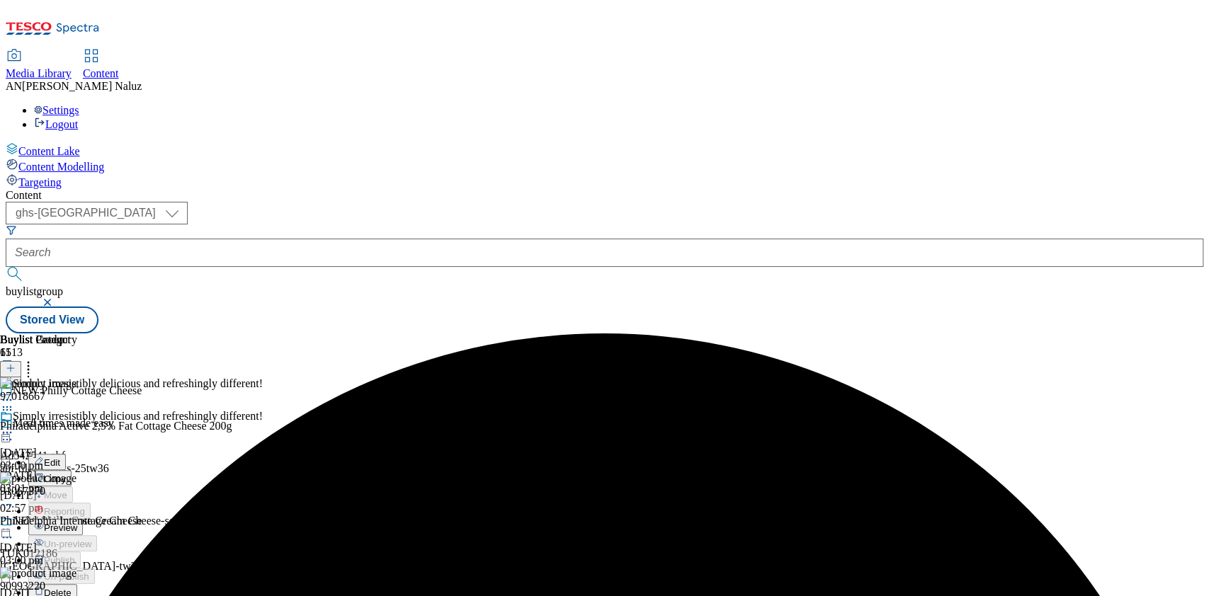
click at [83, 519] on button "Preview" at bounding box center [55, 527] width 55 height 16
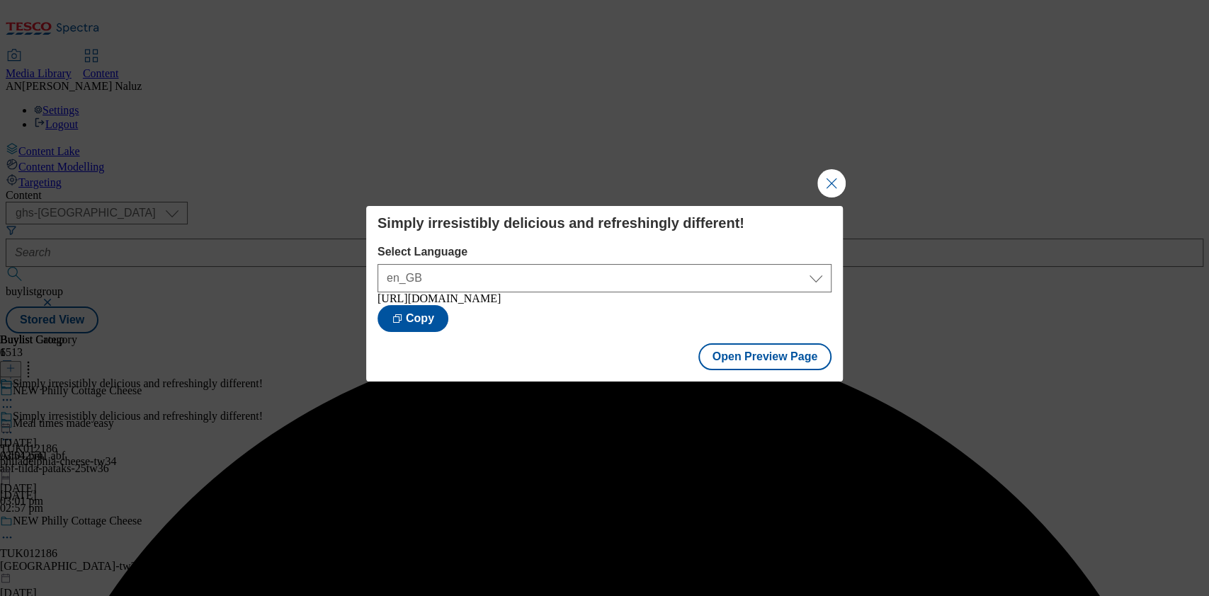
drag, startPoint x: 831, startPoint y: 178, endPoint x: 838, endPoint y: 173, distance: 9.6
click at [838, 173] on button "Close Modal" at bounding box center [831, 183] width 28 height 28
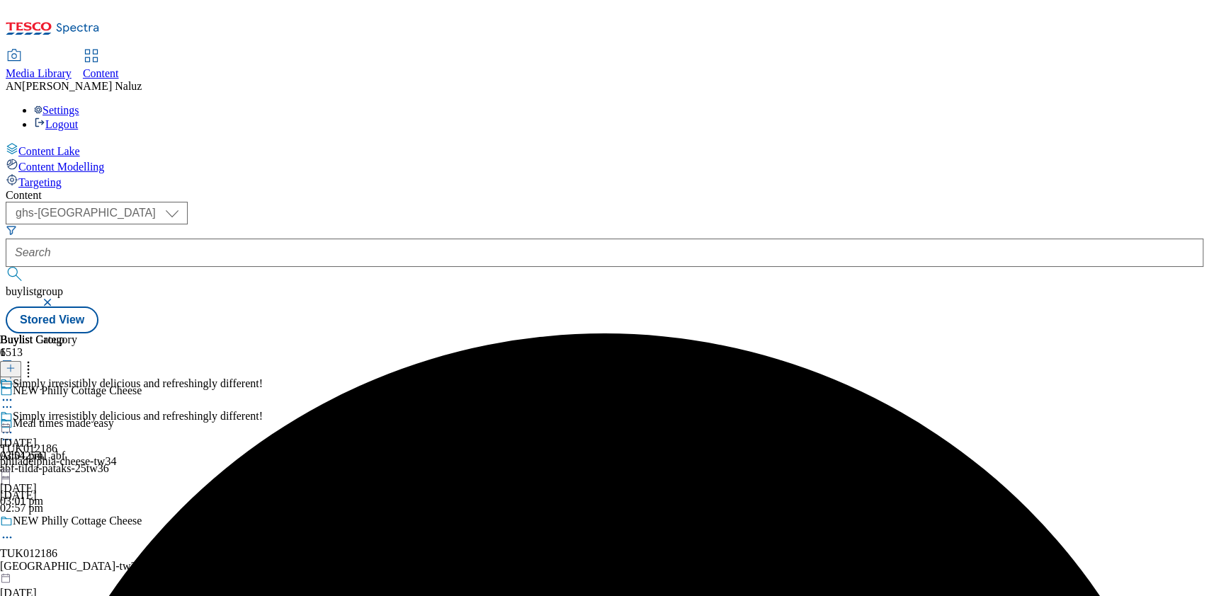
click at [77, 333] on header "Buylist Category 1" at bounding box center [38, 355] width 77 height 44
click at [14, 393] on icon at bounding box center [7, 400] width 14 height 14
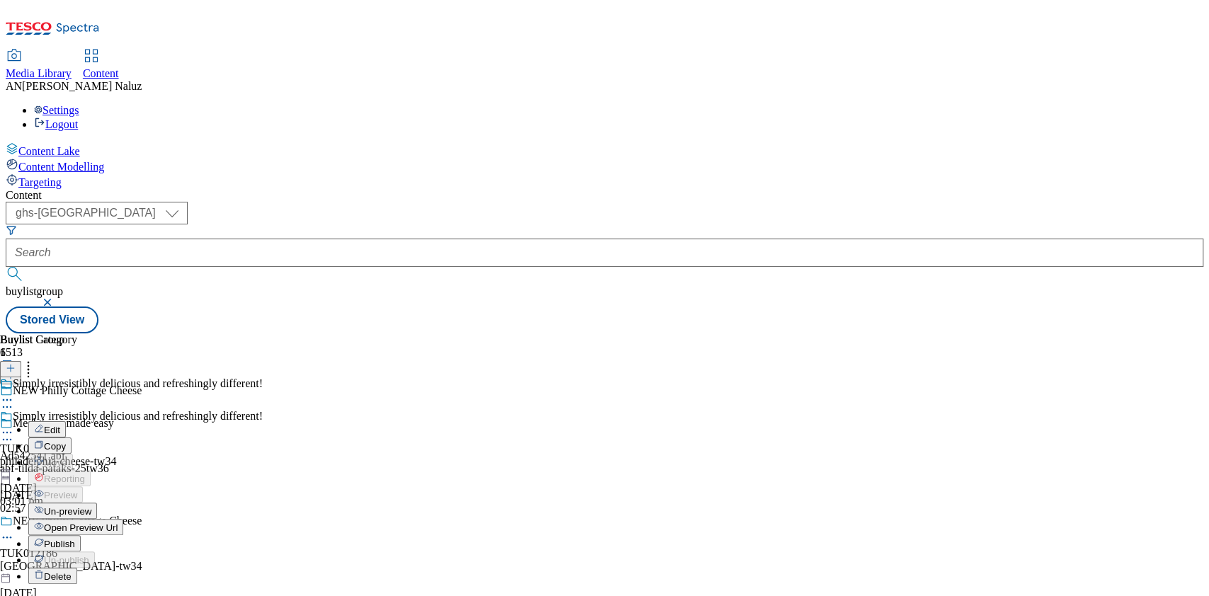
click at [118, 523] on span "Open Preview Url" at bounding box center [81, 528] width 74 height 11
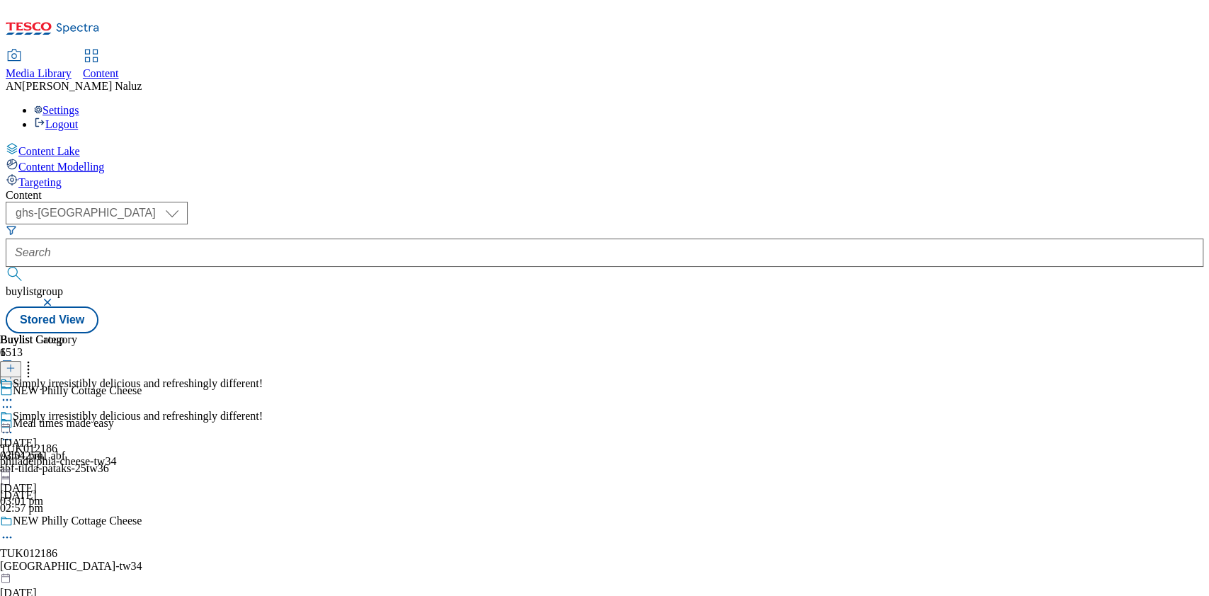
click at [263, 410] on div "Simply irresistibly delicious and refreshingly different! TUK012186 philadelphi…" at bounding box center [131, 459] width 263 height 98
click at [14, 426] on icon at bounding box center [7, 433] width 14 height 14
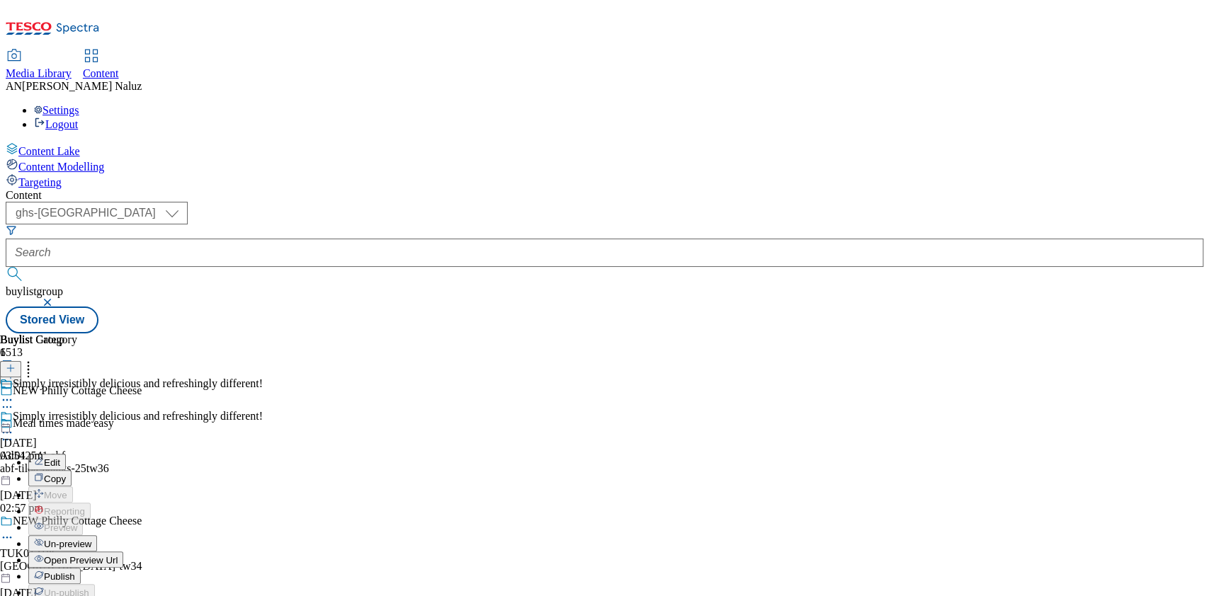
click at [75, 571] on span "Publish" at bounding box center [59, 576] width 31 height 11
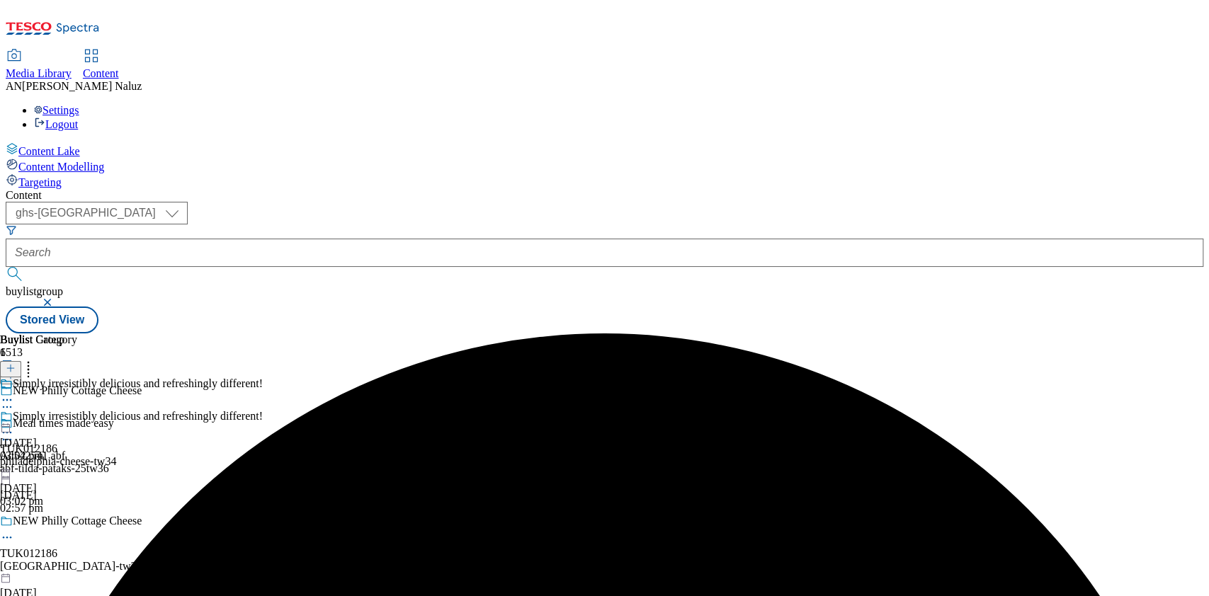
click at [14, 426] on icon at bounding box center [7, 433] width 14 height 14
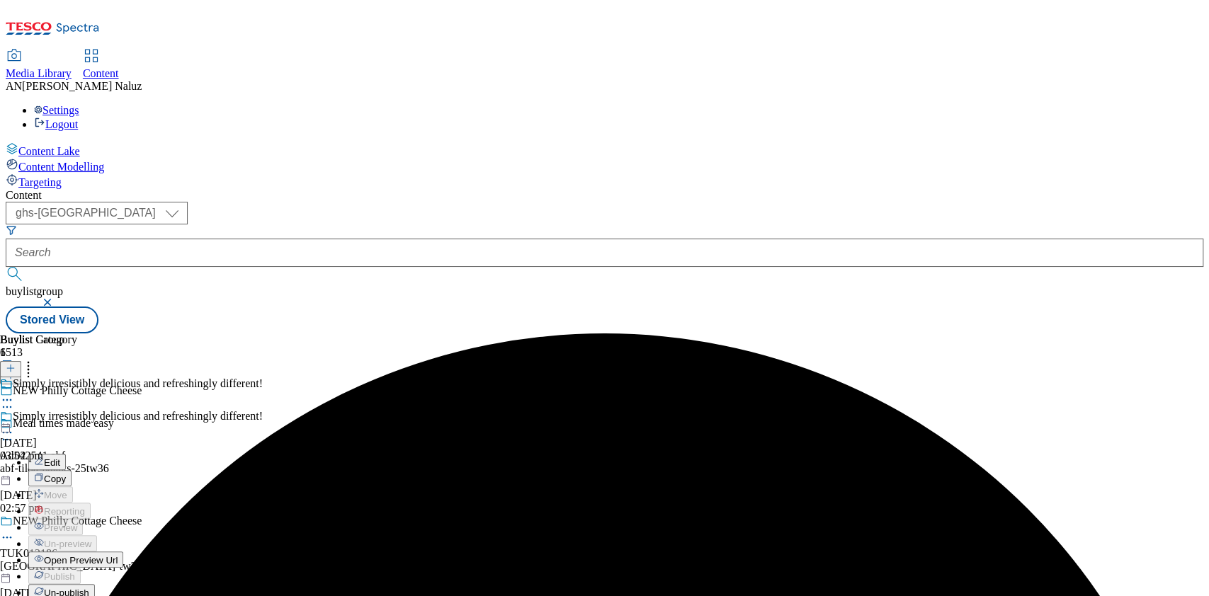
click at [14, 426] on icon at bounding box center [7, 433] width 14 height 14
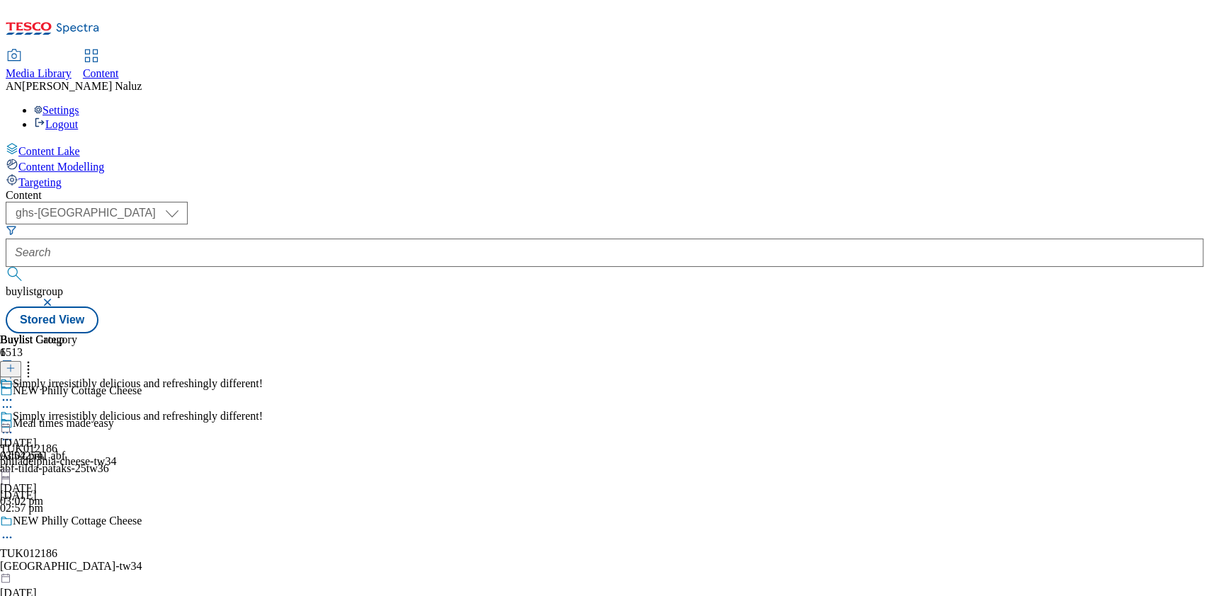
click at [265, 462] on div "abf-tilda-pataks-25tw36" at bounding box center [132, 468] width 265 height 13
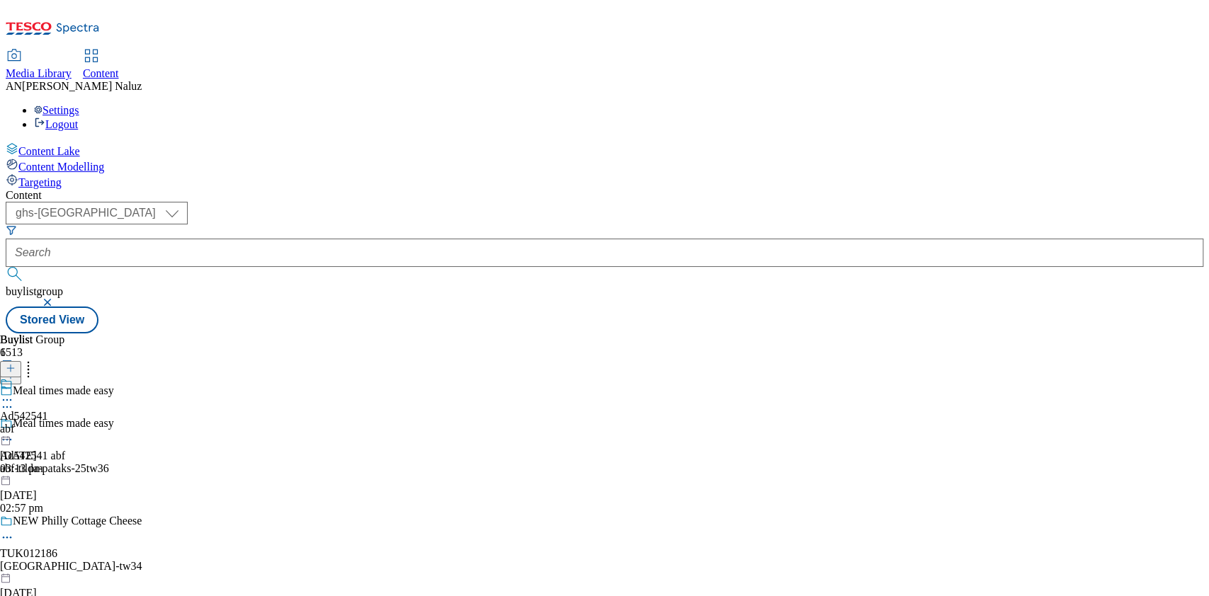
click at [21, 368] on button at bounding box center [10, 376] width 21 height 16
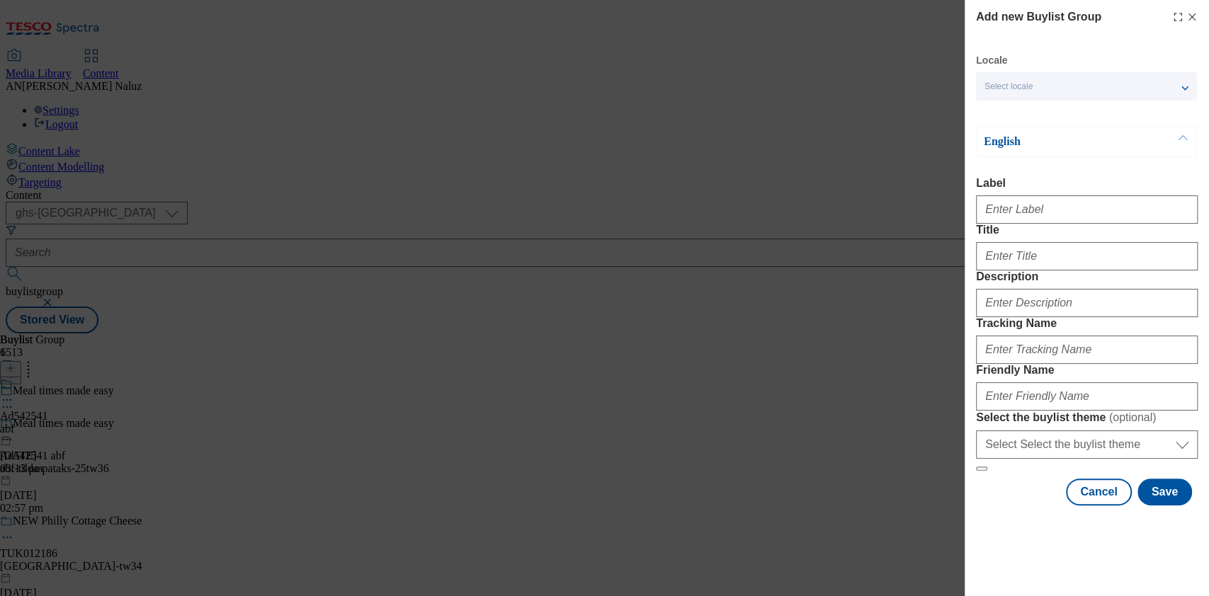
click at [1186, 21] on icon "Modal" at bounding box center [1191, 16] width 11 height 11
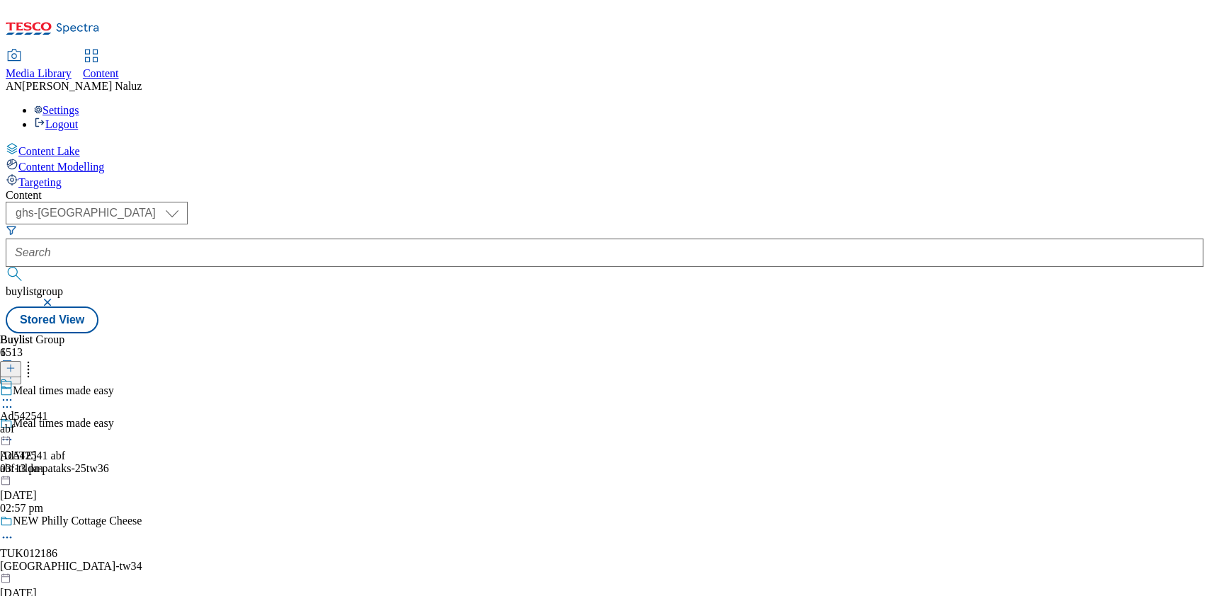
click at [16, 370] on icon at bounding box center [11, 375] width 10 height 10
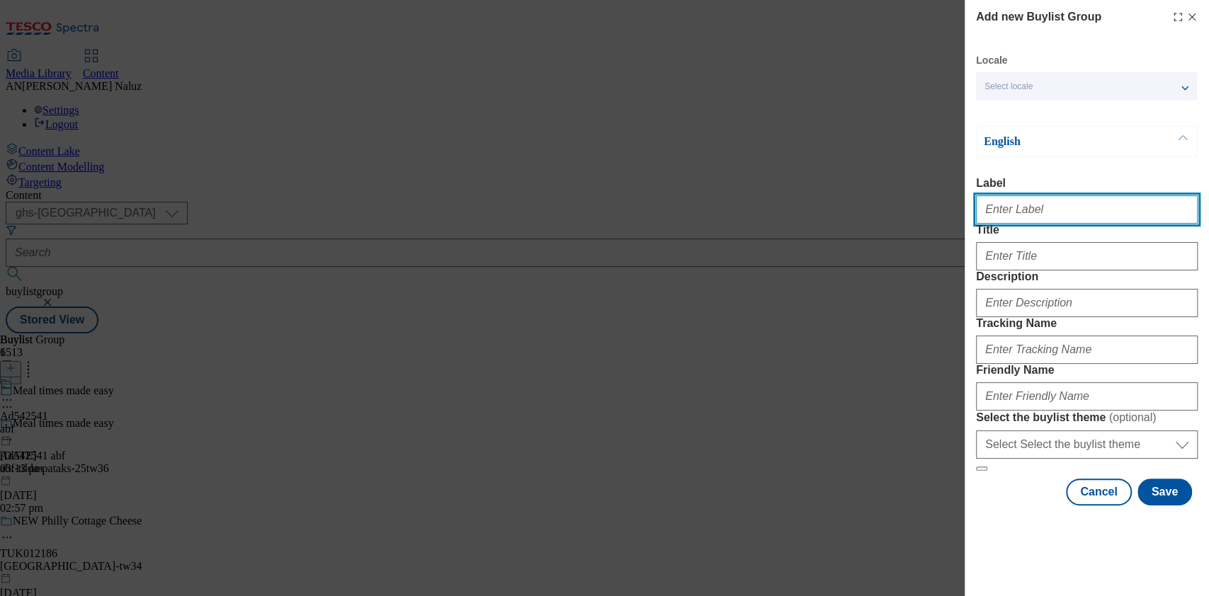
click at [1037, 207] on input "Label" at bounding box center [1087, 209] width 222 height 28
click at [1042, 187] on label "Label" at bounding box center [1087, 183] width 222 height 13
click at [1042, 195] on input "Label" at bounding box center [1087, 209] width 222 height 28
click at [1186, 21] on icon "Modal" at bounding box center [1191, 16] width 11 height 11
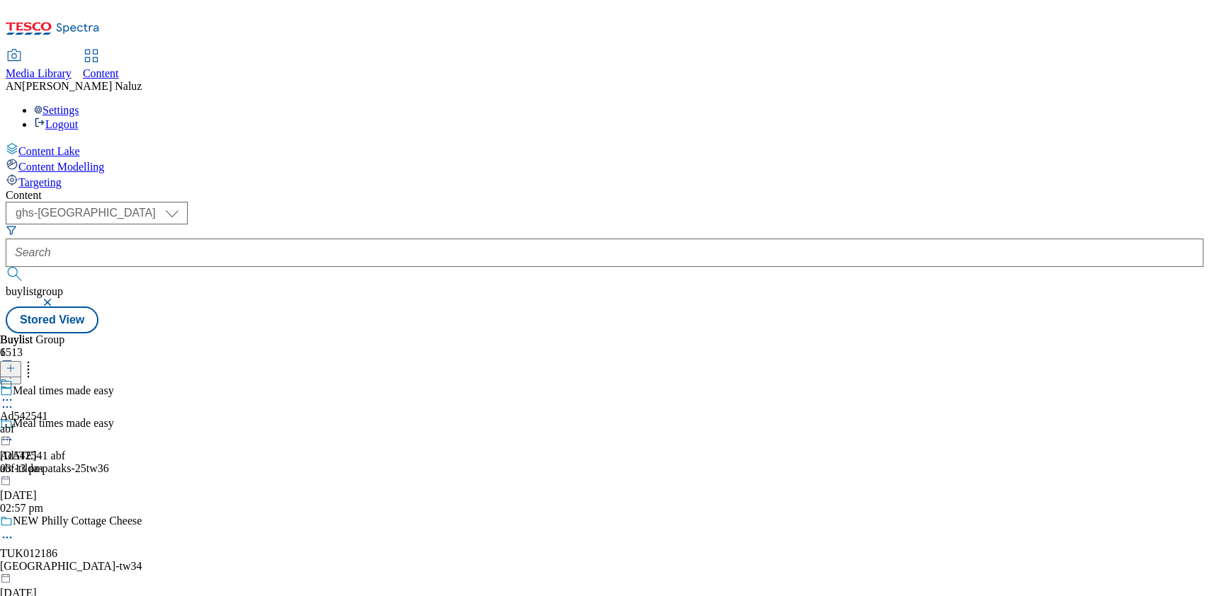
click at [748, 333] on div "Buylist Group 6513 Meal times made easy Meal times made easy Ad542541 abf abf-t…" at bounding box center [604, 333] width 1197 height 0
